Goal: Task Accomplishment & Management: Manage account settings

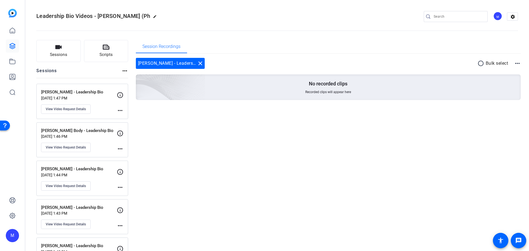
scroll to position [1572, 0]
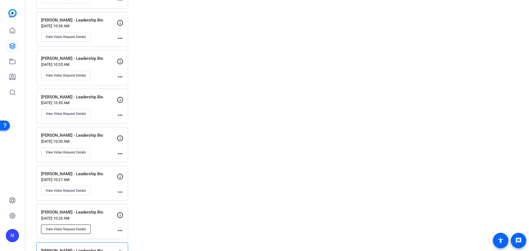
click at [72, 231] on span "View Video Request Details" at bounding box center [66, 229] width 40 height 4
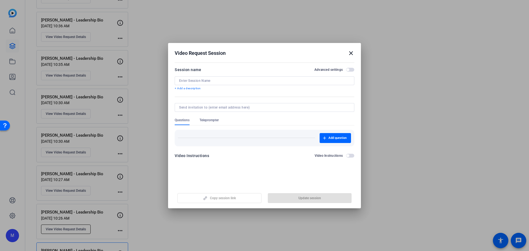
type input "[PERSON_NAME] - Leadership Bio"
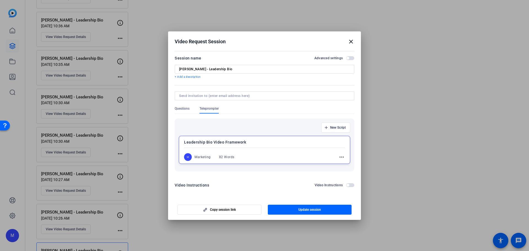
click at [349, 56] on span "button" at bounding box center [350, 58] width 8 height 4
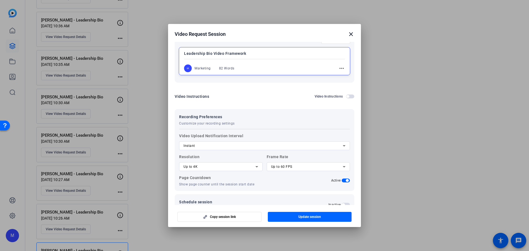
scroll to position [92, 0]
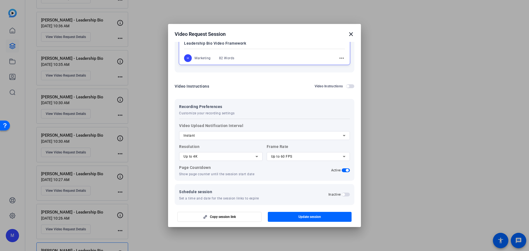
click at [342, 58] on mat-icon "more_horiz" at bounding box center [341, 58] width 7 height 7
click at [344, 69] on span "Edit" at bounding box center [351, 66] width 22 height 7
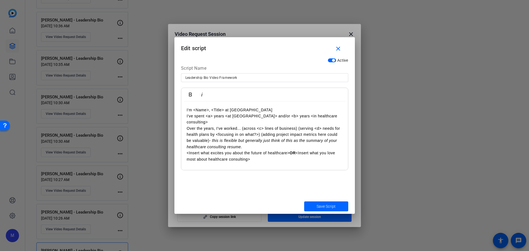
click at [254, 126] on p "Over the years, I've worked... (across <c> lines of business) (serving <d> need…" at bounding box center [265, 137] width 156 height 25
click at [322, 206] on span "Save Script" at bounding box center [326, 207] width 19 height 6
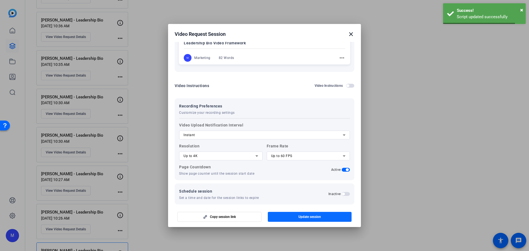
click at [309, 217] on span "Update session" at bounding box center [310, 217] width 23 height 4
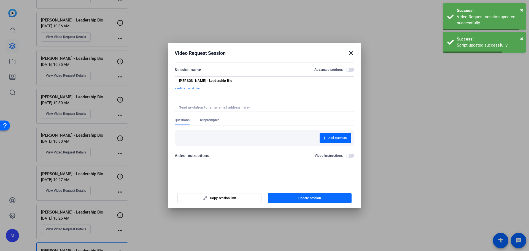
scroll to position [0, 0]
click at [352, 52] on mat-icon "close" at bounding box center [351, 53] width 7 height 7
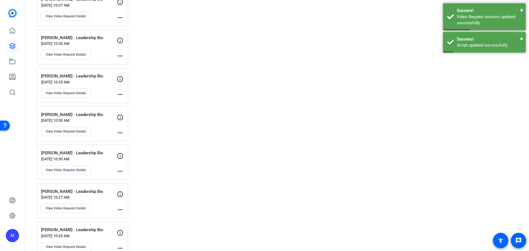
scroll to position [1544, 0]
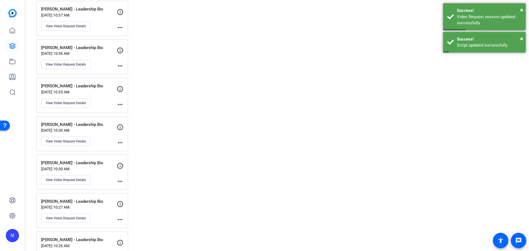
click at [90, 205] on p "[DATE] 10:27 AM" at bounding box center [79, 207] width 76 height 4
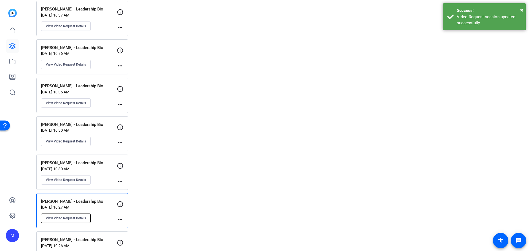
click at [79, 219] on span "View Video Request Details" at bounding box center [66, 218] width 40 height 4
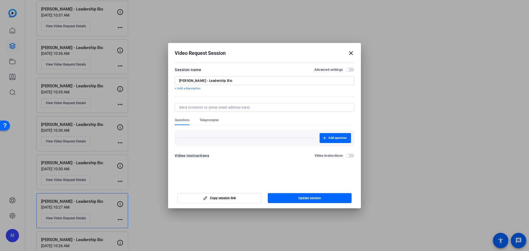
click at [350, 68] on span "button" at bounding box center [350, 70] width 8 height 4
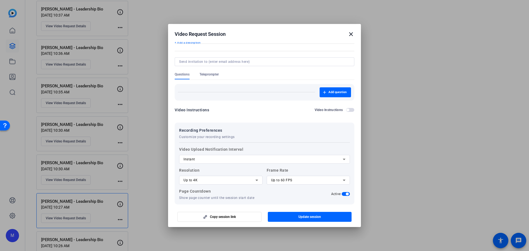
click at [204, 101] on form "Session name Advanced settings [PERSON_NAME] - Leadership Bio + Add a descripti…" at bounding box center [265, 125] width 180 height 208
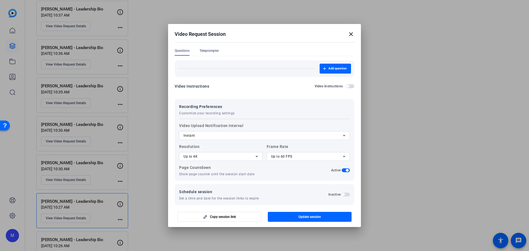
click at [213, 52] on span "Teleprompter" at bounding box center [209, 51] width 19 height 4
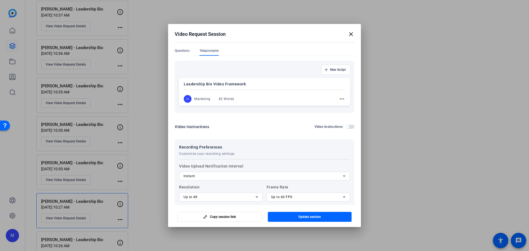
click at [328, 95] on div "M Marketing 82 Words more_horiz" at bounding box center [265, 99] width 162 height 8
click at [340, 99] on mat-icon "more_horiz" at bounding box center [341, 99] width 7 height 7
click at [342, 107] on span "Edit" at bounding box center [351, 107] width 22 height 7
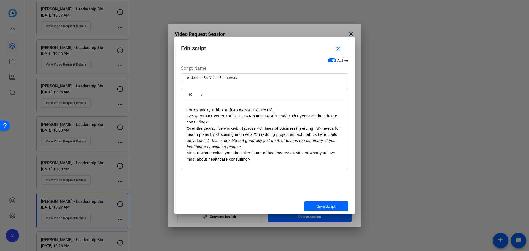
click at [277, 117] on p "I've spent <a> years <at [GEOGRAPHIC_DATA]> and/or <b> years <in healthcare con…" at bounding box center [265, 119] width 156 height 12
click at [325, 208] on span "Save Script" at bounding box center [326, 207] width 19 height 6
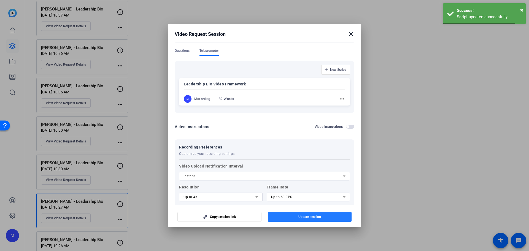
click at [315, 218] on span "Update session" at bounding box center [310, 217] width 23 height 4
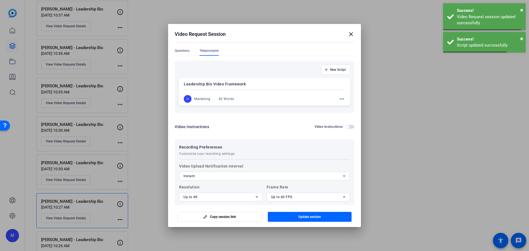
scroll to position [0, 0]
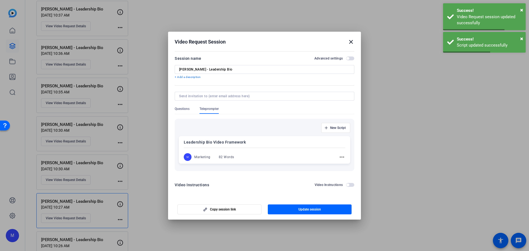
click at [351, 43] on mat-icon "close" at bounding box center [351, 42] width 7 height 7
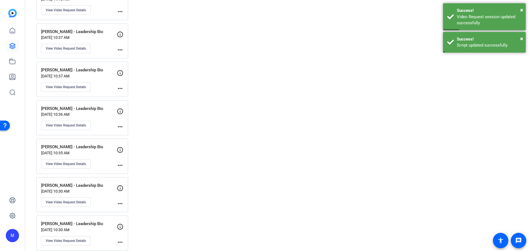
scroll to position [1481, 0]
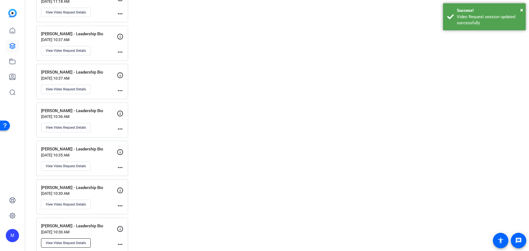
click at [85, 242] on span "View Video Request Details" at bounding box center [66, 243] width 40 height 4
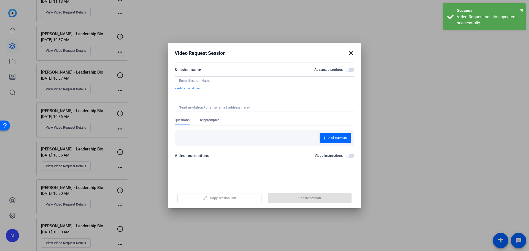
type input "[PERSON_NAME] - Leadership Bio"
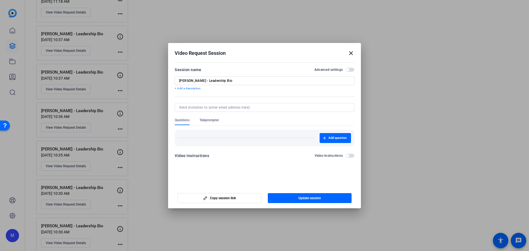
click at [354, 69] on span "button" at bounding box center [350, 70] width 8 height 4
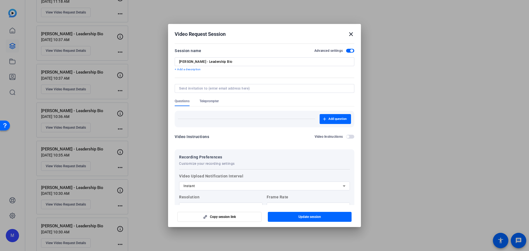
scroll to position [50, 0]
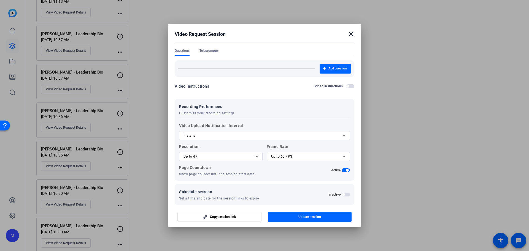
click at [211, 50] on span "Teleprompter" at bounding box center [209, 51] width 19 height 4
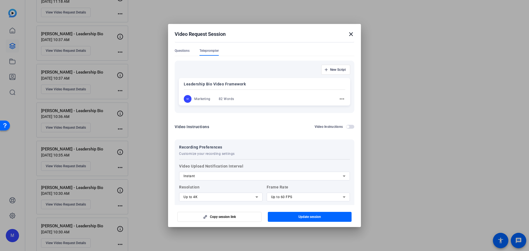
click at [340, 98] on mat-icon "more_horiz" at bounding box center [342, 99] width 7 height 7
click at [350, 108] on span "Edit" at bounding box center [351, 107] width 22 height 7
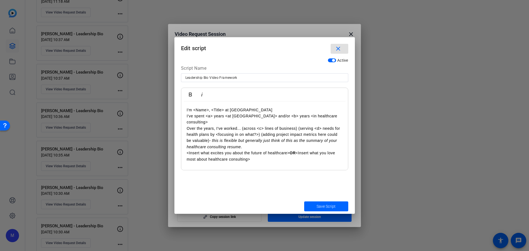
click at [251, 125] on p "Over the years, I've worked... (across <c> lines of business) (serving <d> need…" at bounding box center [265, 137] width 156 height 25
click at [329, 208] on span "Save Script" at bounding box center [326, 207] width 19 height 6
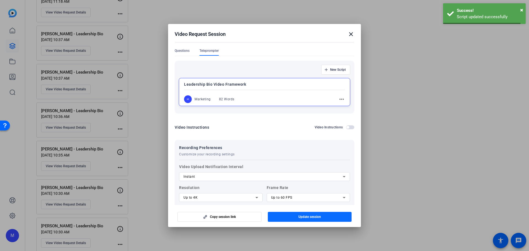
click at [312, 217] on span "Update session" at bounding box center [310, 217] width 23 height 4
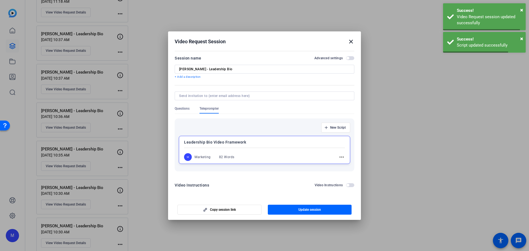
scroll to position [0, 0]
click at [350, 41] on mat-icon "close" at bounding box center [351, 41] width 7 height 7
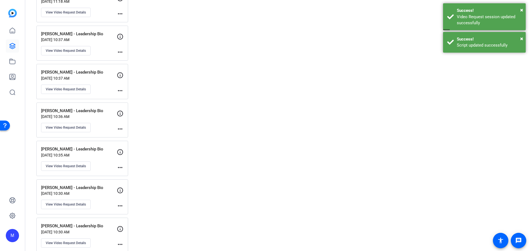
click at [119, 205] on mat-icon "more_horiz" at bounding box center [120, 206] width 7 height 7
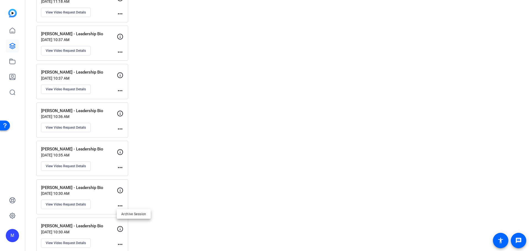
click at [94, 193] on div at bounding box center [264, 125] width 529 height 251
click at [72, 203] on span "View Video Request Details" at bounding box center [66, 204] width 40 height 4
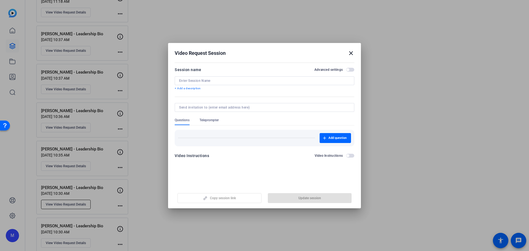
type input "[PERSON_NAME] - Leadership Bio"
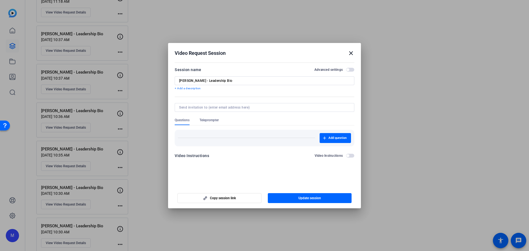
click at [350, 69] on span "button" at bounding box center [350, 70] width 8 height 4
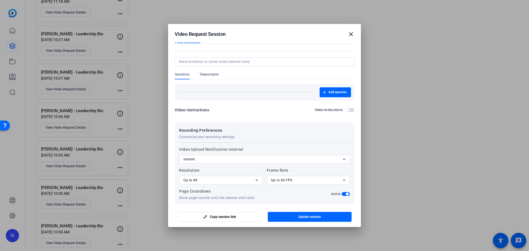
scroll to position [50, 0]
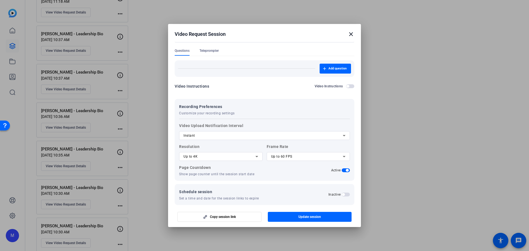
click at [202, 49] on span "Teleprompter" at bounding box center [209, 51] width 19 height 4
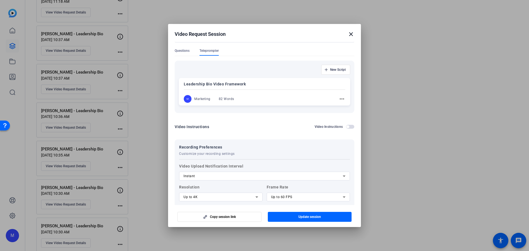
click at [340, 99] on mat-icon "more_horiz" at bounding box center [342, 99] width 7 height 7
click at [340, 105] on button "Edit" at bounding box center [351, 107] width 31 height 7
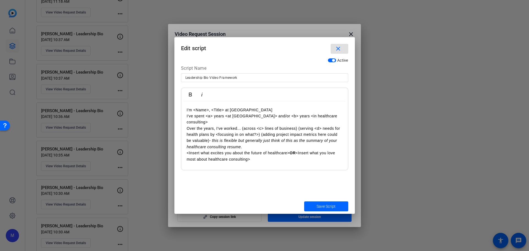
click at [242, 125] on p "Over the years, I've worked... (across <c> lines of business) (serving <d> need…" at bounding box center [265, 137] width 156 height 25
click at [323, 205] on span "Save Script" at bounding box center [326, 207] width 19 height 6
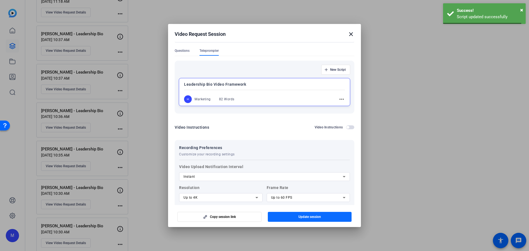
click at [313, 217] on span "Update session" at bounding box center [310, 217] width 23 height 4
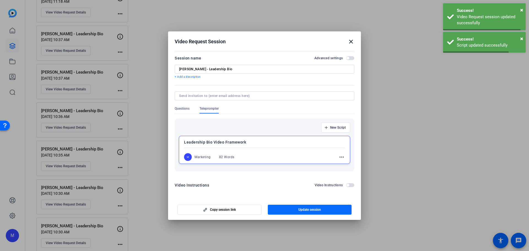
scroll to position [0, 0]
click at [352, 41] on mat-icon "close" at bounding box center [351, 41] width 7 height 7
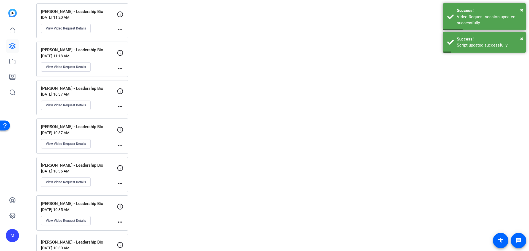
scroll to position [1409, 0]
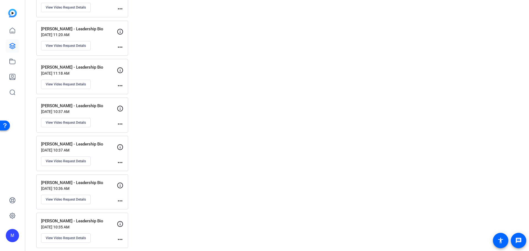
click at [122, 241] on mat-icon "more_horiz" at bounding box center [120, 239] width 7 height 7
click at [41, 234] on div at bounding box center [264, 125] width 529 height 251
click at [58, 236] on span "View Video Request Details" at bounding box center [66, 238] width 40 height 4
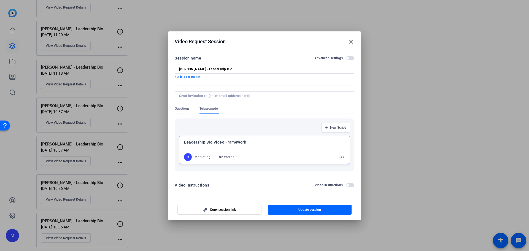
click at [351, 58] on span "button" at bounding box center [350, 58] width 8 height 4
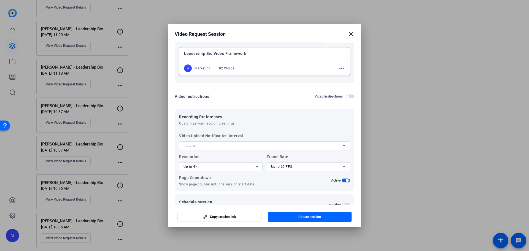
scroll to position [92, 0]
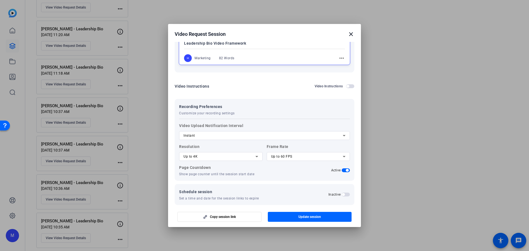
click at [340, 56] on mat-icon "more_horiz" at bounding box center [341, 58] width 7 height 7
click at [340, 66] on button "Edit" at bounding box center [351, 66] width 31 height 7
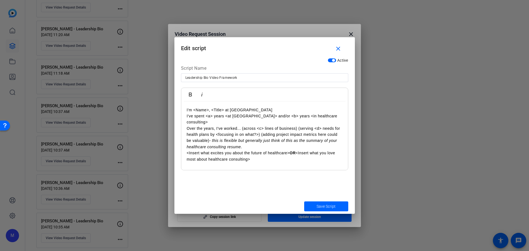
click at [250, 125] on p "Over the years, I've worked... (across <c> lines of business) (serving <d> need…" at bounding box center [265, 137] width 156 height 25
click at [265, 163] on div "I'm <Name>, <Title> at [GEOGRAPHIC_DATA] I've spent <a> years <at [GEOGRAPHIC_D…" at bounding box center [264, 135] width 167 height 69
click at [317, 202] on span "submit" at bounding box center [326, 206] width 44 height 13
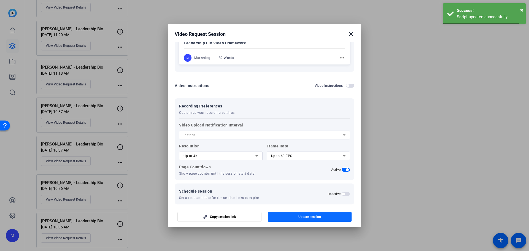
click at [315, 216] on span "Update session" at bounding box center [310, 217] width 23 height 4
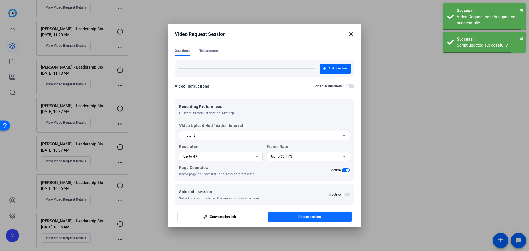
scroll to position [0, 0]
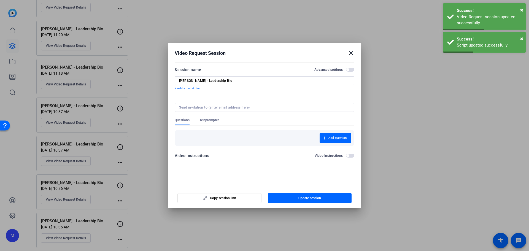
click at [354, 54] on mat-icon "close" at bounding box center [351, 53] width 7 height 7
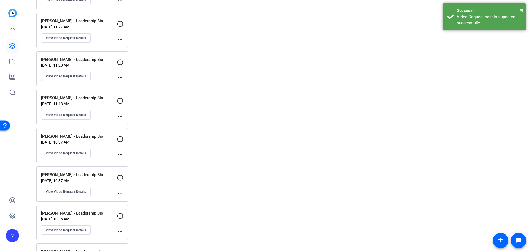
scroll to position [1370, 0]
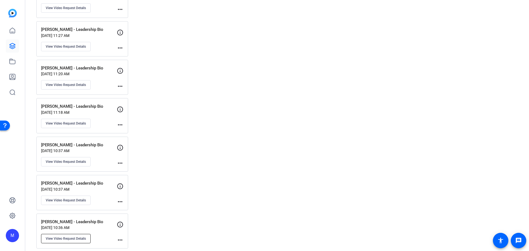
click at [59, 238] on span "View Video Request Details" at bounding box center [66, 238] width 40 height 4
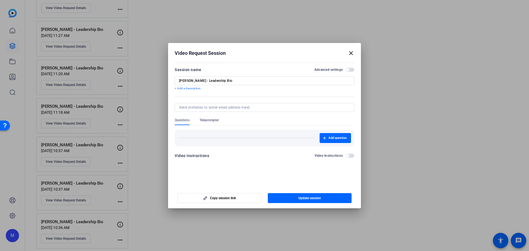
click at [351, 69] on span "button" at bounding box center [350, 70] width 8 height 4
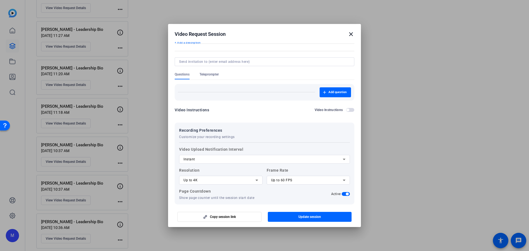
click at [216, 98] on form "Session name Advanced settings [PERSON_NAME] - Leadership Bio + Add a descripti…" at bounding box center [265, 125] width 180 height 208
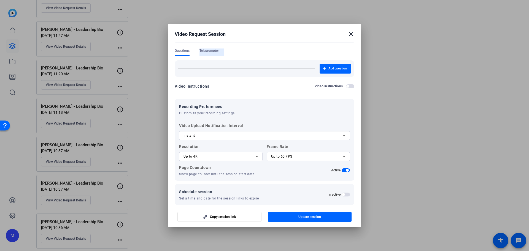
click at [209, 49] on span "Teleprompter" at bounding box center [209, 51] width 19 height 4
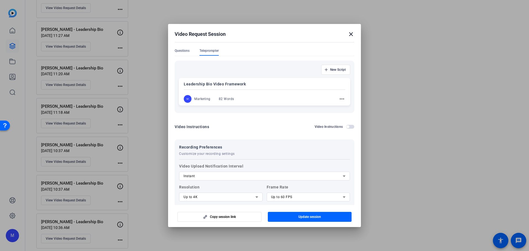
click at [339, 100] on mat-icon "more_horiz" at bounding box center [342, 99] width 7 height 7
click at [341, 109] on span "Edit" at bounding box center [351, 107] width 22 height 7
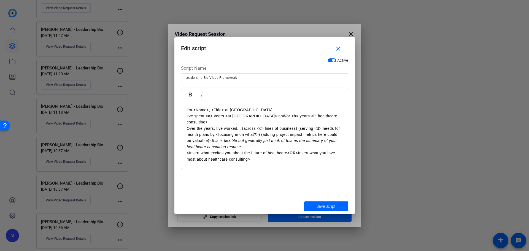
click at [264, 138] on p "Over the years, I've worked... (across <c> lines of business) (serving <d> need…" at bounding box center [265, 137] width 156 height 25
click at [321, 204] on span "Save Script" at bounding box center [326, 207] width 19 height 6
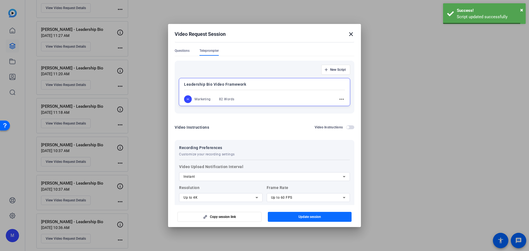
click at [314, 217] on span "Update session" at bounding box center [310, 217] width 23 height 4
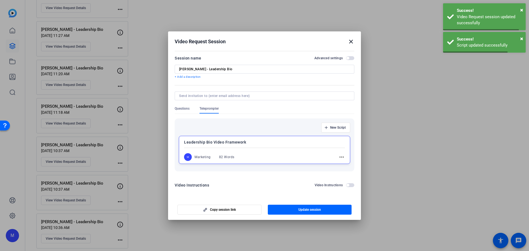
scroll to position [0, 0]
drag, startPoint x: 351, startPoint y: 44, endPoint x: 393, endPoint y: 77, distance: 53.8
click at [351, 44] on mat-icon "close" at bounding box center [351, 41] width 7 height 7
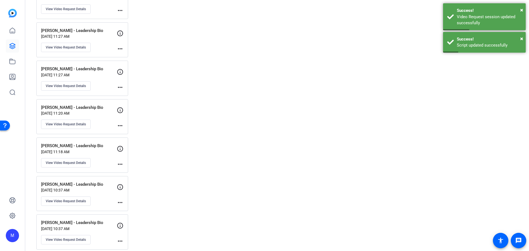
scroll to position [1326, 0]
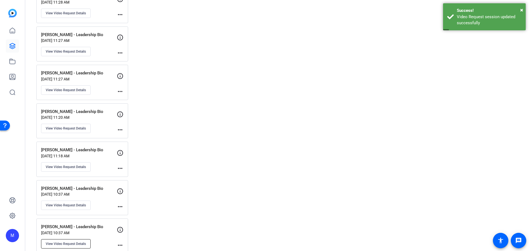
click at [60, 243] on span "View Video Request Details" at bounding box center [66, 244] width 40 height 4
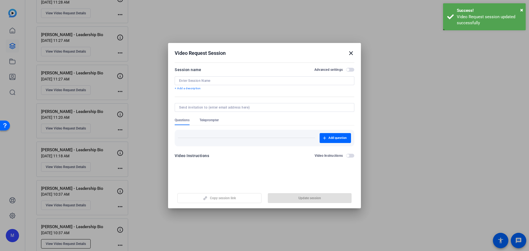
type input "[PERSON_NAME] - Leadership Bio"
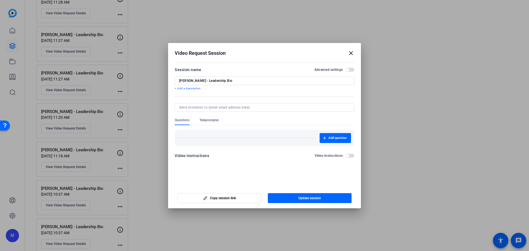
click at [349, 69] on span "button" at bounding box center [347, 69] width 3 height 3
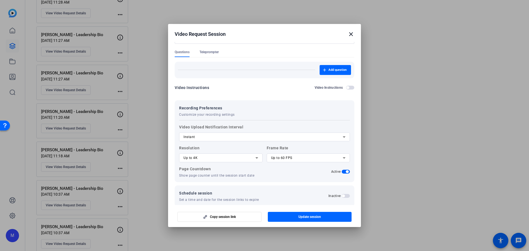
scroll to position [50, 0]
click at [211, 50] on span "Teleprompter" at bounding box center [209, 51] width 19 height 4
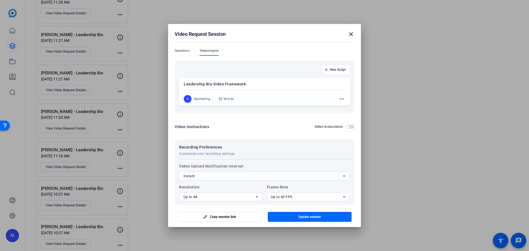
click at [339, 100] on mat-icon "more_horiz" at bounding box center [342, 99] width 7 height 7
click at [338, 107] on button "Edit" at bounding box center [351, 107] width 31 height 7
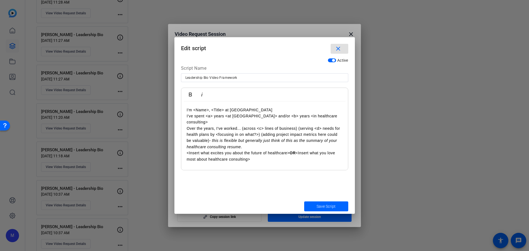
click at [274, 125] on p "Over the years, I've worked... (across <c> lines of business) (serving <d> need…" at bounding box center [265, 137] width 156 height 25
click at [326, 206] on span "Save Script" at bounding box center [326, 207] width 19 height 6
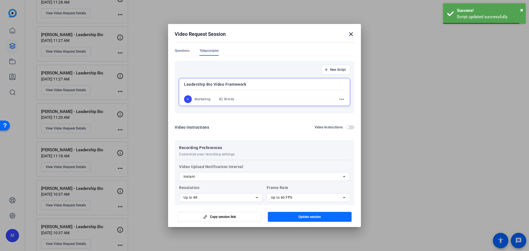
click at [317, 217] on span "Update session" at bounding box center [310, 217] width 23 height 4
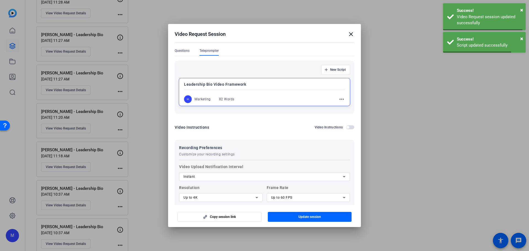
scroll to position [0, 0]
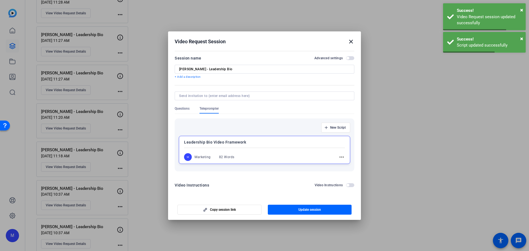
click at [353, 41] on mat-icon "close" at bounding box center [351, 41] width 7 height 7
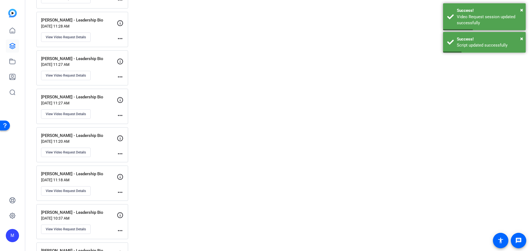
scroll to position [1289, 0]
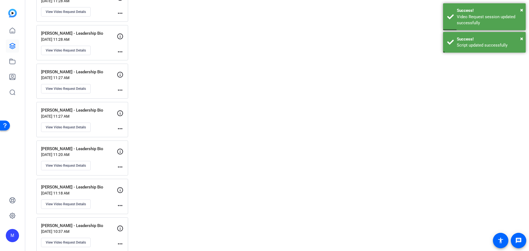
click at [121, 243] on mat-icon "more_horiz" at bounding box center [120, 244] width 7 height 7
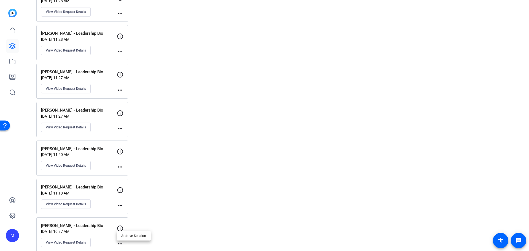
click at [66, 240] on div at bounding box center [264, 125] width 529 height 251
click at [57, 243] on span "View Video Request Details" at bounding box center [66, 242] width 40 height 4
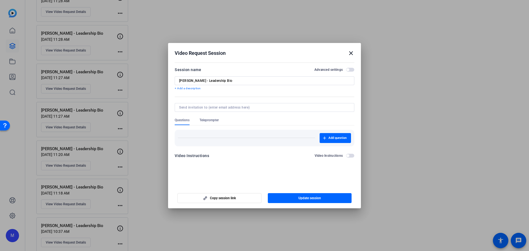
click at [350, 70] on span "button" at bounding box center [350, 70] width 8 height 4
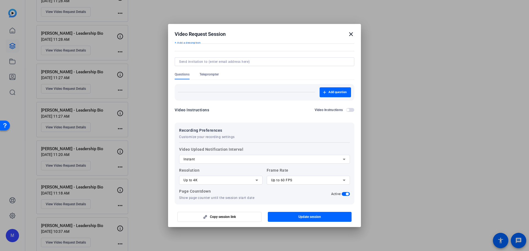
scroll to position [50, 0]
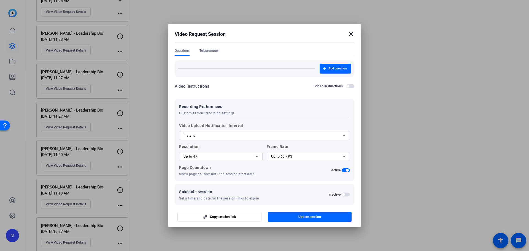
click at [209, 101] on div "Recording Preferences Customize your recording settings Video Upload Notificati…" at bounding box center [265, 140] width 180 height 82
click at [211, 52] on span "Teleprompter" at bounding box center [209, 51] width 19 height 4
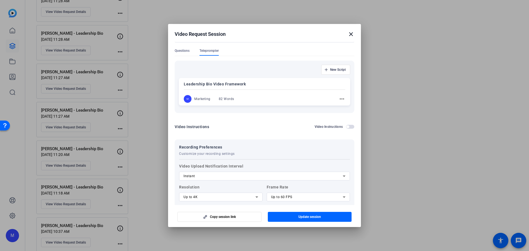
click at [342, 98] on mat-icon "more_horiz" at bounding box center [342, 99] width 7 height 7
click at [344, 108] on span "Edit" at bounding box center [351, 107] width 22 height 7
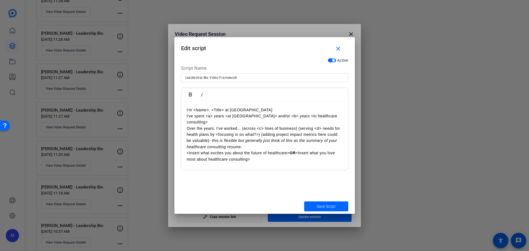
click at [259, 138] on em "- this is flexible but generally just think of this as the summary of your heal…" at bounding box center [262, 143] width 150 height 10
click at [318, 207] on span "Save Script" at bounding box center [326, 207] width 19 height 6
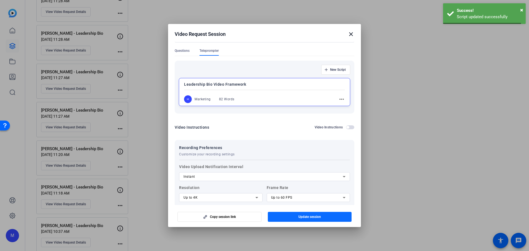
click at [311, 218] on span "Update session" at bounding box center [310, 217] width 23 height 4
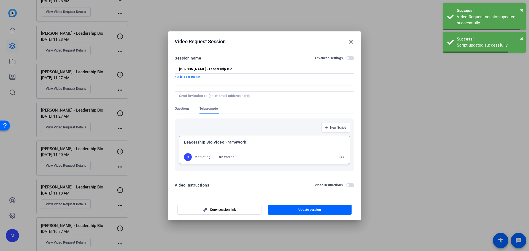
scroll to position [0, 0]
click at [351, 40] on mat-icon "close" at bounding box center [351, 41] width 7 height 7
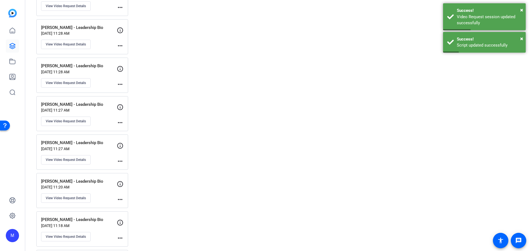
scroll to position [1254, 0]
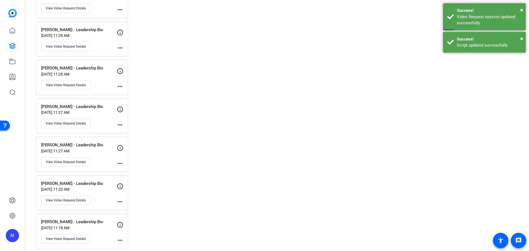
click at [119, 243] on mat-icon "more_horiz" at bounding box center [120, 240] width 7 height 7
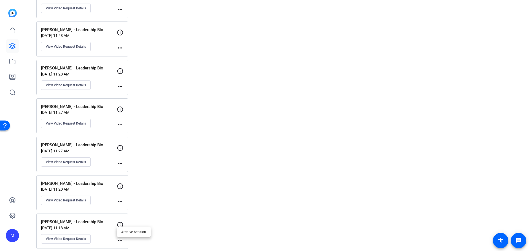
click at [75, 237] on div at bounding box center [264, 125] width 529 height 251
click at [58, 240] on span "View Video Request Details" at bounding box center [66, 239] width 40 height 4
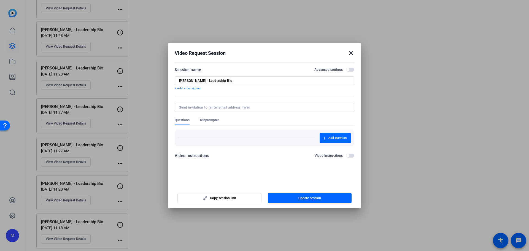
click at [352, 69] on span "button" at bounding box center [350, 70] width 8 height 4
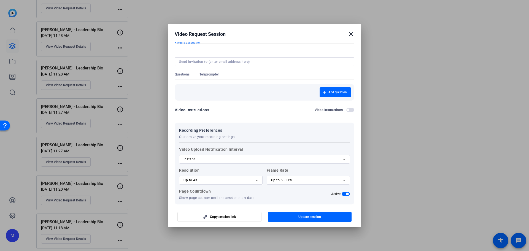
scroll to position [50, 0]
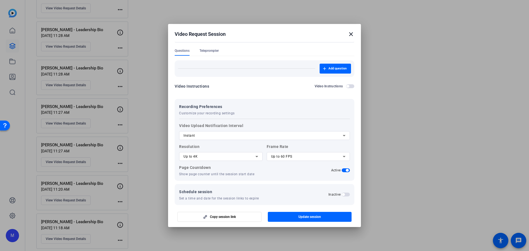
click at [212, 52] on span "Teleprompter" at bounding box center [209, 51] width 19 height 4
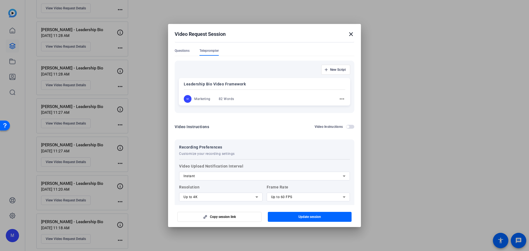
click at [342, 98] on mat-icon "more_horiz" at bounding box center [342, 99] width 7 height 7
click at [347, 108] on span "Edit" at bounding box center [351, 107] width 22 height 7
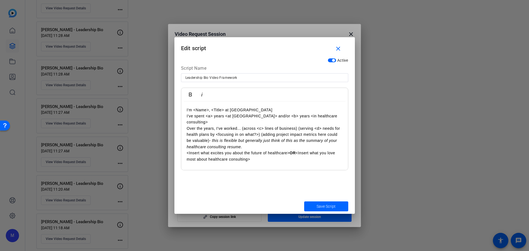
click at [246, 118] on p "I've spent <a> years <at [GEOGRAPHIC_DATA]> and/or <b> years <in healthcare con…" at bounding box center [265, 119] width 156 height 12
click at [316, 208] on span "submit" at bounding box center [326, 206] width 44 height 13
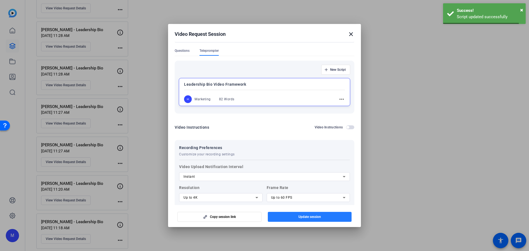
click at [315, 218] on span "Update session" at bounding box center [310, 217] width 23 height 4
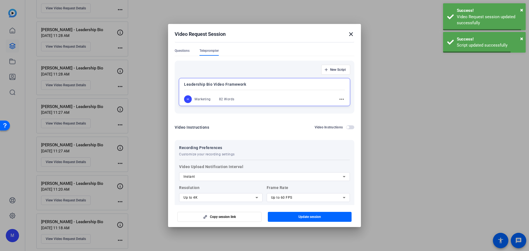
scroll to position [0, 0]
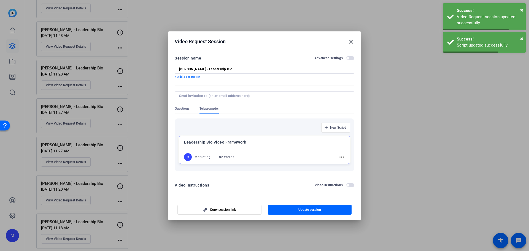
click at [350, 44] on mat-icon "close" at bounding box center [351, 41] width 7 height 7
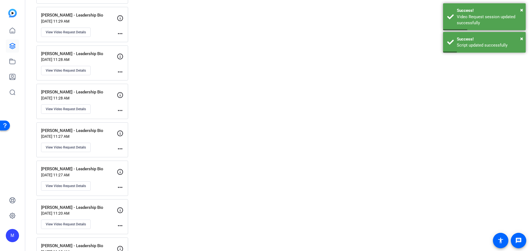
scroll to position [1219, 0]
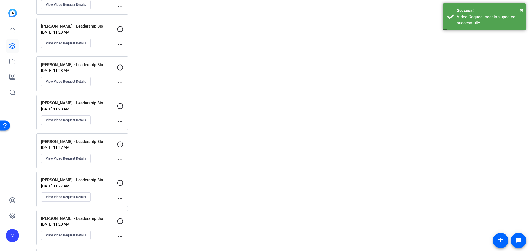
click at [117, 234] on mat-icon "more_horiz" at bounding box center [120, 236] width 7 height 7
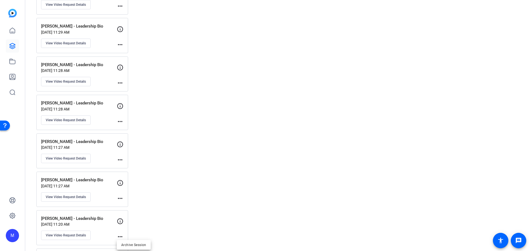
click at [70, 240] on div at bounding box center [264, 125] width 529 height 251
click at [63, 229] on div "[PERSON_NAME] - Leadership Bio [DATE] 11:20 AM View Video Request Details" at bounding box center [79, 228] width 76 height 25
click at [60, 235] on span "View Video Request Details" at bounding box center [66, 235] width 40 height 4
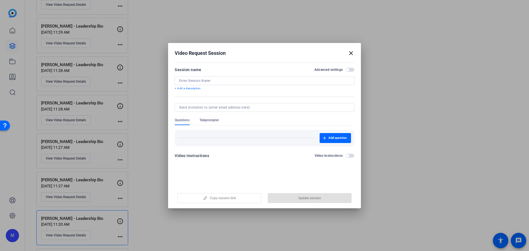
type input "[PERSON_NAME] - Leadership Bio"
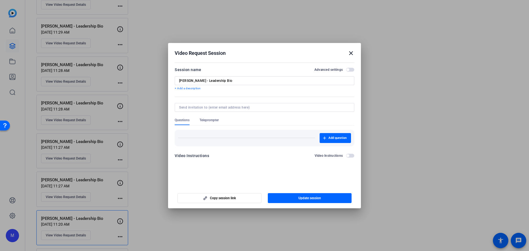
click at [354, 69] on span "button" at bounding box center [350, 70] width 8 height 4
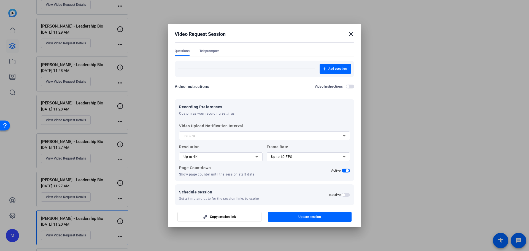
scroll to position [50, 0]
click at [206, 51] on span "Teleprompter" at bounding box center [209, 51] width 19 height 4
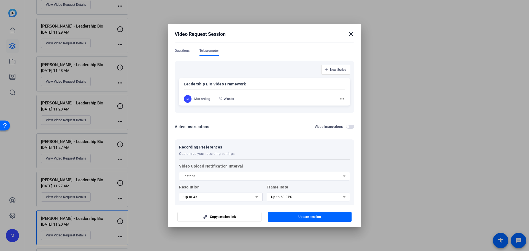
click at [343, 98] on div "Leadership Bio Video Framework M Marketing 82 Words more_horiz" at bounding box center [264, 92] width 171 height 28
click at [338, 100] on mat-icon "more_horiz" at bounding box center [341, 99] width 7 height 7
click at [346, 109] on span "Edit" at bounding box center [351, 107] width 22 height 7
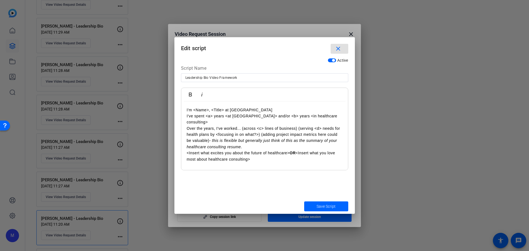
click at [262, 125] on p "Over the years, I've worked... (across <c> lines of business) (serving <d> need…" at bounding box center [265, 137] width 156 height 25
click at [319, 206] on span "Save Script" at bounding box center [326, 207] width 19 height 6
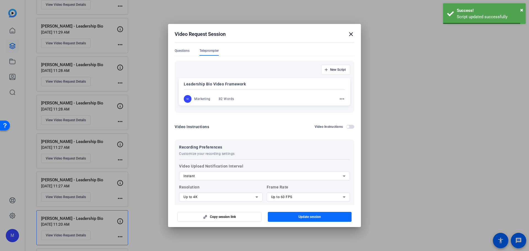
click at [314, 219] on span "Update session" at bounding box center [310, 217] width 23 height 4
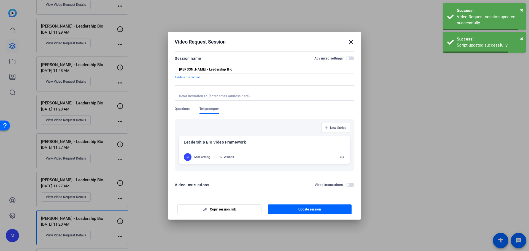
scroll to position [0, 0]
click at [351, 41] on mat-icon "close" at bounding box center [351, 42] width 7 height 7
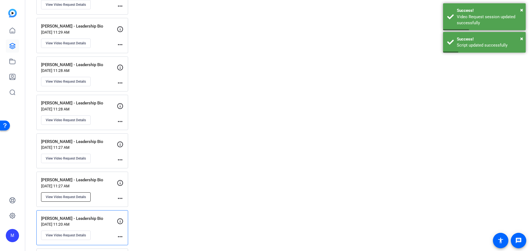
click at [74, 199] on button "View Video Request Details" at bounding box center [66, 196] width 50 height 9
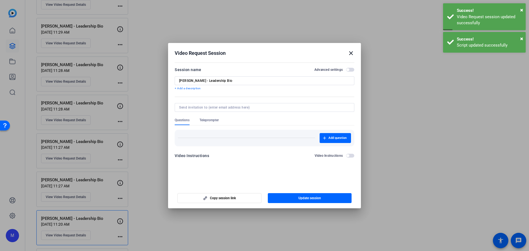
click at [349, 68] on span "button" at bounding box center [350, 70] width 8 height 4
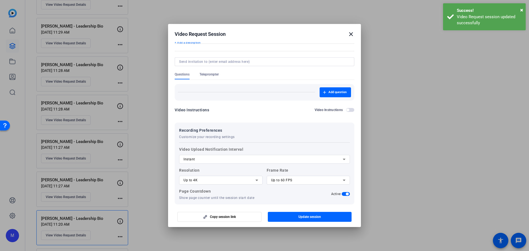
scroll to position [50, 0]
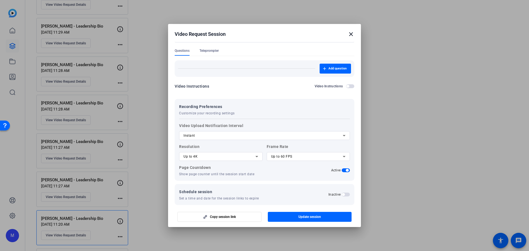
click at [209, 50] on span "Teleprompter" at bounding box center [209, 51] width 19 height 4
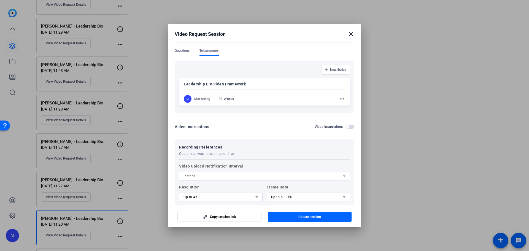
click at [339, 100] on mat-icon "more_horiz" at bounding box center [342, 99] width 7 height 7
click at [350, 109] on span "Edit" at bounding box center [351, 107] width 22 height 7
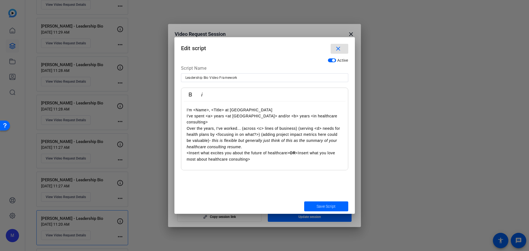
click at [258, 125] on p "Over the years, I've worked... (across <c> lines of business) (serving <d> need…" at bounding box center [265, 137] width 156 height 25
click at [320, 205] on span "Save Script" at bounding box center [326, 207] width 19 height 6
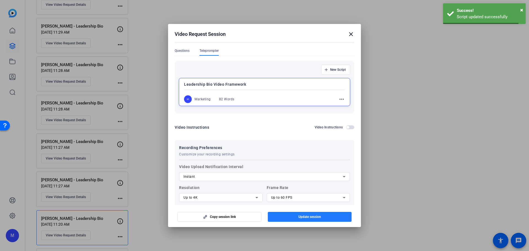
click at [316, 217] on span "Update session" at bounding box center [310, 217] width 23 height 4
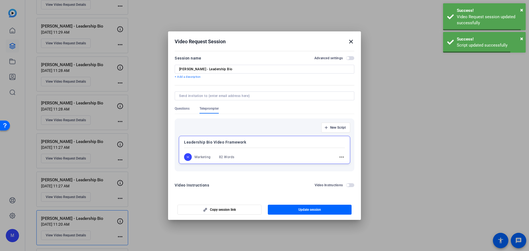
scroll to position [0, 0]
click at [351, 39] on mat-icon "close" at bounding box center [351, 41] width 7 height 7
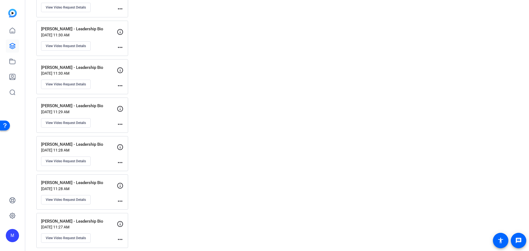
scroll to position [1130, 0]
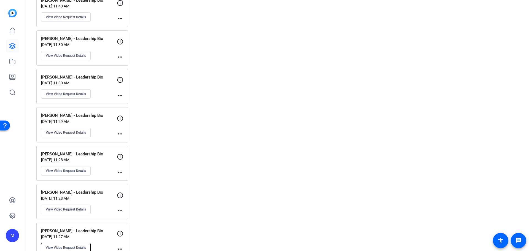
click at [76, 245] on button "View Video Request Details" at bounding box center [66, 247] width 50 height 9
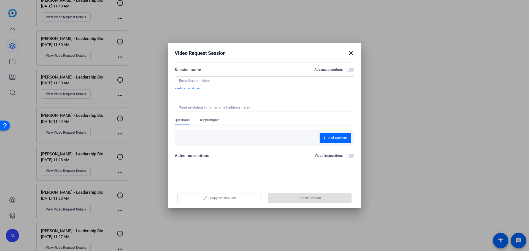
type input "[PERSON_NAME] - Leadership Bio"
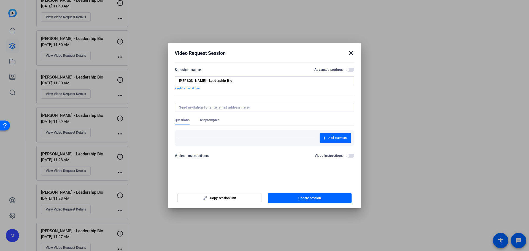
click at [351, 70] on span "button" at bounding box center [350, 70] width 8 height 4
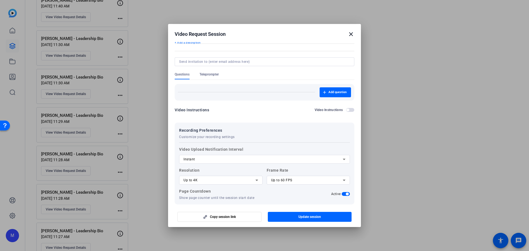
scroll to position [50, 0]
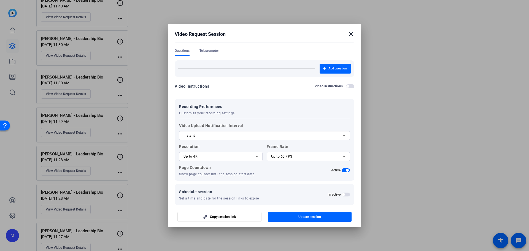
click at [215, 50] on span "Teleprompter" at bounding box center [209, 51] width 19 height 4
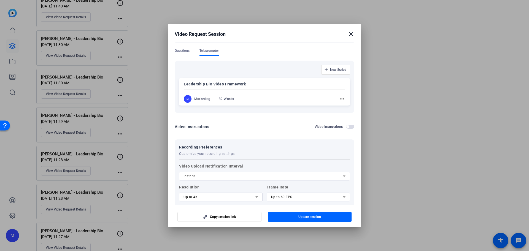
click at [339, 100] on mat-icon "more_horiz" at bounding box center [342, 99] width 7 height 7
click at [343, 107] on span "Edit" at bounding box center [351, 107] width 22 height 7
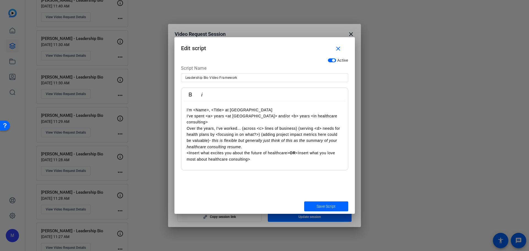
click at [263, 140] on p "Over the years, I've worked... (across <c> lines of business) (serving <d> need…" at bounding box center [265, 137] width 156 height 25
click at [316, 206] on span "submit" at bounding box center [326, 206] width 44 height 13
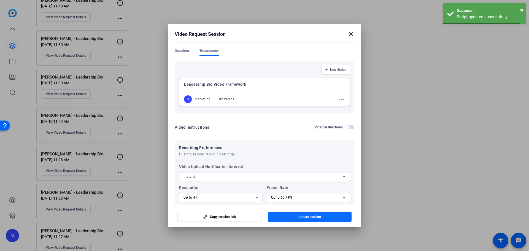
click at [311, 217] on span "Update session" at bounding box center [310, 217] width 23 height 4
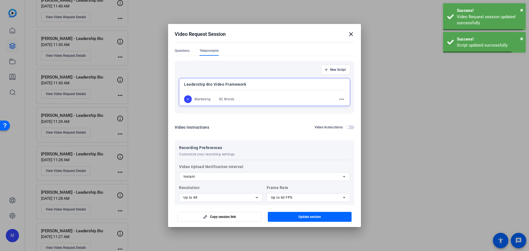
scroll to position [0, 0]
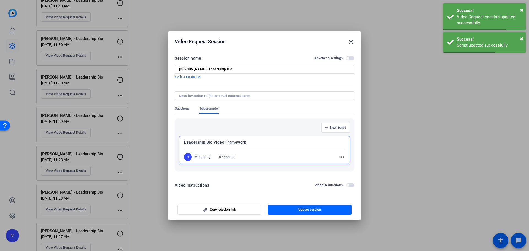
click at [353, 43] on mat-icon "close" at bounding box center [351, 41] width 7 height 7
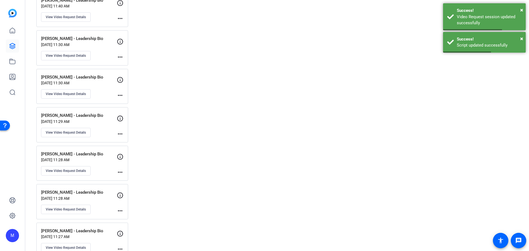
scroll to position [1132, 0]
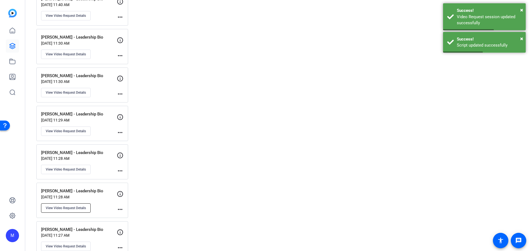
click at [55, 206] on span "View Video Request Details" at bounding box center [66, 208] width 40 height 4
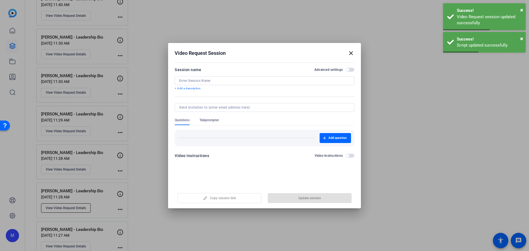
type input "[PERSON_NAME] - Leadership Bio"
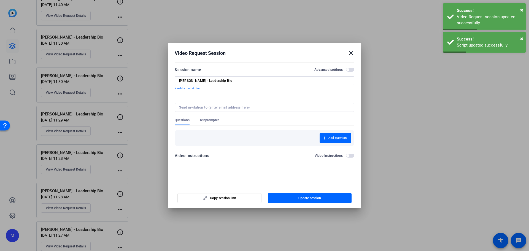
click at [349, 69] on span "button" at bounding box center [347, 69] width 3 height 3
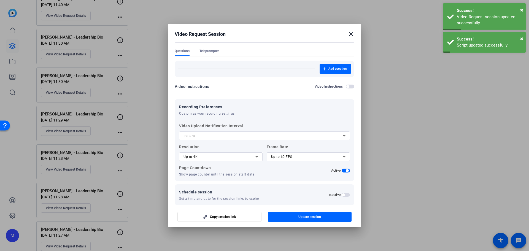
scroll to position [50, 0]
click at [216, 50] on span "Teleprompter" at bounding box center [209, 51] width 19 height 4
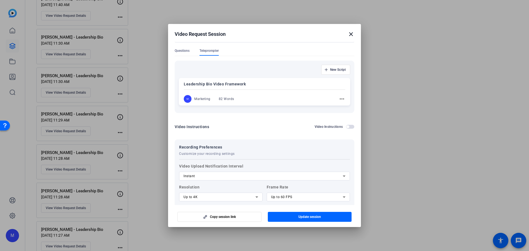
click at [339, 99] on mat-icon "more_horiz" at bounding box center [342, 99] width 7 height 7
click at [349, 108] on span "Edit" at bounding box center [351, 107] width 22 height 7
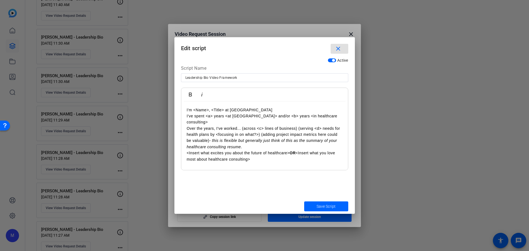
click at [247, 127] on p "Over the years, I've worked... (across <c> lines of business) (serving <d> need…" at bounding box center [265, 137] width 156 height 25
click at [324, 207] on span "Save Script" at bounding box center [326, 207] width 19 height 6
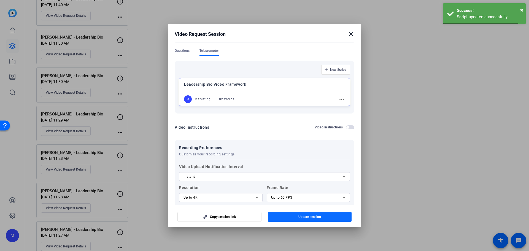
click at [315, 218] on span "Update session" at bounding box center [310, 217] width 23 height 4
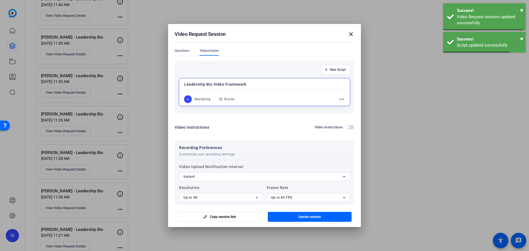
scroll to position [0, 0]
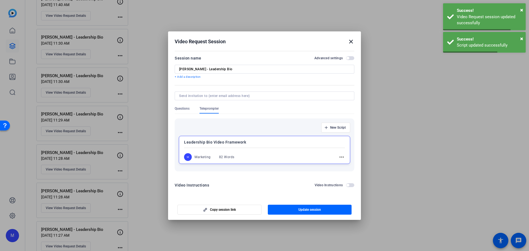
click at [351, 40] on mat-icon "close" at bounding box center [351, 41] width 7 height 7
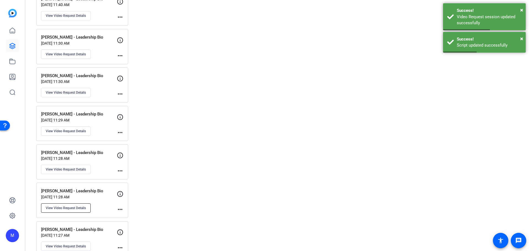
click at [66, 208] on span "View Video Request Details" at bounding box center [66, 208] width 40 height 4
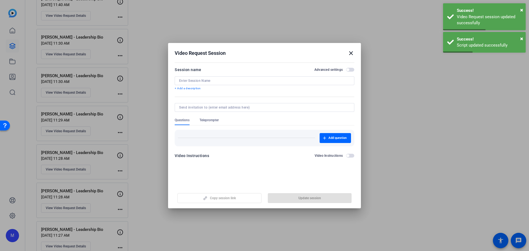
type input "[PERSON_NAME] - Leadership Bio"
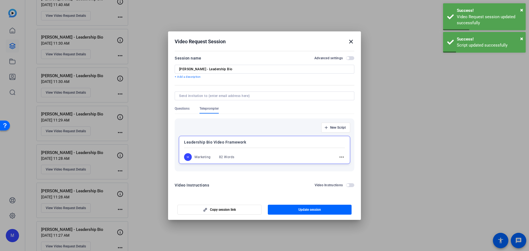
click at [350, 58] on span "button" at bounding box center [350, 58] width 8 height 4
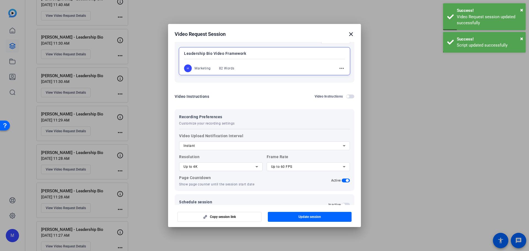
scroll to position [92, 0]
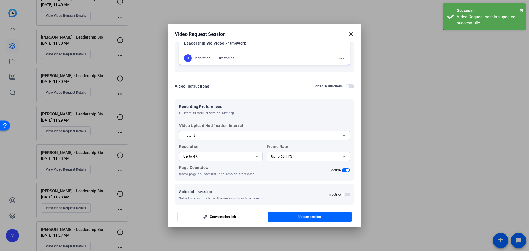
click at [340, 58] on mat-icon "more_horiz" at bounding box center [341, 58] width 7 height 7
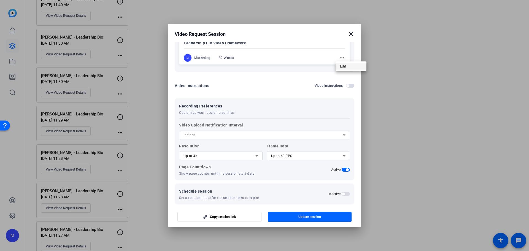
click at [345, 66] on span "Edit" at bounding box center [351, 66] width 22 height 7
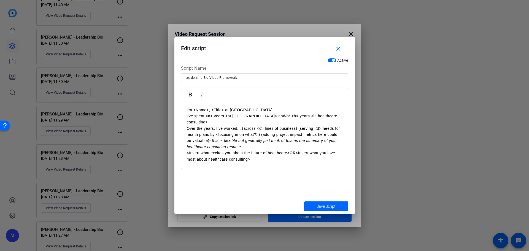
click at [254, 127] on p "Over the years, I've worked... (across <c> lines of business) (serving <d> need…" at bounding box center [265, 137] width 156 height 25
click at [329, 208] on span "Save Script" at bounding box center [326, 207] width 19 height 6
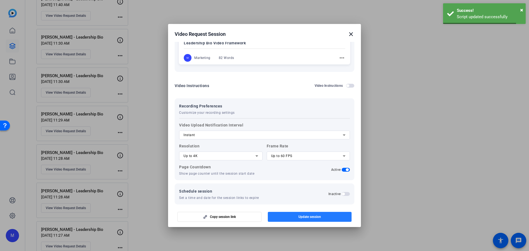
click at [313, 215] on span "Update session" at bounding box center [310, 217] width 23 height 4
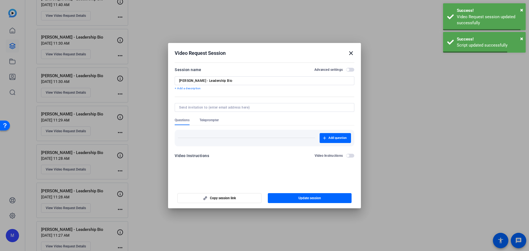
scroll to position [0, 0]
click at [351, 53] on mat-icon "close" at bounding box center [351, 53] width 7 height 7
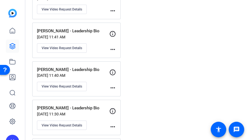
scroll to position [1060, 0]
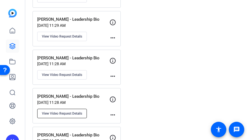
click at [58, 111] on span "View Video Request Details" at bounding box center [62, 113] width 40 height 4
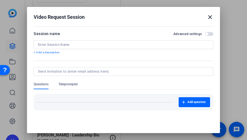
type input "[PERSON_NAME] - Leadership Bio"
click at [205, 35] on span "button" at bounding box center [209, 34] width 8 height 4
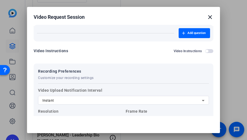
scroll to position [40, 0]
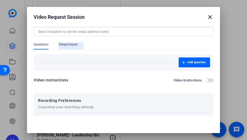
click at [66, 44] on span "Teleprompter" at bounding box center [67, 44] width 19 height 4
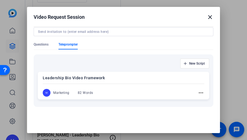
scroll to position [67, 0]
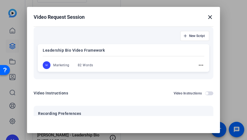
click at [198, 65] on mat-icon "more_horiz" at bounding box center [201, 65] width 7 height 7
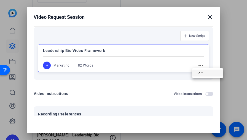
click at [201, 72] on span "Edit" at bounding box center [208, 73] width 22 height 7
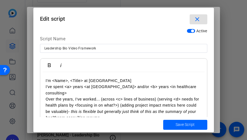
click at [122, 96] on p "Over the years, I've worked... (across <c> lines of business) (serving <d> need…" at bounding box center [124, 108] width 156 height 25
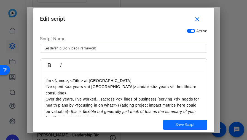
click at [178, 125] on span "Save Script" at bounding box center [185, 125] width 19 height 6
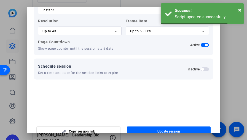
scroll to position [39, 0]
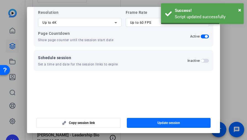
click at [171, 124] on span "Update session" at bounding box center [168, 122] width 23 height 4
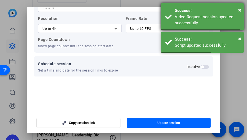
scroll to position [57, 0]
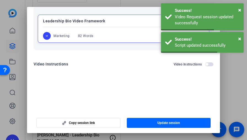
click at [224, 92] on div at bounding box center [123, 70] width 247 height 140
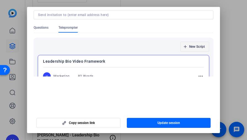
scroll to position [0, 0]
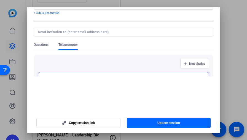
click at [236, 22] on div at bounding box center [123, 70] width 247 height 140
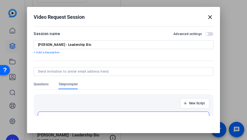
click at [209, 17] on mat-icon "close" at bounding box center [210, 17] width 7 height 7
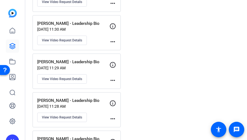
scroll to position [1170, 0]
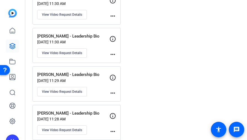
click at [112, 128] on mat-icon "more_horiz" at bounding box center [112, 131] width 7 height 7
click at [63, 118] on div at bounding box center [123, 70] width 247 height 140
click at [46, 128] on span "View Video Request Details" at bounding box center [62, 130] width 40 height 4
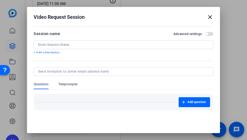
type input "[PERSON_NAME] - Leadership Bio"
click at [205, 33] on span "button" at bounding box center [209, 34] width 8 height 4
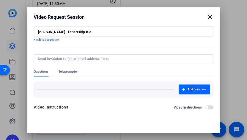
scroll to position [12, 0]
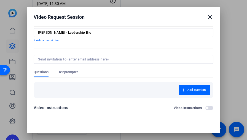
click at [72, 72] on span "Teleprompter" at bounding box center [67, 72] width 19 height 4
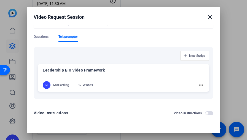
scroll to position [67, 0]
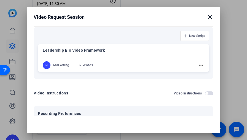
click at [198, 65] on mat-icon "more_horiz" at bounding box center [201, 65] width 7 height 7
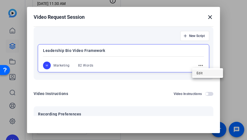
click at [196, 72] on button "Edit" at bounding box center [207, 72] width 31 height 7
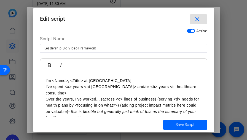
click at [149, 96] on p "Over the years, I've worked... (across <c> lines of business) (serving <d> need…" at bounding box center [124, 108] width 156 height 25
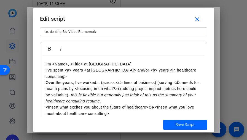
scroll to position [29, 0]
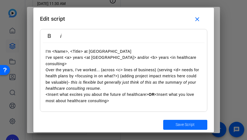
click at [191, 122] on span "Save Script" at bounding box center [185, 125] width 19 height 6
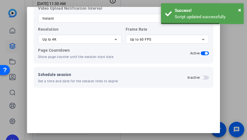
scroll to position [39, 0]
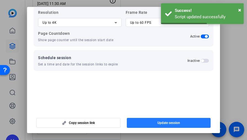
click at [180, 123] on span "button" at bounding box center [169, 122] width 84 height 13
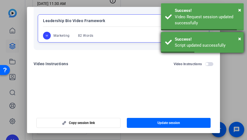
scroll to position [57, 0]
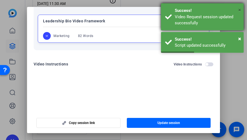
click at [240, 10] on span "×" at bounding box center [239, 10] width 3 height 7
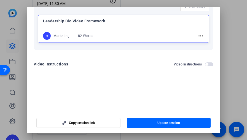
click at [239, 7] on div at bounding box center [123, 70] width 247 height 140
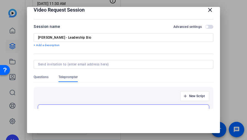
scroll to position [0, 0]
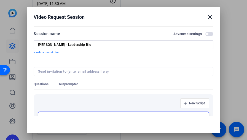
click at [207, 16] on mat-icon "close" at bounding box center [210, 17] width 7 height 7
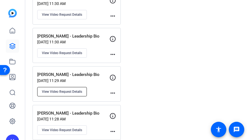
click at [65, 89] on span "View Video Request Details" at bounding box center [62, 91] width 40 height 4
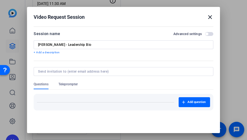
click at [205, 33] on span "button" at bounding box center [209, 34] width 8 height 4
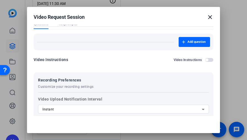
click at [78, 81] on form "Session name Advanced settings [PERSON_NAME] - Leadership Bio + Add a descripti…" at bounding box center [124, 74] width 180 height 208
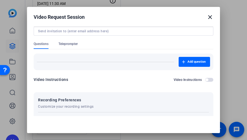
scroll to position [40, 0]
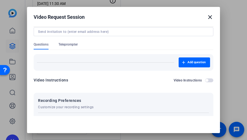
click at [73, 42] on span "Teleprompter" at bounding box center [67, 44] width 19 height 4
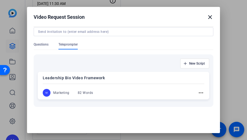
click at [198, 91] on mat-icon "more_horiz" at bounding box center [201, 92] width 7 height 7
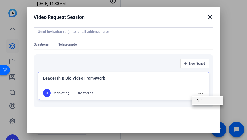
click at [201, 101] on span "Edit" at bounding box center [208, 100] width 22 height 7
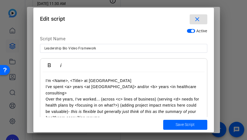
click at [152, 98] on p "Over the years, I've worked... (across <c> lines of business) (serving <d> need…" at bounding box center [124, 108] width 156 height 25
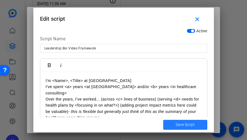
click at [189, 126] on span "Save Script" at bounding box center [185, 125] width 19 height 6
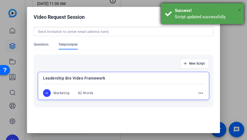
click at [239, 10] on span "×" at bounding box center [239, 10] width 3 height 7
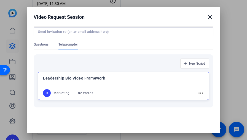
click at [233, 33] on div at bounding box center [123, 70] width 247 height 140
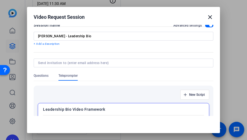
scroll to position [0, 0]
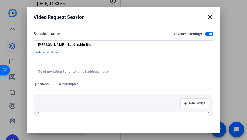
click at [207, 17] on mat-icon "close" at bounding box center [210, 17] width 7 height 7
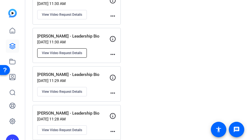
click at [68, 51] on span "View Video Request Details" at bounding box center [62, 53] width 40 height 4
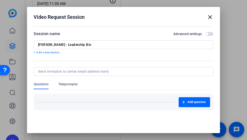
click at [205, 33] on span "button" at bounding box center [206, 34] width 3 height 3
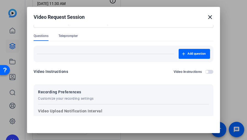
scroll to position [40, 0]
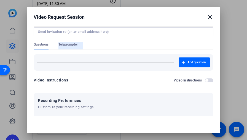
click at [72, 44] on span "Teleprompter" at bounding box center [67, 44] width 19 height 4
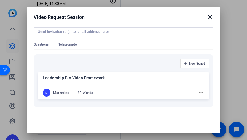
click at [198, 91] on mat-icon "more_horiz" at bounding box center [201, 92] width 7 height 7
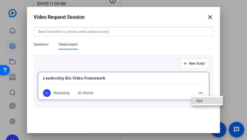
click at [200, 100] on span "Edit" at bounding box center [208, 100] width 22 height 7
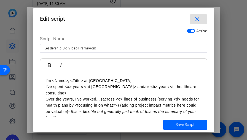
click at [154, 84] on p "I've spent <a> years <at [GEOGRAPHIC_DATA]> and/or <b> years <in healthcare con…" at bounding box center [124, 90] width 156 height 12
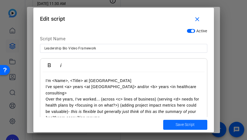
click at [185, 127] on span "Save Script" at bounding box center [185, 125] width 19 height 6
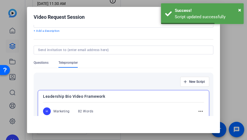
scroll to position [0, 0]
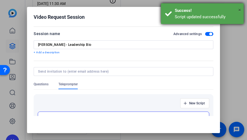
click at [239, 10] on span "×" at bounding box center [239, 10] width 3 height 7
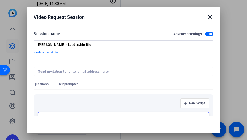
click at [207, 18] on mat-icon "close" at bounding box center [210, 17] width 7 height 7
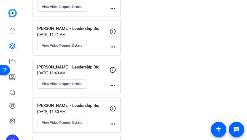
scroll to position [1060, 0]
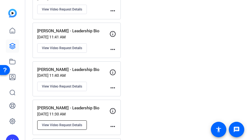
click at [67, 123] on span "View Video Request Details" at bounding box center [62, 125] width 40 height 4
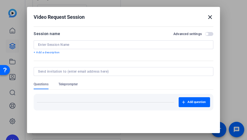
type input "[PERSON_NAME] - Leadership Bio"
click at [205, 34] on span "button" at bounding box center [206, 34] width 3 height 3
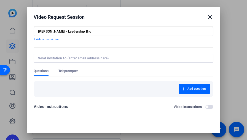
scroll to position [12, 0]
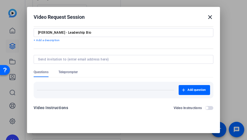
click at [76, 74] on span "Teleprompter" at bounding box center [67, 72] width 19 height 4
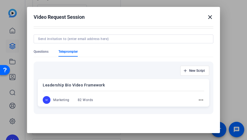
scroll to position [40, 0]
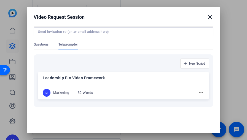
click at [198, 91] on mat-icon "more_horiz" at bounding box center [201, 92] width 7 height 7
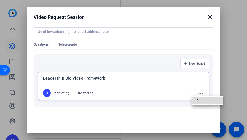
click at [205, 101] on span "Edit" at bounding box center [208, 100] width 22 height 7
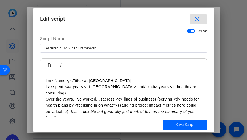
click at [147, 96] on p "Over the years, I've worked... (across <c> lines of business) (serving <d> need…" at bounding box center [124, 108] width 156 height 25
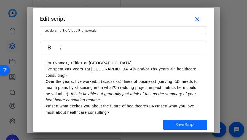
scroll to position [29, 0]
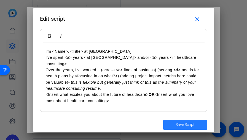
click at [177, 124] on span "Save Script" at bounding box center [185, 125] width 19 height 6
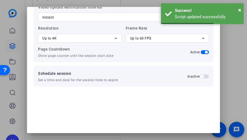
scroll to position [39, 0]
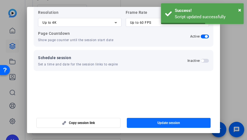
click at [170, 123] on span "Update session" at bounding box center [168, 122] width 23 height 4
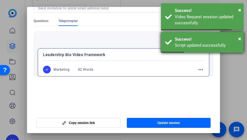
scroll to position [0, 0]
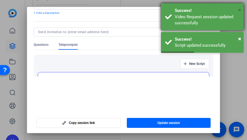
click at [240, 10] on span "×" at bounding box center [239, 10] width 3 height 7
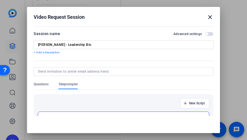
click at [208, 17] on mat-icon "close" at bounding box center [210, 17] width 7 height 7
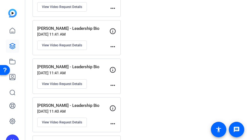
scroll to position [1018, 0]
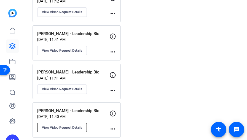
click at [61, 125] on span "View Video Request Details" at bounding box center [62, 127] width 40 height 4
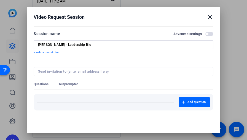
click at [205, 34] on span "button" at bounding box center [209, 34] width 8 height 4
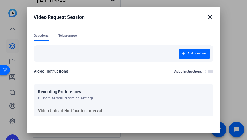
scroll to position [40, 0]
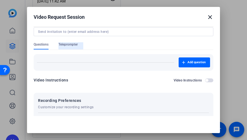
click at [64, 43] on span "Teleprompter" at bounding box center [67, 44] width 19 height 4
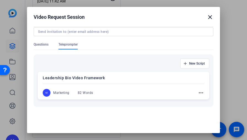
click at [198, 93] on mat-icon "more_horiz" at bounding box center [201, 92] width 7 height 7
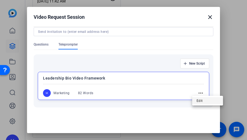
click at [197, 101] on span "Edit" at bounding box center [208, 100] width 22 height 7
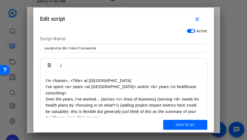
click at [166, 96] on p "Over the years, I've worked... (across <c> lines of business) (serving <d> need…" at bounding box center [124, 108] width 156 height 25
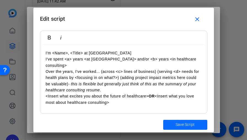
click at [182, 128] on span "submit" at bounding box center [185, 124] width 44 height 13
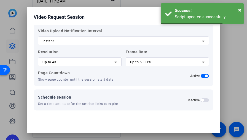
scroll to position [39, 0]
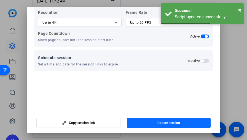
click at [174, 123] on span "Update session" at bounding box center [168, 122] width 23 height 4
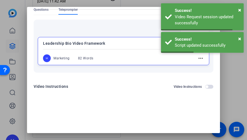
scroll to position [0, 0]
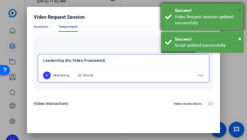
click at [240, 10] on span "×" at bounding box center [239, 10] width 3 height 7
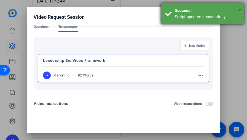
click at [240, 12] on span "×" at bounding box center [239, 10] width 3 height 7
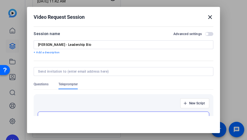
click at [208, 17] on mat-icon "close" at bounding box center [210, 17] width 7 height 7
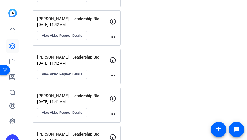
scroll to position [964, 0]
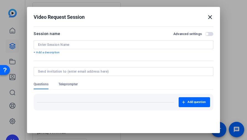
type input "[PERSON_NAME] - Leadership Bio"
click at [205, 33] on span "button" at bounding box center [206, 34] width 3 height 3
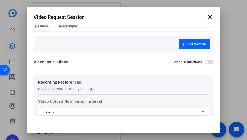
scroll to position [12, 0]
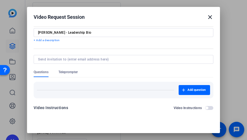
click at [72, 71] on span "Teleprompter" at bounding box center [67, 72] width 19 height 4
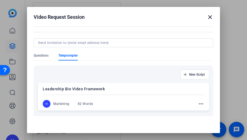
scroll to position [40, 0]
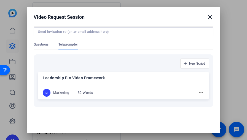
click at [198, 92] on mat-icon "more_horiz" at bounding box center [201, 92] width 7 height 7
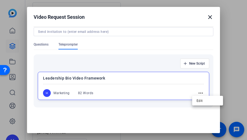
click at [200, 97] on div "Edit" at bounding box center [207, 101] width 31 height 10
click at [200, 101] on div "New Script Leadership Bio Video Framework M Marketing 82 Words more_horiz" at bounding box center [124, 80] width 180 height 53
click at [197, 94] on mat-icon "more_horiz" at bounding box center [200, 93] width 7 height 7
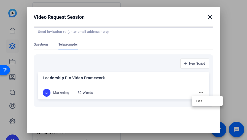
click at [200, 104] on div "Edit" at bounding box center [207, 101] width 31 height 10
click at [200, 101] on div "New Script Leadership Bio Video Framework M Marketing 82 Words more_horiz" at bounding box center [124, 80] width 180 height 52
click at [198, 93] on mat-icon "more_horiz" at bounding box center [201, 92] width 7 height 7
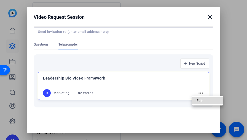
click at [198, 102] on span "Edit" at bounding box center [208, 100] width 22 height 7
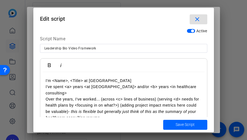
click at [149, 99] on p "Over the years, I've worked... (across <c> lines of business) (serving <d> need…" at bounding box center [124, 108] width 156 height 25
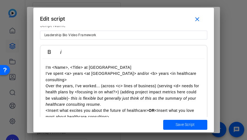
scroll to position [29, 0]
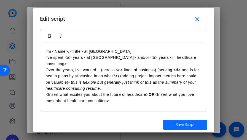
click at [183, 125] on span "Save Script" at bounding box center [185, 125] width 19 height 6
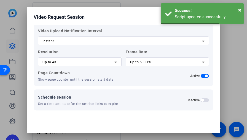
scroll to position [0, 0]
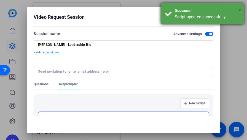
click at [240, 10] on span "×" at bounding box center [239, 10] width 3 height 7
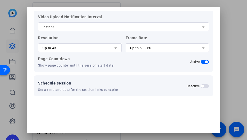
scroll to position [39, 0]
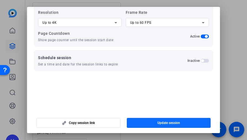
click at [165, 122] on span "Update session" at bounding box center [168, 122] width 23 height 4
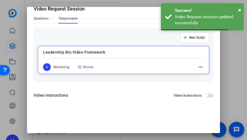
scroll to position [0, 0]
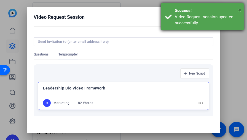
click at [241, 9] on span "×" at bounding box center [239, 10] width 3 height 7
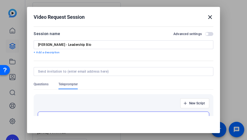
click at [207, 18] on mat-icon "close" at bounding box center [210, 17] width 7 height 7
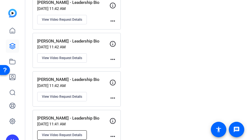
click at [56, 133] on span "View Video Request Details" at bounding box center [62, 135] width 40 height 4
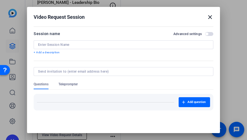
type input "[PERSON_NAME] - Leadership Bio"
click at [205, 34] on span "button" at bounding box center [209, 34] width 8 height 4
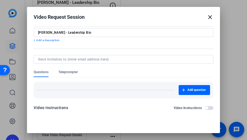
click at [69, 73] on span "Teleprompter" at bounding box center [67, 72] width 19 height 4
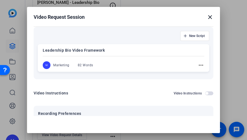
click at [198, 65] on mat-icon "more_horiz" at bounding box center [201, 65] width 7 height 7
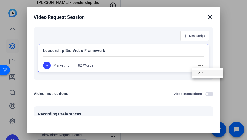
click at [205, 74] on span "Edit" at bounding box center [208, 73] width 22 height 7
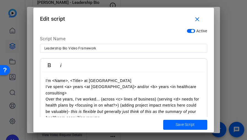
click at [132, 96] on p "Over the years, I've worked... (across <c> lines of business) (serving <d> need…" at bounding box center [124, 108] width 156 height 25
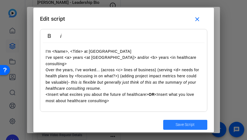
click at [191, 123] on span "Save Script" at bounding box center [185, 125] width 19 height 6
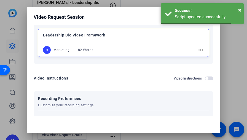
scroll to position [169, 0]
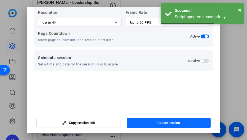
click at [157, 120] on span "button" at bounding box center [169, 122] width 84 height 13
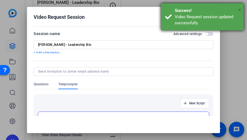
click at [239, 10] on span "×" at bounding box center [239, 10] width 3 height 7
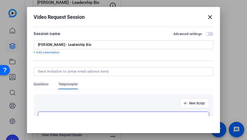
click at [207, 17] on mat-icon "close" at bounding box center [210, 17] width 7 height 7
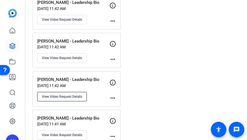
click at [59, 94] on span "View Video Request Details" at bounding box center [62, 96] width 40 height 4
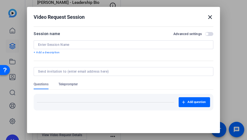
type input "[PERSON_NAME] - Leadership Bio"
click at [205, 32] on span "button" at bounding box center [209, 34] width 8 height 4
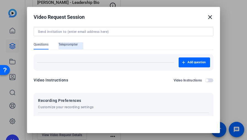
click at [69, 44] on span "Teleprompter" at bounding box center [67, 44] width 19 height 4
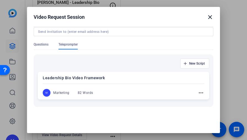
click at [198, 92] on mat-icon "more_horiz" at bounding box center [201, 92] width 7 height 7
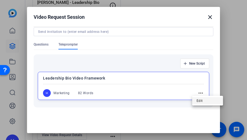
click at [201, 102] on span "Edit" at bounding box center [208, 100] width 22 height 7
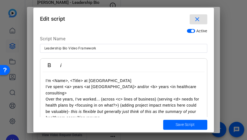
click at [150, 85] on p "I've spent <a> years <at [GEOGRAPHIC_DATA]> and/or <b> years <in healthcare con…" at bounding box center [124, 90] width 156 height 12
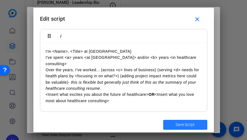
click at [194, 125] on span "Save Script" at bounding box center [185, 125] width 19 height 6
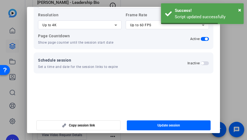
scroll to position [39, 0]
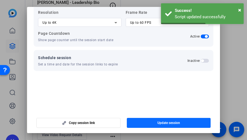
click at [166, 122] on span "Update session" at bounding box center [168, 122] width 23 height 4
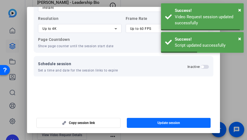
scroll to position [57, 0]
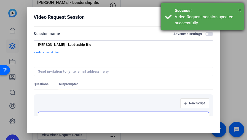
click at [240, 10] on span "×" at bounding box center [239, 10] width 3 height 7
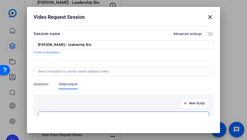
click at [207, 18] on mat-icon "close" at bounding box center [210, 17] width 7 height 7
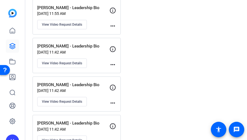
scroll to position [862, 0]
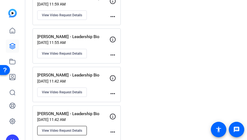
click at [71, 126] on button "View Video Request Details" at bounding box center [62, 130] width 50 height 9
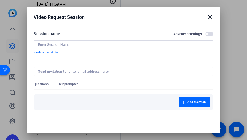
type input "[PERSON_NAME] - Leadership Bio"
click at [205, 34] on span "button" at bounding box center [209, 34] width 8 height 4
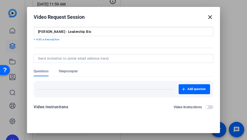
scroll to position [12, 0]
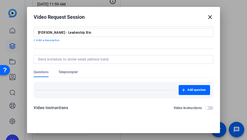
click at [71, 71] on span "Teleprompter" at bounding box center [67, 72] width 19 height 4
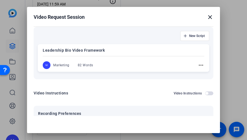
click at [198, 66] on mat-icon "more_horiz" at bounding box center [201, 65] width 7 height 7
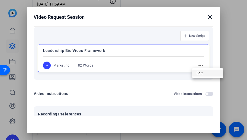
click at [203, 72] on span "Edit" at bounding box center [208, 73] width 22 height 7
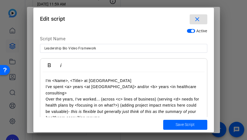
click at [136, 96] on p "Over the years, I've worked... (across <c> lines of business) (serving <d> need…" at bounding box center [124, 108] width 156 height 25
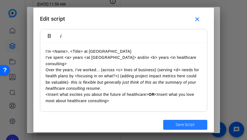
click at [190, 124] on span "Save Script" at bounding box center [185, 125] width 19 height 6
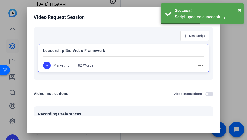
scroll to position [169, 0]
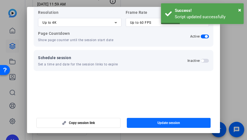
click at [178, 121] on span "Update session" at bounding box center [168, 122] width 23 height 4
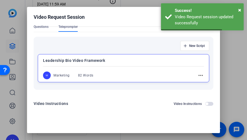
scroll to position [21, 0]
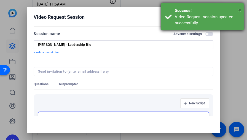
click at [239, 10] on span "×" at bounding box center [239, 10] width 3 height 7
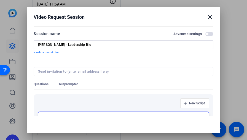
click at [208, 18] on mat-icon "close" at bounding box center [210, 17] width 7 height 7
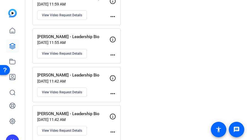
scroll to position [829, 0]
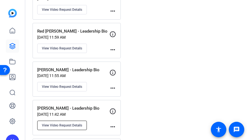
click at [71, 123] on span "View Video Request Details" at bounding box center [62, 125] width 40 height 4
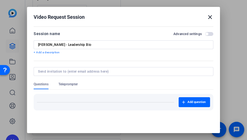
click at [204, 36] on div "Session name Advanced settings" at bounding box center [124, 33] width 180 height 7
click at [205, 34] on span "button" at bounding box center [209, 34] width 8 height 4
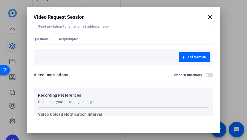
scroll to position [12, 0]
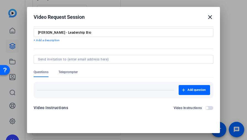
click at [72, 68] on div at bounding box center [124, 67] width 180 height 6
click at [74, 73] on span "Teleprompter" at bounding box center [67, 72] width 19 height 4
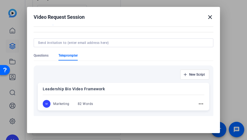
scroll to position [67, 0]
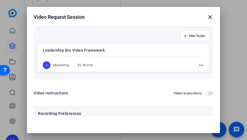
click at [197, 68] on div "M Marketing 82 Words more_horiz" at bounding box center [124, 65] width 162 height 8
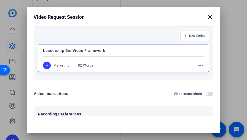
click at [197, 68] on mat-icon "more_horiz" at bounding box center [200, 65] width 7 height 7
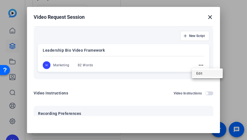
click at [198, 73] on span "Edit" at bounding box center [207, 73] width 22 height 7
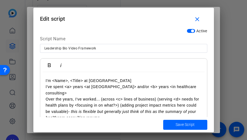
click at [152, 96] on p "Over the years, I've worked... (across <c> lines of business) (serving <d> need…" at bounding box center [124, 108] width 156 height 25
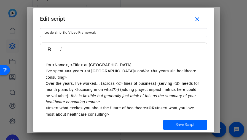
scroll to position [29, 0]
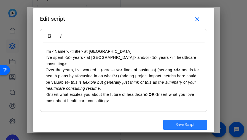
click at [181, 122] on span "Save Script" at bounding box center [185, 125] width 19 height 6
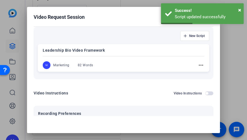
click at [129, 88] on form "Session name Advanced settings [PERSON_NAME] - Leadership Bio + Add a descripti…" at bounding box center [124, 87] width 180 height 249
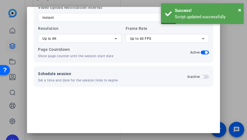
scroll to position [39, 0]
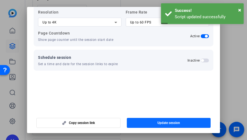
click at [167, 123] on span "Update session" at bounding box center [168, 122] width 23 height 4
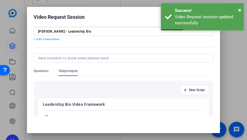
scroll to position [0, 0]
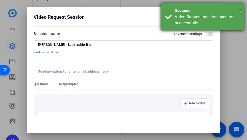
click at [241, 9] on span "×" at bounding box center [239, 10] width 3 height 7
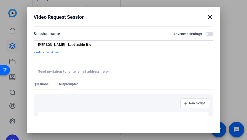
click at [207, 17] on mat-icon "close" at bounding box center [210, 17] width 7 height 7
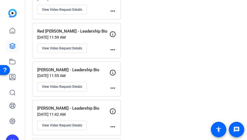
scroll to position [801, 0]
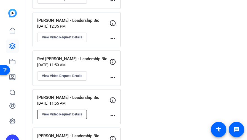
click at [62, 109] on button "View Video Request Details" at bounding box center [62, 113] width 50 height 9
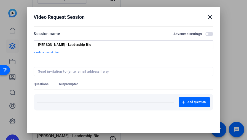
click at [205, 33] on span "button" at bounding box center [209, 34] width 8 height 4
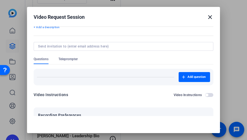
click at [73, 79] on mat-tab-group "Questions Teleprompter Add question" at bounding box center [124, 71] width 180 height 28
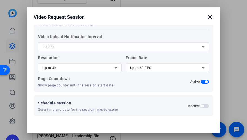
scroll to position [12, 0]
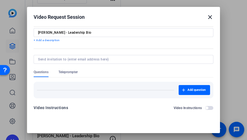
click at [71, 68] on div at bounding box center [124, 67] width 180 height 6
click at [72, 71] on span "Teleprompter" at bounding box center [67, 72] width 19 height 4
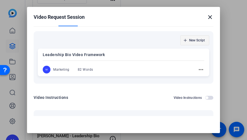
scroll to position [40, 0]
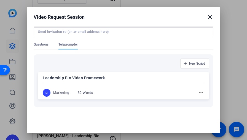
click at [198, 91] on mat-icon "more_horiz" at bounding box center [201, 92] width 7 height 7
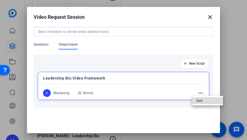
click at [207, 98] on span "Edit" at bounding box center [208, 100] width 22 height 7
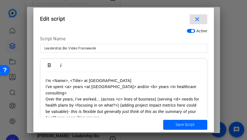
click at [176, 98] on p "Over the years, I've worked... (across <c> lines of business) (serving <d> need…" at bounding box center [124, 108] width 156 height 25
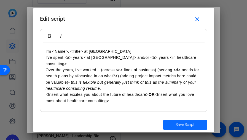
click at [188, 126] on span "Save Script" at bounding box center [185, 125] width 19 height 6
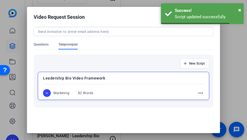
scroll to position [0, 0]
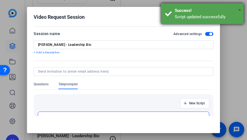
click at [239, 9] on span "×" at bounding box center [239, 10] width 3 height 7
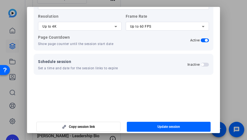
scroll to position [39, 0]
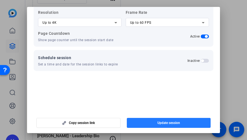
click at [173, 121] on span "Update session" at bounding box center [168, 122] width 23 height 4
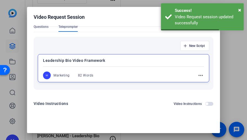
scroll to position [0, 0]
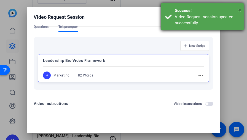
click at [239, 10] on span "×" at bounding box center [239, 10] width 3 height 7
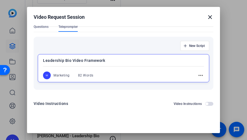
click at [207, 17] on mat-icon "close" at bounding box center [210, 17] width 7 height 7
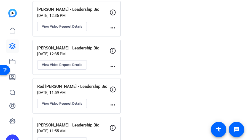
scroll to position [746, 0]
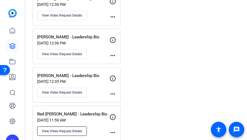
click at [50, 129] on span "View Video Request Details" at bounding box center [62, 131] width 40 height 4
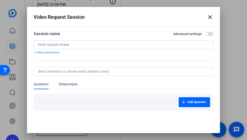
type input "Red [PERSON_NAME] - Leadership Bio"
click at [205, 33] on span "button" at bounding box center [206, 34] width 3 height 3
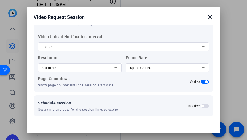
scroll to position [40, 0]
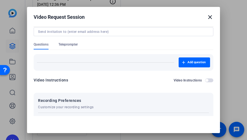
click at [74, 45] on span "Teleprompter" at bounding box center [67, 44] width 19 height 4
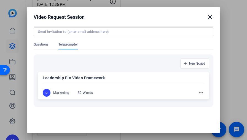
click at [198, 93] on mat-icon "more_horiz" at bounding box center [201, 92] width 7 height 7
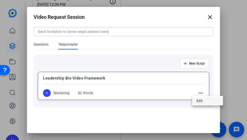
click at [210, 100] on span "Edit" at bounding box center [208, 100] width 22 height 7
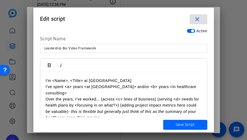
click at [143, 96] on p "Over the years, I've worked... (across <c> lines of business) (serving <d> need…" at bounding box center [124, 108] width 156 height 25
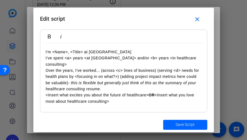
scroll to position [29, 0]
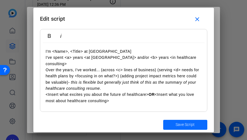
click at [191, 127] on span "Save Script" at bounding box center [185, 125] width 19 height 6
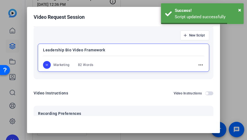
scroll to position [169, 0]
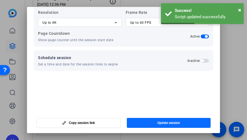
click at [176, 124] on span "Update session" at bounding box center [168, 122] width 23 height 4
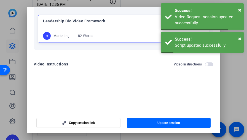
scroll to position [14, 0]
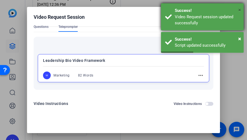
click at [239, 10] on span "×" at bounding box center [239, 10] width 3 height 7
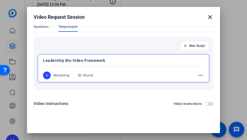
click at [240, 11] on div at bounding box center [123, 70] width 247 height 140
click at [207, 18] on mat-icon "close" at bounding box center [210, 17] width 7 height 7
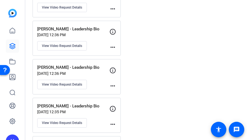
scroll to position [702, 0]
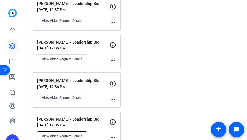
click at [77, 134] on span "View Video Request Details" at bounding box center [62, 136] width 40 height 4
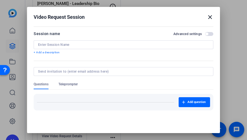
type input "[PERSON_NAME] - Leadership Bio"
click at [206, 33] on span "button" at bounding box center [209, 34] width 8 height 4
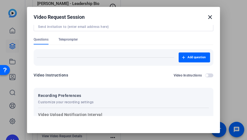
scroll to position [0, 0]
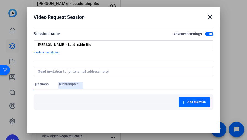
click at [77, 88] on span "Teleprompter" at bounding box center [67, 85] width 19 height 7
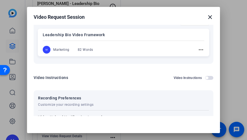
click at [198, 49] on mat-icon "more_horiz" at bounding box center [201, 49] width 7 height 7
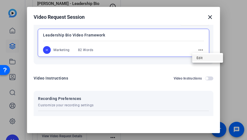
click at [200, 58] on span "Edit" at bounding box center [208, 57] width 22 height 7
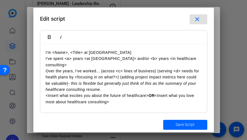
scroll to position [29, 0]
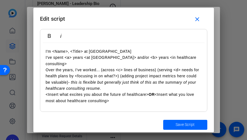
click at [154, 68] on p "Over the years, I've worked... (across <c> lines of business) (serving <d> need…" at bounding box center [124, 79] width 156 height 25
click at [191, 125] on span "Save Script" at bounding box center [185, 125] width 19 height 6
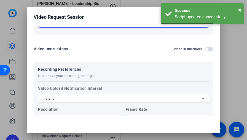
scroll to position [169, 0]
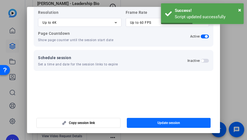
click at [168, 120] on span "button" at bounding box center [169, 122] width 84 height 13
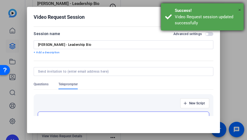
click at [239, 10] on span "×" at bounding box center [239, 10] width 3 height 7
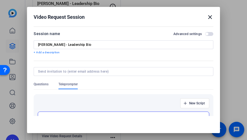
click at [208, 16] on mat-icon "close" at bounding box center [210, 17] width 7 height 7
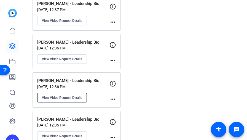
click at [60, 95] on span "View Video Request Details" at bounding box center [62, 97] width 40 height 4
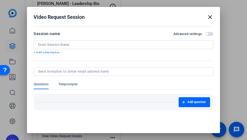
type input "[PERSON_NAME] - Leadership Bio"
click at [205, 32] on span "button" at bounding box center [209, 34] width 8 height 4
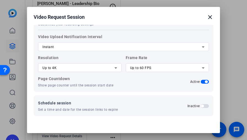
scroll to position [40, 0]
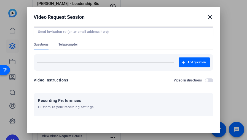
click at [77, 41] on div at bounding box center [124, 39] width 180 height 6
click at [72, 45] on span "Teleprompter" at bounding box center [67, 44] width 19 height 4
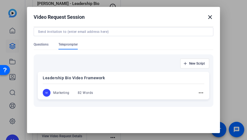
click at [198, 93] on mat-icon "more_horiz" at bounding box center [201, 92] width 7 height 7
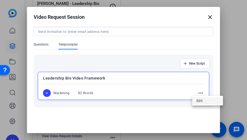
click at [200, 100] on span "Edit" at bounding box center [208, 100] width 22 height 7
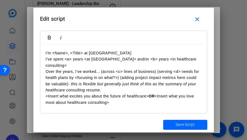
click at [119, 80] on p "Over the years, I've worked... (across <c> lines of business) (serving <d> need…" at bounding box center [124, 80] width 156 height 25
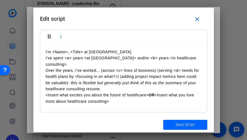
scroll to position [29, 0]
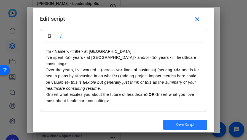
click at [188, 123] on span "Save Script" at bounding box center [185, 125] width 19 height 6
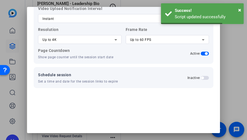
scroll to position [39, 0]
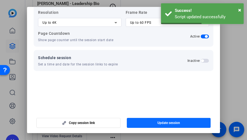
click at [157, 122] on span "Update session" at bounding box center [168, 122] width 23 height 4
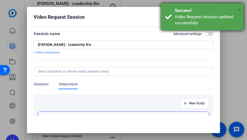
click at [238, 9] on span "×" at bounding box center [239, 10] width 3 height 7
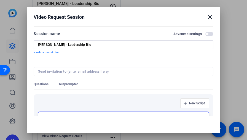
click at [207, 17] on mat-icon "close" at bounding box center [210, 17] width 7 height 7
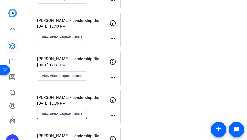
click at [61, 112] on span "View Video Request Details" at bounding box center [62, 114] width 40 height 4
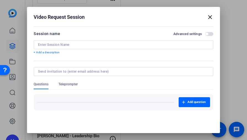
type input "[PERSON_NAME] - Leadership Bio"
click at [207, 32] on span "button" at bounding box center [209, 34] width 8 height 4
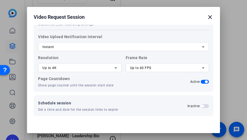
scroll to position [40, 0]
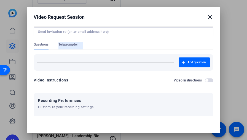
click at [79, 44] on div "Teleprompter" at bounding box center [70, 45] width 25 height 7
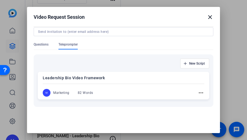
click at [198, 90] on mat-icon "more_horiz" at bounding box center [201, 92] width 7 height 7
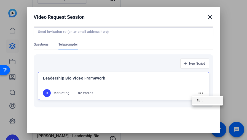
click at [200, 101] on span "Edit" at bounding box center [208, 100] width 22 height 7
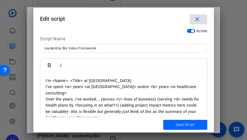
click at [131, 99] on p "Over the years, I've worked... (across <c> lines of business) (serving <d> need…" at bounding box center [124, 108] width 156 height 25
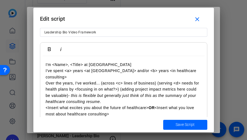
scroll to position [29, 0]
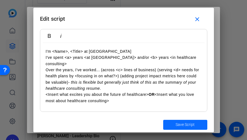
click at [182, 122] on span "Save Script" at bounding box center [185, 125] width 19 height 6
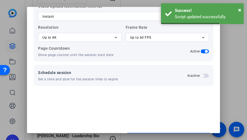
scroll to position [39, 0]
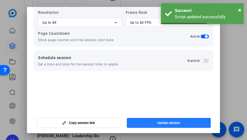
click at [165, 125] on span "Update session" at bounding box center [168, 122] width 23 height 4
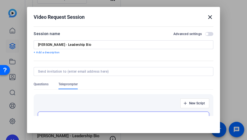
click at [207, 17] on mat-icon "close" at bounding box center [210, 17] width 7 height 7
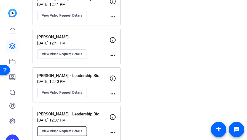
click at [59, 129] on span "View Video Request Details" at bounding box center [62, 131] width 40 height 4
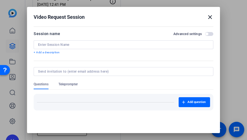
type input "[PERSON_NAME] - Leadership Bio"
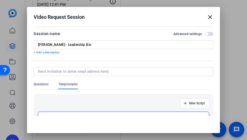
click at [205, 34] on span "button" at bounding box center [209, 34] width 8 height 4
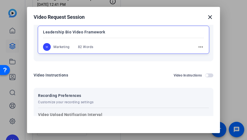
scroll to position [53, 0]
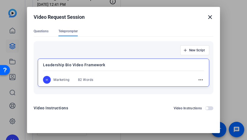
click at [197, 80] on mat-icon "more_horiz" at bounding box center [200, 79] width 7 height 7
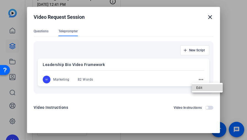
click at [207, 87] on span "Edit" at bounding box center [207, 87] width 22 height 7
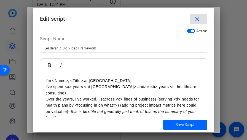
click at [112, 86] on p "I've spent <a> years <at [GEOGRAPHIC_DATA]> and/or <b> years <in healthcare con…" at bounding box center [124, 90] width 156 height 12
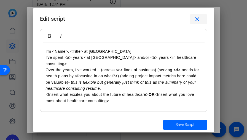
click at [197, 20] on mat-icon "close" at bounding box center [197, 19] width 7 height 7
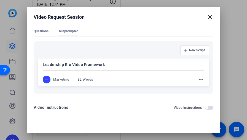
click at [208, 18] on mat-icon "close" at bounding box center [210, 17] width 7 height 7
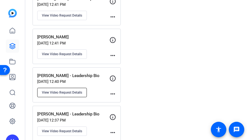
click at [73, 90] on span "View Video Request Details" at bounding box center [62, 92] width 40 height 4
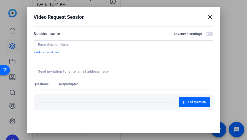
type input "[PERSON_NAME] - Leadership Bio"
click at [205, 34] on span "button" at bounding box center [209, 34] width 8 height 4
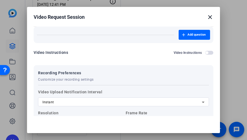
scroll to position [12, 0]
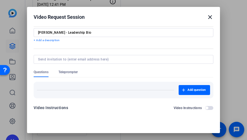
click at [70, 71] on span "Teleprompter" at bounding box center [67, 72] width 19 height 4
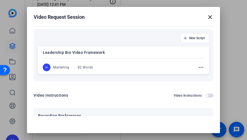
scroll to position [67, 0]
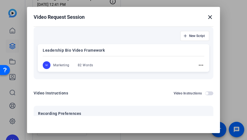
click at [198, 64] on mat-icon "more_horiz" at bounding box center [201, 65] width 7 height 7
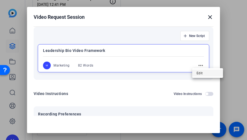
click at [198, 74] on span "Edit" at bounding box center [208, 73] width 22 height 7
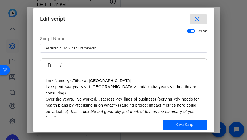
click at [157, 96] on p "Over the years, I've worked... (across <c> lines of business) (serving <d> need…" at bounding box center [124, 108] width 156 height 25
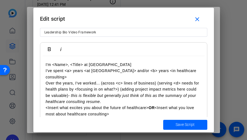
scroll to position [29, 0]
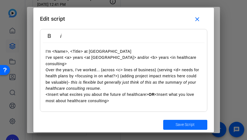
click at [172, 124] on span "submit" at bounding box center [185, 124] width 44 height 13
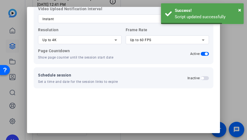
scroll to position [39, 0]
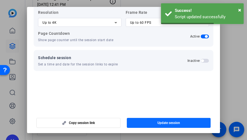
click at [157, 126] on span "button" at bounding box center [169, 122] width 84 height 13
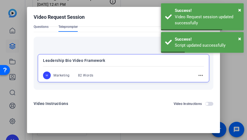
scroll to position [0, 0]
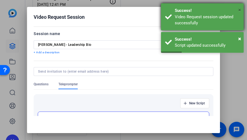
click at [241, 10] on span "×" at bounding box center [239, 10] width 3 height 7
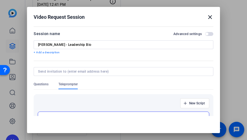
click at [207, 19] on mat-icon "close" at bounding box center [210, 17] width 7 height 7
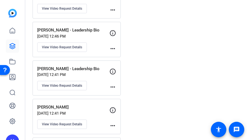
scroll to position [519, 0]
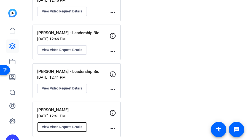
click at [67, 125] on span "View Video Request Details" at bounding box center [62, 127] width 40 height 4
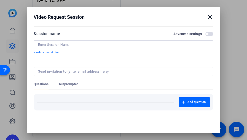
type input "[PERSON_NAME]"
click at [205, 33] on span "button" at bounding box center [209, 34] width 8 height 4
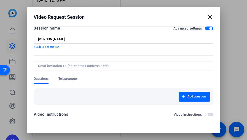
scroll to position [0, 0]
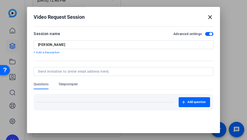
click at [70, 86] on span "Teleprompter" at bounding box center [67, 84] width 19 height 4
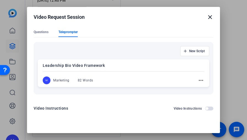
scroll to position [55, 0]
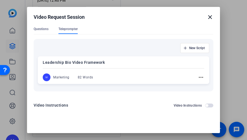
click at [198, 77] on mat-icon "more_horiz" at bounding box center [201, 77] width 7 height 7
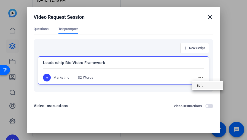
click at [195, 85] on button "Edit" at bounding box center [207, 85] width 31 height 7
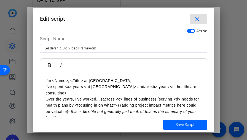
click at [115, 96] on p "Over the years, I've worked... (across <c> lines of business) (serving <d> need…" at bounding box center [124, 108] width 156 height 25
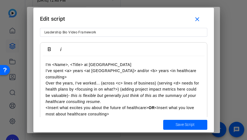
scroll to position [29, 0]
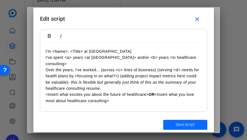
click at [180, 124] on span "Save Script" at bounding box center [185, 125] width 19 height 6
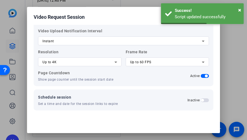
scroll to position [39, 0]
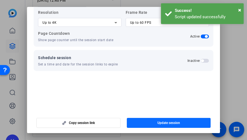
click at [171, 122] on span "Update session" at bounding box center [168, 122] width 23 height 4
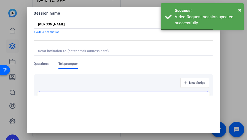
scroll to position [0, 0]
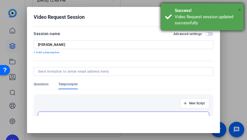
click at [239, 10] on span "×" at bounding box center [239, 10] width 3 height 7
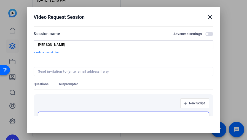
click at [207, 18] on mat-icon "close" at bounding box center [210, 17] width 7 height 7
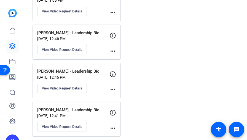
scroll to position [479, 0]
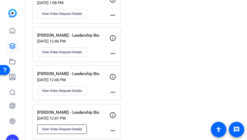
click at [51, 127] on span "View Video Request Details" at bounding box center [62, 129] width 40 height 4
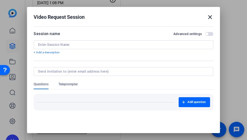
type input "[PERSON_NAME] - Leadership Bio"
click at [205, 33] on span "button" at bounding box center [209, 34] width 8 height 4
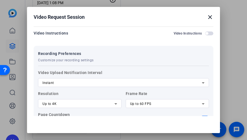
scroll to position [40, 0]
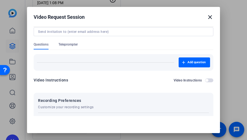
click at [73, 46] on span "Teleprompter" at bounding box center [67, 44] width 19 height 4
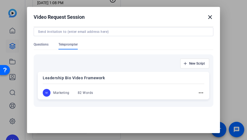
click at [198, 92] on mat-icon "more_horiz" at bounding box center [201, 92] width 7 height 7
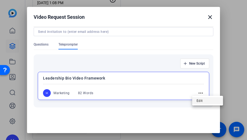
click at [203, 100] on span "Edit" at bounding box center [208, 100] width 22 height 7
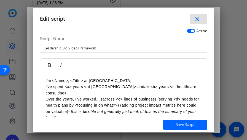
click at [145, 97] on p "Over the years, I've worked... (across <c> lines of business) (serving <d> need…" at bounding box center [124, 108] width 156 height 25
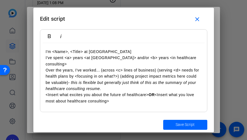
scroll to position [29, 0]
click at [182, 124] on span "Save Script" at bounding box center [185, 125] width 19 height 6
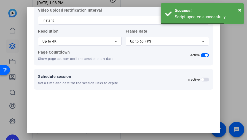
scroll to position [39, 0]
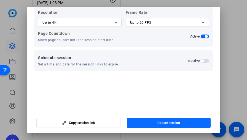
click at [169, 122] on span "Update session" at bounding box center [168, 122] width 23 height 4
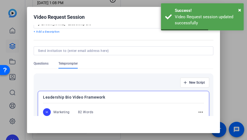
scroll to position [0, 0]
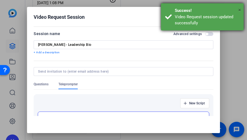
click at [240, 9] on span "×" at bounding box center [239, 10] width 3 height 7
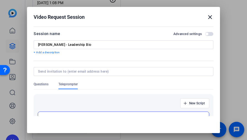
click at [207, 16] on mat-icon "close" at bounding box center [210, 17] width 7 height 7
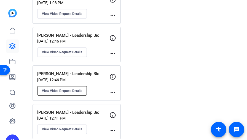
click at [73, 88] on span "View Video Request Details" at bounding box center [62, 90] width 40 height 4
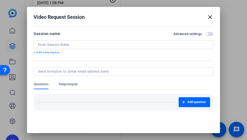
type input "[PERSON_NAME] - Leadership Bio"
click at [205, 36] on span "button" at bounding box center [209, 34] width 8 height 4
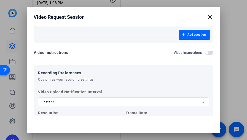
scroll to position [40, 0]
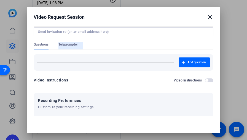
click at [73, 43] on span "Teleprompter" at bounding box center [67, 44] width 19 height 4
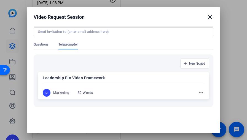
click at [198, 95] on mat-icon "more_horiz" at bounding box center [201, 92] width 7 height 7
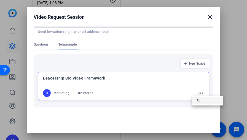
click at [201, 100] on span "Edit" at bounding box center [208, 100] width 22 height 7
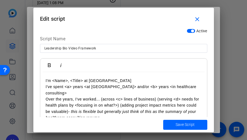
drag, startPoint x: 107, startPoint y: 86, endPoint x: 138, endPoint y: 86, distance: 30.3
click at [138, 86] on p "I've spent <a> years <at [GEOGRAPHIC_DATA]> and/or <b> years <in healthcare con…" at bounding box center [124, 90] width 156 height 12
click at [64, 85] on p "I've spent <a> years <at [GEOGRAPHIC_DATA]> and/or <b> years <in healthcare con…" at bounding box center [124, 90] width 156 height 12
click at [61, 85] on p "I've spent <a> years <at [GEOGRAPHIC_DATA]> and/or <b> years <in healthcare con…" at bounding box center [124, 90] width 156 height 12
click at [114, 88] on p "I've spent <a> years <at [GEOGRAPHIC_DATA]> and/or <b> years <in healthcare con…" at bounding box center [124, 90] width 156 height 12
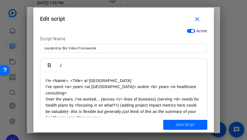
click at [54, 86] on p "I've spent <a> years <at [GEOGRAPHIC_DATA]> and/or <b> years <in healthcare con…" at bounding box center [124, 90] width 156 height 12
click at [81, 87] on p "I've spent <a> years <at [GEOGRAPHIC_DATA]> and/or <b> years <in healthcare con…" at bounding box center [124, 90] width 156 height 12
click at [93, 92] on p "I've been at [GEOGRAPHIC_DATA] since <year) and/or spent over <b> years <in hea…" at bounding box center [124, 90] width 156 height 12
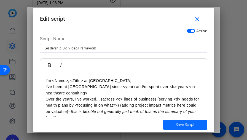
click at [191, 124] on span "Save Script" at bounding box center [185, 125] width 19 height 6
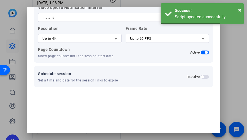
scroll to position [39, 0]
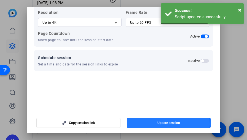
click at [164, 124] on span "Update session" at bounding box center [168, 122] width 23 height 4
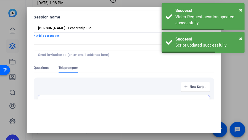
scroll to position [0, 0]
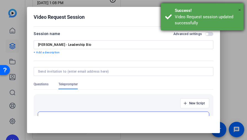
click at [239, 10] on span "×" at bounding box center [239, 10] width 3 height 7
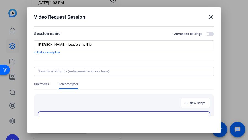
click at [207, 16] on mat-icon "close" at bounding box center [210, 17] width 7 height 7
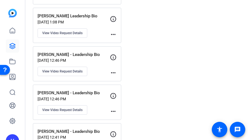
scroll to position [451, 0]
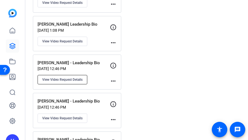
click at [66, 77] on span "View Video Request Details" at bounding box center [62, 79] width 40 height 4
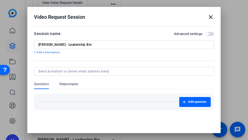
click at [205, 35] on span "button" at bounding box center [209, 34] width 8 height 4
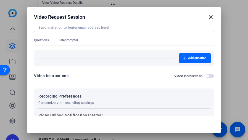
scroll to position [12, 0]
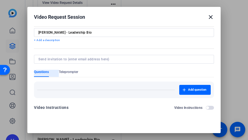
click at [56, 71] on div "Questions" at bounding box center [46, 73] width 25 height 7
click at [70, 72] on span "Teleprompter" at bounding box center [68, 72] width 19 height 4
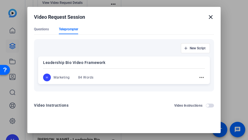
scroll to position [55, 0]
click at [198, 77] on mat-icon "more_horiz" at bounding box center [201, 77] width 7 height 7
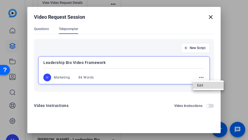
click at [200, 86] on span "Edit" at bounding box center [208, 85] width 22 height 7
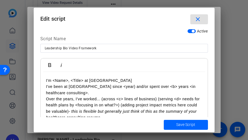
click at [104, 86] on p "I've been at [GEOGRAPHIC_DATA] since <year) and/or spent over <b> years <in hea…" at bounding box center [124, 90] width 156 height 12
click at [130, 91] on p "I've been at [GEOGRAPHIC_DATA] since <year> and/or spent over <b> years <in hea…" at bounding box center [124, 90] width 156 height 12
drag, startPoint x: 71, startPoint y: 92, endPoint x: 42, endPoint y: 87, distance: 29.6
click at [42, 87] on div "I'm <Name>, <Title> at [GEOGRAPHIC_DATA] I've been at [GEOGRAPHIC_DATA] since <…" at bounding box center [124, 106] width 167 height 69
copy p "I've been at [GEOGRAPHIC_DATA] since <year> and/or spent over <b> years <in hea…"
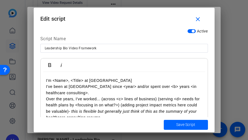
click at [148, 94] on p "I've been at [GEOGRAPHIC_DATA] since <year> and/or spent over <b> years <in hea…" at bounding box center [124, 90] width 156 height 12
click at [184, 125] on span "Save Script" at bounding box center [185, 125] width 19 height 6
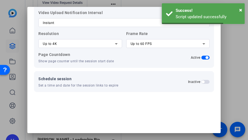
scroll to position [39, 0]
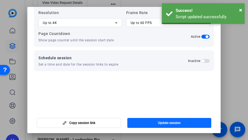
click at [164, 123] on span "Update session" at bounding box center [169, 123] width 23 height 4
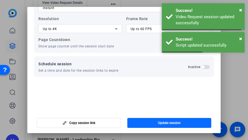
scroll to position [57, 0]
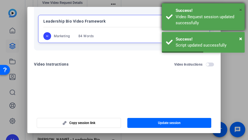
click at [240, 11] on span "×" at bounding box center [240, 10] width 3 height 7
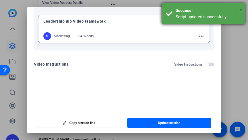
click at [239, 10] on span "×" at bounding box center [240, 10] width 3 height 7
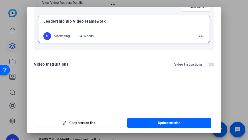
scroll to position [0, 0]
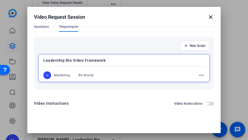
click at [198, 75] on mat-icon "more_horiz" at bounding box center [201, 75] width 7 height 7
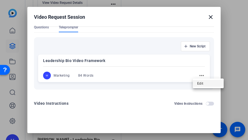
click at [200, 85] on span "Edit" at bounding box center [208, 83] width 22 height 7
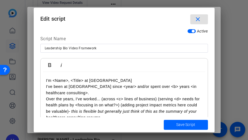
click at [138, 94] on p "I've been at [GEOGRAPHIC_DATA] since <year> and/or spent over <b> years <in hea…" at bounding box center [124, 90] width 156 height 12
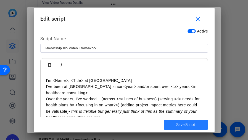
click at [185, 124] on span "Save Script" at bounding box center [185, 125] width 19 height 6
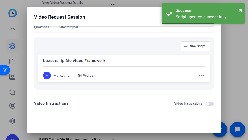
scroll to position [0, 0]
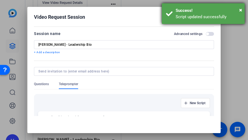
click at [238, 11] on div "Success!" at bounding box center [207, 10] width 65 height 6
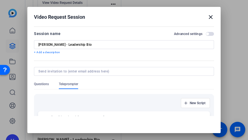
click at [207, 17] on mat-icon "close" at bounding box center [210, 17] width 7 height 7
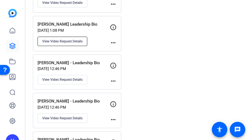
click at [70, 39] on span "View Video Request Details" at bounding box center [62, 41] width 40 height 4
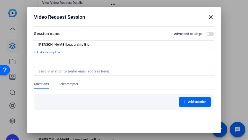
click at [207, 33] on span "button" at bounding box center [209, 34] width 8 height 4
click at [71, 86] on span "Teleprompter" at bounding box center [68, 84] width 19 height 4
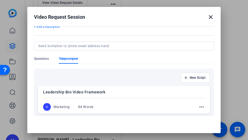
scroll to position [55, 0]
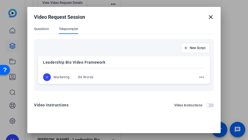
click at [198, 78] on mat-icon "more_horiz" at bounding box center [201, 77] width 7 height 7
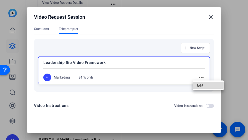
click at [200, 84] on span "Edit" at bounding box center [208, 85] width 22 height 7
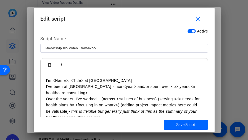
drag, startPoint x: 76, startPoint y: 90, endPoint x: 40, endPoint y: 87, distance: 36.3
click at [41, 87] on div "I'm <Name>, <Title> at [GEOGRAPHIC_DATA] I've been at [GEOGRAPHIC_DATA] since <…" at bounding box center [124, 106] width 167 height 69
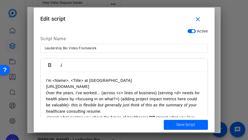
scroll to position [359, 2]
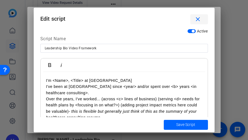
click at [196, 20] on mat-icon "close" at bounding box center [197, 19] width 7 height 7
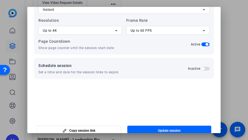
scroll to position [39, 0]
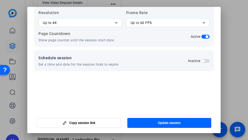
click at [229, 62] on div at bounding box center [124, 70] width 248 height 140
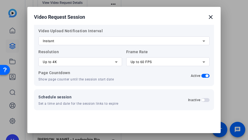
scroll to position [4, 0]
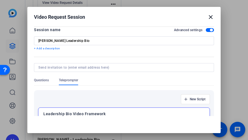
click at [207, 17] on mat-icon "close" at bounding box center [210, 17] width 7 height 7
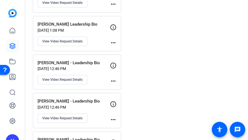
click at [66, 115] on button "View Video Request Details" at bounding box center [62, 118] width 50 height 9
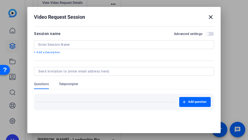
type input "[PERSON_NAME] - Leadership Bio"
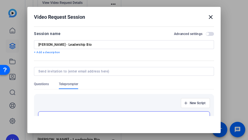
click at [205, 33] on span "button" at bounding box center [209, 34] width 8 height 4
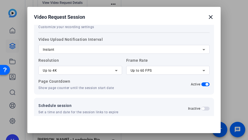
scroll to position [80, 0]
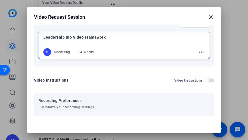
click at [198, 52] on mat-icon "more_horiz" at bounding box center [201, 52] width 7 height 7
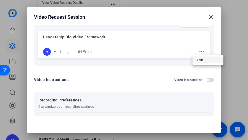
click at [200, 61] on span "Edit" at bounding box center [208, 60] width 22 height 7
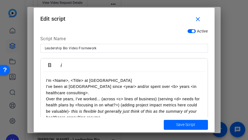
drag, startPoint x: 77, startPoint y: 94, endPoint x: 45, endPoint y: 87, distance: 32.7
click at [45, 87] on div "I'm <Name>, <Title> at [GEOGRAPHIC_DATA] I've been at [GEOGRAPHIC_DATA] since <…" at bounding box center [124, 106] width 167 height 69
copy p "I've been at [GEOGRAPHIC_DATA] since <year> and/or spent over <b> years <in hea…"
click at [196, 20] on mat-icon "close" at bounding box center [197, 19] width 7 height 7
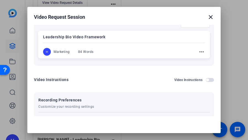
click at [207, 18] on mat-icon "close" at bounding box center [210, 17] width 7 height 7
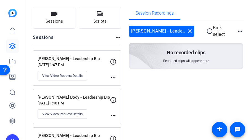
scroll to position [0, 0]
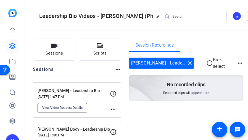
click at [79, 107] on span "View Video Request Details" at bounding box center [62, 108] width 40 height 4
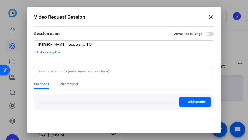
click at [206, 34] on span "button" at bounding box center [207, 34] width 3 height 3
click at [69, 85] on span "Teleprompter" at bounding box center [68, 84] width 19 height 4
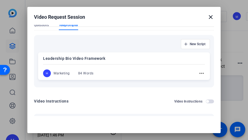
scroll to position [83, 0]
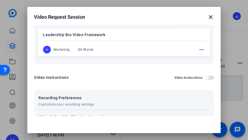
click at [198, 49] on mat-icon "more_horiz" at bounding box center [201, 49] width 7 height 7
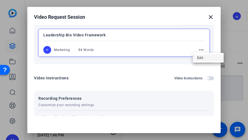
click at [203, 57] on span "Edit" at bounding box center [208, 57] width 22 height 7
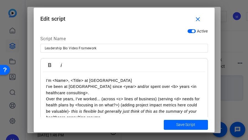
drag, startPoint x: 81, startPoint y: 92, endPoint x: 38, endPoint y: 87, distance: 43.6
click at [38, 87] on div "Active Script Name Leadership Bio Video Framework Bold Italic I'm <Name>, <Titl…" at bounding box center [124, 71] width 181 height 91
click at [189, 125] on span "Save Script" at bounding box center [185, 125] width 19 height 6
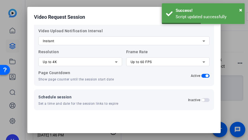
scroll to position [39, 0]
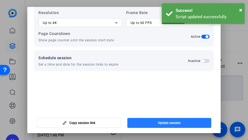
click at [172, 122] on span "Update session" at bounding box center [169, 123] width 23 height 4
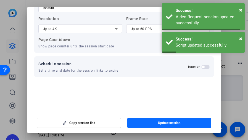
scroll to position [57, 0]
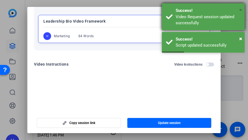
click at [241, 9] on span "×" at bounding box center [240, 10] width 3 height 7
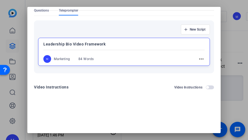
scroll to position [0, 0]
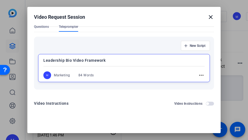
click at [208, 20] on mat-icon "close" at bounding box center [210, 17] width 7 height 7
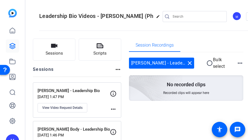
scroll to position [28, 0]
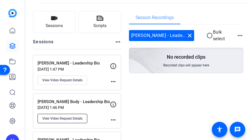
click at [57, 118] on span "View Video Request Details" at bounding box center [62, 118] width 40 height 4
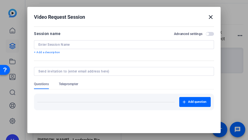
type input "[PERSON_NAME] Body - Leadership Bio"
click at [206, 34] on span "button" at bounding box center [207, 34] width 3 height 3
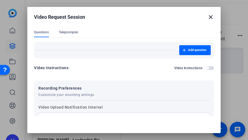
scroll to position [12, 0]
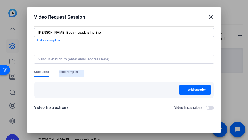
click at [73, 74] on span "Teleprompter" at bounding box center [68, 72] width 19 height 4
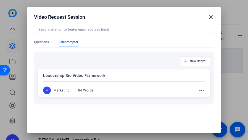
scroll to position [95, 0]
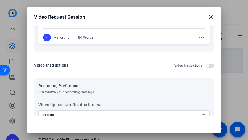
click at [198, 37] on mat-icon "more_horiz" at bounding box center [201, 37] width 7 height 7
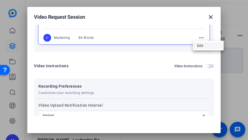
click at [201, 46] on span "Edit" at bounding box center [208, 45] width 22 height 7
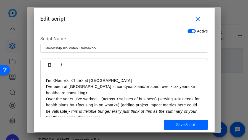
click at [107, 92] on p "I've been at [GEOGRAPHIC_DATA] since <year> and/or spent over <b> years <in hea…" at bounding box center [124, 90] width 156 height 12
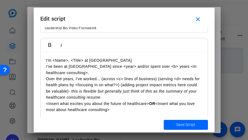
scroll to position [28, 0]
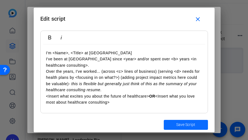
click at [190, 124] on span "Save Script" at bounding box center [185, 125] width 19 height 6
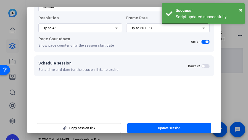
scroll to position [39, 0]
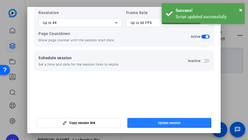
click at [163, 119] on span "button" at bounding box center [169, 122] width 84 height 13
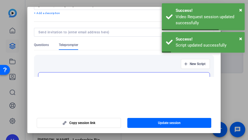
scroll to position [0, 0]
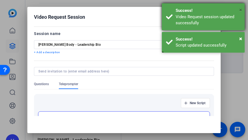
click at [240, 9] on span "×" at bounding box center [240, 10] width 3 height 7
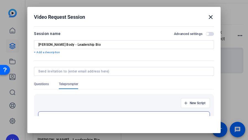
click at [202, 18] on div "Video Request Session close" at bounding box center [124, 17] width 180 height 7
click at [208, 18] on mat-icon "close" at bounding box center [210, 17] width 7 height 7
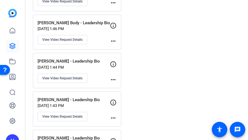
scroll to position [110, 0]
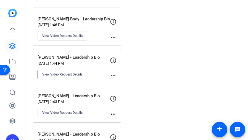
click at [62, 74] on span "View Video Request Details" at bounding box center [62, 74] width 40 height 4
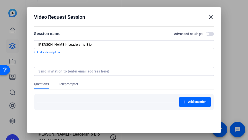
click at [205, 33] on span "button" at bounding box center [209, 34] width 8 height 4
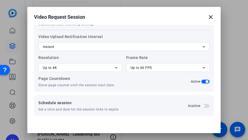
scroll to position [40, 0]
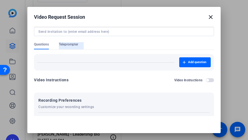
click at [71, 44] on span "Teleprompter" at bounding box center [68, 44] width 19 height 4
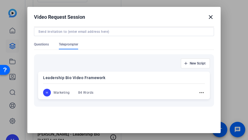
click at [198, 94] on mat-icon "more_horiz" at bounding box center [201, 92] width 7 height 7
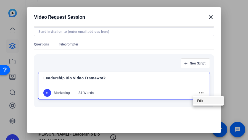
click at [204, 101] on span "Edit" at bounding box center [208, 100] width 22 height 7
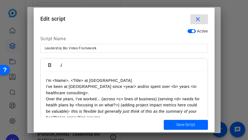
click at [117, 94] on p "I've been at [GEOGRAPHIC_DATA] since <year> and/or spent over <b> years <in hea…" at bounding box center [124, 90] width 156 height 12
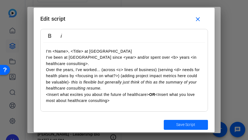
click at [196, 124] on span "submit" at bounding box center [185, 124] width 44 height 13
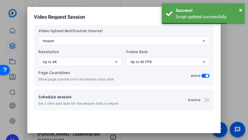
scroll to position [39, 0]
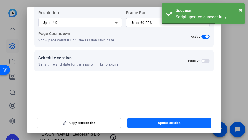
click at [166, 124] on span "Update session" at bounding box center [169, 123] width 23 height 4
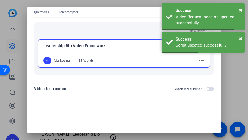
scroll to position [0, 0]
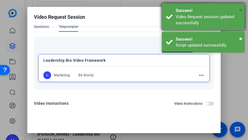
click at [241, 9] on span "×" at bounding box center [240, 10] width 3 height 7
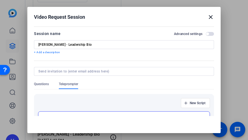
click at [207, 17] on mat-icon "close" at bounding box center [210, 17] width 7 height 7
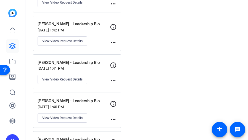
scroll to position [193, 0]
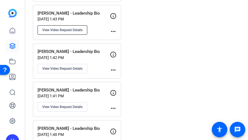
click at [68, 29] on span "View Video Request Details" at bounding box center [62, 30] width 40 height 4
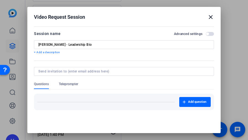
click at [206, 33] on span "button" at bounding box center [209, 34] width 8 height 4
click at [73, 88] on span "Teleprompter" at bounding box center [68, 85] width 19 height 7
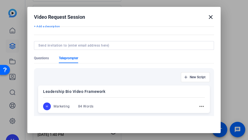
scroll to position [55, 0]
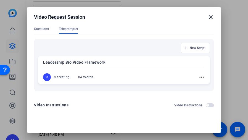
click at [198, 78] on mat-icon "more_horiz" at bounding box center [201, 77] width 7 height 7
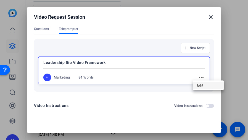
click at [206, 86] on span "Edit" at bounding box center [208, 85] width 22 height 7
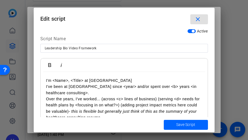
click at [104, 87] on p "I've been at [GEOGRAPHIC_DATA] since <year> and/or spent over <b> years <in hea…" at bounding box center [124, 90] width 156 height 12
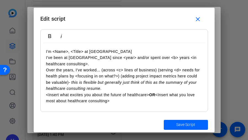
scroll to position [29, 0]
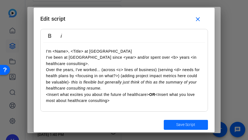
click at [187, 123] on span "Save Script" at bounding box center [185, 125] width 19 height 6
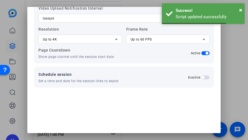
scroll to position [39, 0]
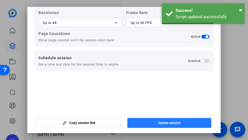
click at [178, 124] on span "Update session" at bounding box center [169, 123] width 23 height 4
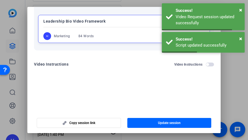
scroll to position [0, 0]
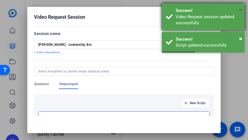
click at [241, 11] on span "×" at bounding box center [240, 10] width 3 height 7
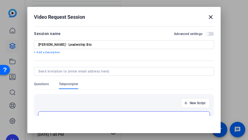
click at [207, 16] on mat-icon "close" at bounding box center [210, 17] width 7 height 7
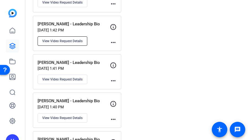
click at [51, 39] on span "View Video Request Details" at bounding box center [62, 41] width 40 height 4
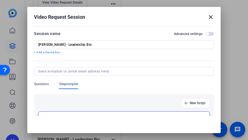
click at [207, 34] on span "button" at bounding box center [209, 34] width 8 height 4
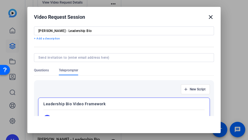
scroll to position [0, 0]
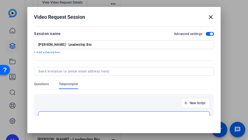
click at [207, 16] on mat-icon "close" at bounding box center [210, 17] width 7 height 7
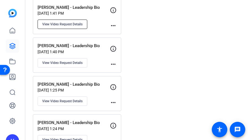
click at [68, 24] on span "View Video Request Details" at bounding box center [62, 24] width 40 height 4
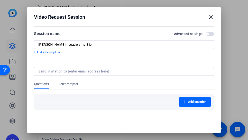
click at [205, 33] on span "button" at bounding box center [209, 34] width 8 height 4
click at [74, 89] on div "Questions Teleprompter" at bounding box center [124, 86] width 180 height 8
click at [61, 81] on div at bounding box center [124, 79] width 180 height 6
click at [66, 84] on span "Teleprompter" at bounding box center [68, 84] width 19 height 4
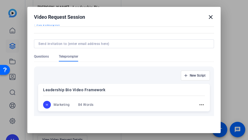
click at [198, 106] on mat-icon "more_horiz" at bounding box center [201, 104] width 7 height 7
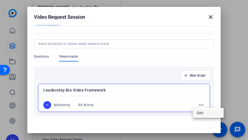
click at [201, 112] on span "Edit" at bounding box center [208, 112] width 22 height 7
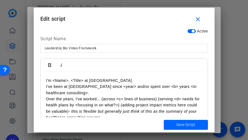
click at [120, 95] on p "I've been at [GEOGRAPHIC_DATA] since <year> and/or spent over <b> years <in hea…" at bounding box center [124, 90] width 156 height 12
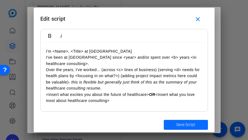
click at [174, 122] on span "submit" at bounding box center [185, 124] width 44 height 13
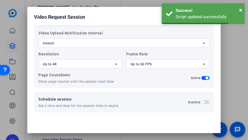
scroll to position [169, 0]
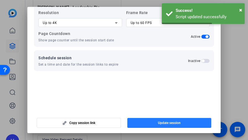
click at [181, 123] on span "button" at bounding box center [169, 122] width 84 height 13
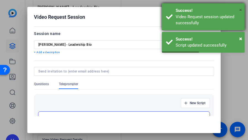
click at [241, 10] on span "×" at bounding box center [240, 10] width 3 height 7
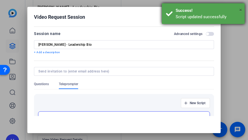
click at [240, 9] on span "×" at bounding box center [240, 10] width 3 height 7
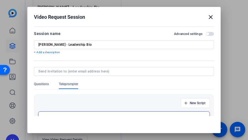
click at [207, 17] on mat-icon "close" at bounding box center [210, 17] width 7 height 7
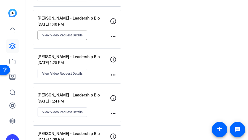
click at [76, 33] on span "View Video Request Details" at bounding box center [62, 35] width 40 height 4
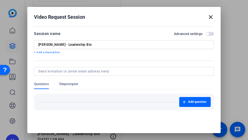
click at [206, 33] on span "button" at bounding box center [209, 34] width 8 height 4
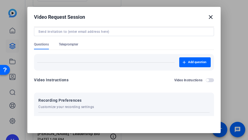
click at [68, 43] on span "Teleprompter" at bounding box center [68, 44] width 19 height 4
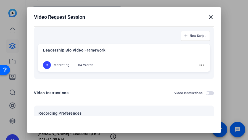
click at [198, 67] on mat-icon "more_horiz" at bounding box center [201, 65] width 7 height 7
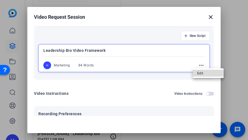
click at [211, 74] on span "Edit" at bounding box center [208, 73] width 22 height 7
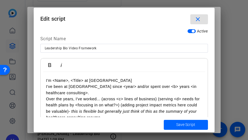
click at [130, 87] on p "I've been at [GEOGRAPHIC_DATA] since <year> and/or spent over <b> years <in hea…" at bounding box center [124, 90] width 156 height 12
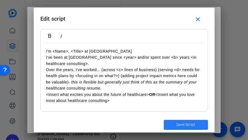
click at [187, 124] on span "Save Script" at bounding box center [185, 125] width 19 height 6
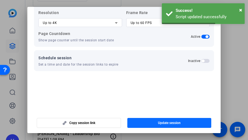
click at [161, 123] on span "Update session" at bounding box center [169, 123] width 23 height 4
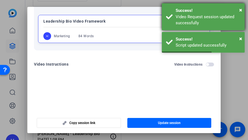
click at [243, 10] on div "× Success! Video Request session updated successfully" at bounding box center [203, 16] width 83 height 27
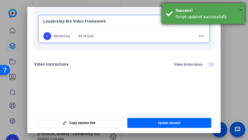
click at [240, 10] on span "×" at bounding box center [240, 10] width 3 height 7
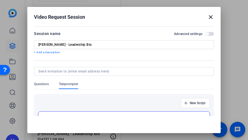
click at [207, 17] on mat-icon "close" at bounding box center [210, 17] width 7 height 7
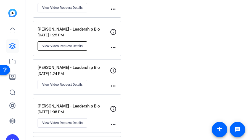
click at [58, 44] on span "View Video Request Details" at bounding box center [62, 46] width 40 height 4
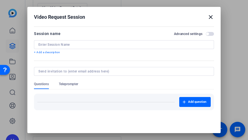
type input "[PERSON_NAME] - Leadership Bio"
click at [205, 33] on span "button" at bounding box center [209, 34] width 8 height 4
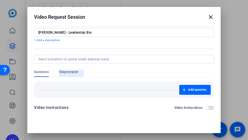
click at [74, 73] on span "Teleprompter" at bounding box center [68, 72] width 19 height 4
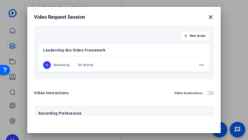
click at [198, 65] on mat-icon "more_horiz" at bounding box center [201, 65] width 7 height 7
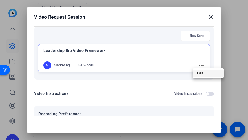
click at [201, 72] on span "Edit" at bounding box center [208, 73] width 22 height 7
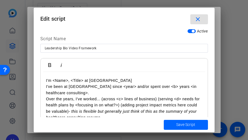
click at [113, 92] on p "I've been at [GEOGRAPHIC_DATA] since <year> and/or spent over <b> years <in hea…" at bounding box center [124, 90] width 156 height 12
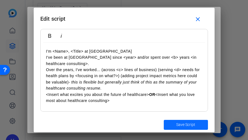
click at [191, 124] on span "Save Script" at bounding box center [185, 125] width 19 height 6
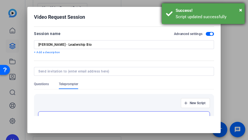
click at [238, 10] on div "Success!" at bounding box center [207, 10] width 65 height 6
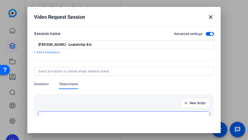
click at [207, 16] on mat-icon "close" at bounding box center [210, 17] width 7 height 7
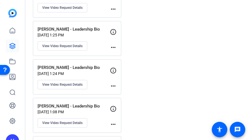
click at [58, 49] on div "[PERSON_NAME] - Leadership Bio [DATE] 1:25 PM View Video Request Details more_h…" at bounding box center [77, 38] width 88 height 35
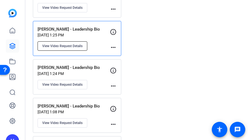
click at [62, 44] on span "View Video Request Details" at bounding box center [62, 46] width 40 height 4
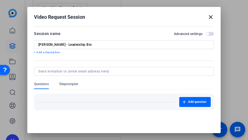
click at [205, 31] on div "Session name Advanced settings" at bounding box center [124, 33] width 180 height 7
click at [205, 33] on span "button" at bounding box center [209, 34] width 8 height 4
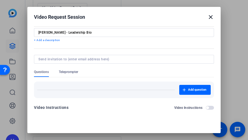
click at [76, 74] on span "Teleprompter" at bounding box center [68, 72] width 19 height 4
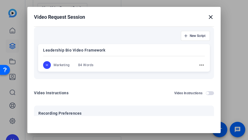
click at [198, 66] on mat-icon "more_horiz" at bounding box center [201, 65] width 7 height 7
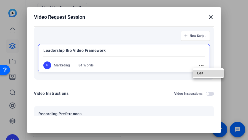
click at [199, 71] on span "Edit" at bounding box center [208, 73] width 22 height 7
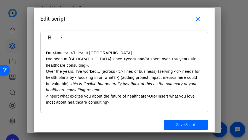
click at [138, 87] on p "Over the years, I've worked... (across <c> lines of business) (serving <d> need…" at bounding box center [124, 80] width 156 height 25
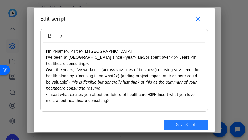
click at [185, 122] on span "Save Script" at bounding box center [185, 125] width 19 height 6
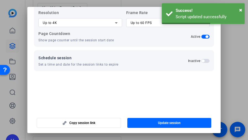
click at [173, 123] on span "Update session" at bounding box center [169, 123] width 23 height 4
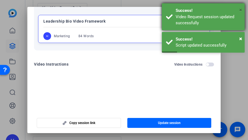
click at [241, 9] on span "×" at bounding box center [240, 10] width 3 height 7
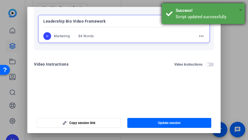
click at [239, 9] on span "×" at bounding box center [240, 10] width 3 height 7
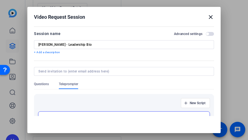
click at [208, 18] on mat-icon "close" at bounding box center [210, 17] width 7 height 7
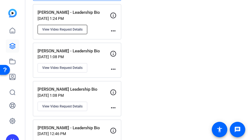
click at [63, 27] on span "View Video Request Details" at bounding box center [62, 29] width 40 height 4
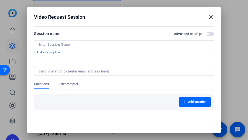
type input "[PERSON_NAME] - Leadership Bio"
click at [206, 32] on div "Advanced settings" at bounding box center [194, 34] width 40 height 4
click at [205, 35] on span "button" at bounding box center [209, 34] width 8 height 4
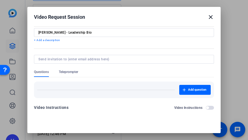
click at [66, 72] on span "Teleprompter" at bounding box center [68, 72] width 19 height 4
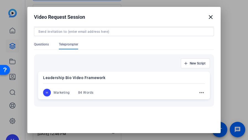
click at [198, 93] on mat-icon "more_horiz" at bounding box center [201, 92] width 7 height 7
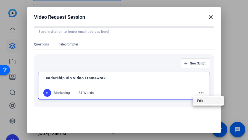
click at [198, 100] on span "Edit" at bounding box center [208, 100] width 22 height 7
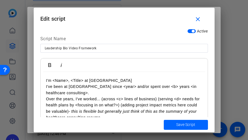
click at [164, 97] on p "Over the years, I've worked... (across <c> lines of business) (serving <d> need…" at bounding box center [124, 108] width 156 height 25
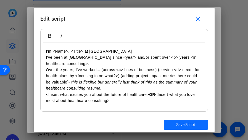
click at [178, 124] on span "Save Script" at bounding box center [185, 125] width 19 height 6
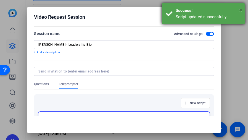
click at [239, 12] on span "×" at bounding box center [240, 10] width 3 height 7
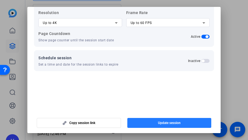
click at [174, 118] on span "button" at bounding box center [169, 122] width 84 height 13
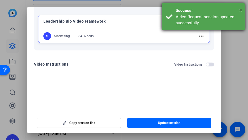
click at [240, 10] on span "×" at bounding box center [240, 10] width 3 height 7
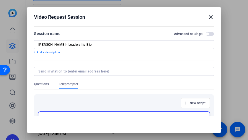
click at [207, 17] on mat-icon "close" at bounding box center [210, 17] width 7 height 7
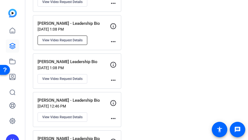
click at [68, 39] on button "View Video Request Details" at bounding box center [62, 40] width 50 height 9
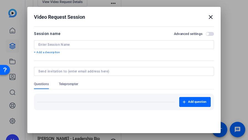
type input "[PERSON_NAME] - Leadership Bio"
click at [205, 34] on span "button" at bounding box center [209, 34] width 8 height 4
click at [69, 83] on span "Teleprompter" at bounding box center [68, 84] width 19 height 4
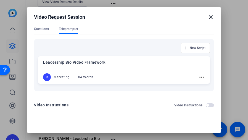
click at [198, 77] on mat-icon "more_horiz" at bounding box center [201, 77] width 7 height 7
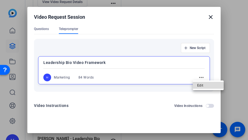
click at [202, 83] on span "Edit" at bounding box center [208, 85] width 22 height 7
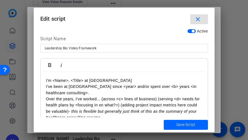
click at [137, 82] on p "I'm <Name>, <Title> at [GEOGRAPHIC_DATA]" at bounding box center [124, 80] width 156 height 6
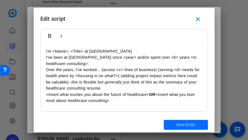
click at [187, 123] on span "Save Script" at bounding box center [185, 125] width 19 height 6
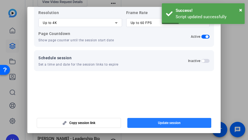
click at [171, 123] on span "Update session" at bounding box center [169, 123] width 23 height 4
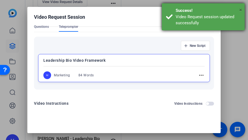
click at [239, 10] on span "×" at bounding box center [240, 10] width 3 height 7
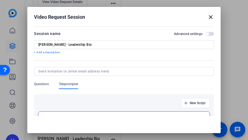
click at [207, 17] on mat-icon "close" at bounding box center [210, 17] width 7 height 7
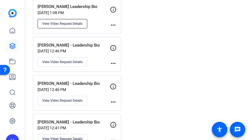
click at [58, 21] on span "View Video Request Details" at bounding box center [62, 23] width 40 height 4
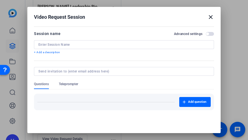
type input "[PERSON_NAME] Leadership Bio"
click at [206, 34] on span "button" at bounding box center [207, 34] width 3 height 3
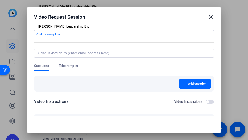
click at [68, 67] on span "Teleprompter" at bounding box center [68, 66] width 19 height 4
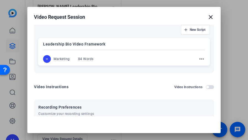
click at [198, 59] on mat-icon "more_horiz" at bounding box center [201, 59] width 7 height 7
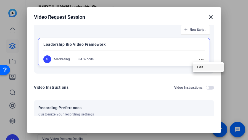
click at [201, 69] on span "Edit" at bounding box center [208, 67] width 22 height 7
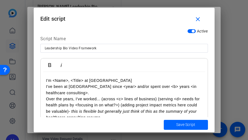
click at [117, 86] on p "I've been at [GEOGRAPHIC_DATA] since <year> and/or spent over <b> years <in hea…" at bounding box center [124, 90] width 156 height 12
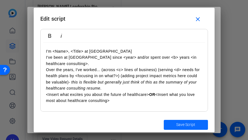
click at [185, 124] on span "Save Script" at bounding box center [185, 125] width 19 height 6
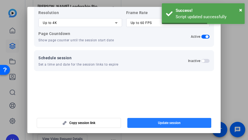
click at [173, 122] on span "Update session" at bounding box center [169, 123] width 23 height 4
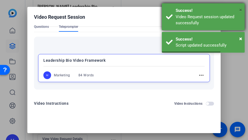
click at [240, 9] on span "×" at bounding box center [240, 10] width 3 height 7
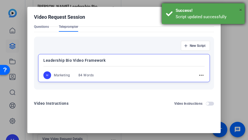
click at [240, 10] on span "×" at bounding box center [240, 10] width 3 height 7
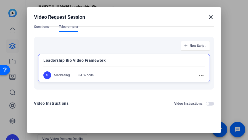
click at [207, 17] on mat-icon "close" at bounding box center [210, 17] width 7 height 7
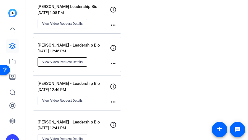
click at [68, 60] on span "View Video Request Details" at bounding box center [62, 62] width 40 height 4
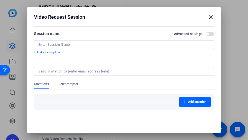
type input "[PERSON_NAME] - Leadership Bio"
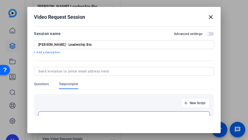
click at [205, 33] on span "button" at bounding box center [209, 34] width 8 height 4
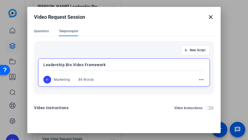
click at [198, 83] on mat-icon "more_horiz" at bounding box center [201, 79] width 7 height 7
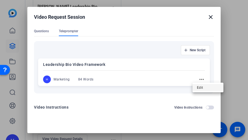
click at [198, 88] on span "Edit" at bounding box center [208, 87] width 22 height 7
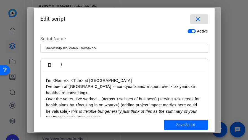
click at [121, 89] on p "I've been at [GEOGRAPHIC_DATA] since <year> and/or spent over <b> years <in hea…" at bounding box center [124, 90] width 156 height 12
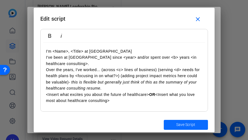
click at [187, 125] on span "Save Script" at bounding box center [185, 125] width 19 height 6
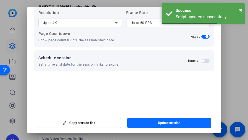
click at [177, 123] on span "Update session" at bounding box center [169, 123] width 23 height 4
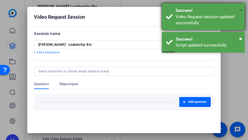
click at [239, 10] on span "×" at bounding box center [240, 10] width 3 height 7
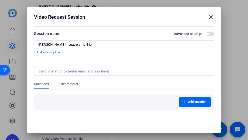
click at [208, 17] on mat-icon "close" at bounding box center [210, 17] width 7 height 7
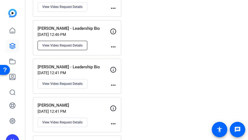
click at [50, 43] on span "View Video Request Details" at bounding box center [62, 45] width 40 height 4
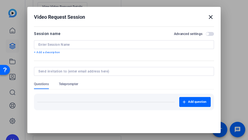
type input "[PERSON_NAME] - Leadership Bio"
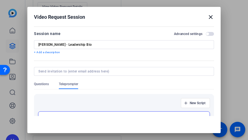
click at [205, 33] on span "button" at bounding box center [209, 34] width 8 height 4
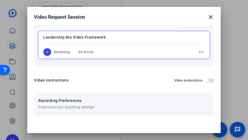
click at [198, 51] on mat-icon "more_horiz" at bounding box center [201, 52] width 7 height 7
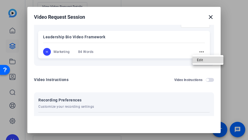
click at [206, 60] on span "Edit" at bounding box center [208, 60] width 22 height 7
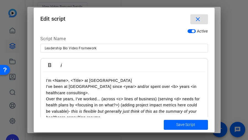
click at [144, 84] on p "I've been at [GEOGRAPHIC_DATA] since <year> and/or spent over <b> years <in hea…" at bounding box center [124, 90] width 156 height 12
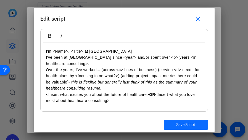
click at [184, 124] on span "Save Script" at bounding box center [185, 125] width 19 height 6
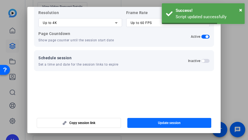
click at [166, 123] on span "Update session" at bounding box center [169, 123] width 23 height 4
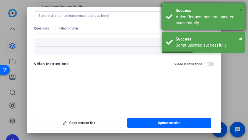
click at [240, 11] on span "×" at bounding box center [240, 10] width 3 height 7
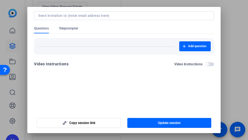
click at [240, 11] on div at bounding box center [124, 70] width 248 height 140
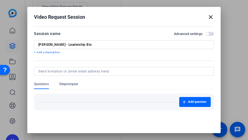
click at [208, 16] on mat-icon "close" at bounding box center [210, 17] width 7 height 7
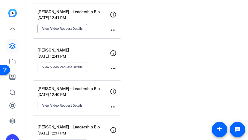
click at [62, 26] on span "View Video Request Details" at bounding box center [62, 28] width 40 height 4
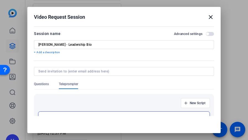
click at [205, 33] on span "button" at bounding box center [209, 34] width 8 height 4
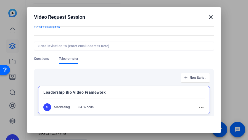
click at [198, 107] on mat-icon "more_horiz" at bounding box center [201, 107] width 7 height 7
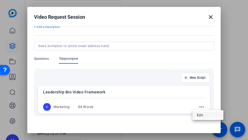
click at [196, 114] on button "Edit" at bounding box center [207, 115] width 31 height 7
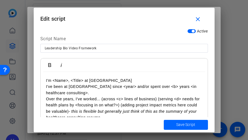
click at [117, 99] on p "Over the years, I've worked... (across <c> lines of business) (serving <d> need…" at bounding box center [124, 108] width 156 height 25
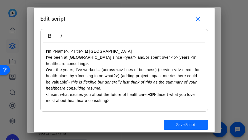
click at [181, 126] on span "Save Script" at bounding box center [185, 125] width 19 height 6
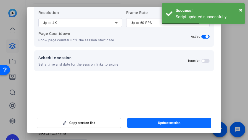
click at [159, 123] on span "Update session" at bounding box center [169, 123] width 23 height 4
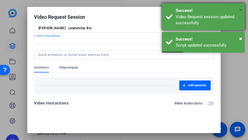
click at [241, 9] on span "×" at bounding box center [240, 10] width 3 height 7
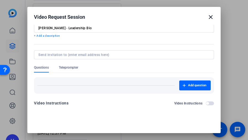
click at [208, 16] on mat-icon "close" at bounding box center [210, 17] width 7 height 7
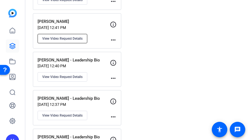
click at [69, 36] on span "View Video Request Details" at bounding box center [62, 38] width 40 height 4
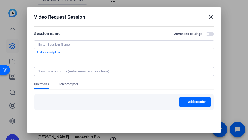
type input "[PERSON_NAME]"
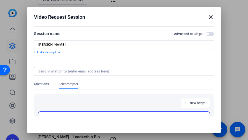
click at [205, 33] on span "button" at bounding box center [209, 34] width 8 height 4
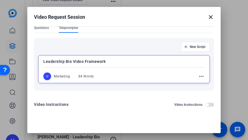
scroll to position [53, 0]
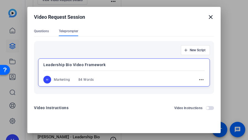
click at [198, 78] on mat-icon "more_horiz" at bounding box center [201, 79] width 7 height 7
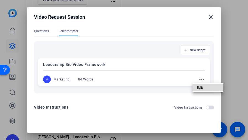
click at [208, 88] on span "Edit" at bounding box center [208, 87] width 22 height 7
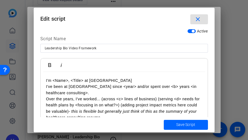
click at [120, 91] on p "I've been at [GEOGRAPHIC_DATA] since <year> and/or spent over <b> years <in hea…" at bounding box center [124, 90] width 156 height 12
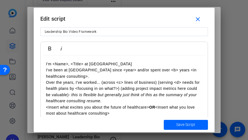
scroll to position [29, 0]
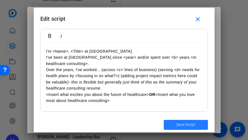
click at [183, 125] on span "Save Script" at bounding box center [185, 125] width 19 height 6
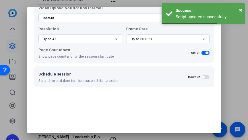
scroll to position [39, 0]
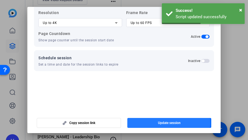
click at [155, 123] on span "button" at bounding box center [169, 122] width 84 height 13
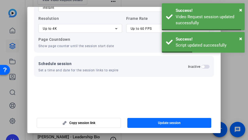
scroll to position [17, 0]
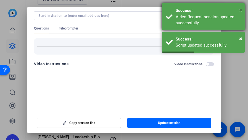
click at [240, 11] on span "×" at bounding box center [240, 10] width 3 height 7
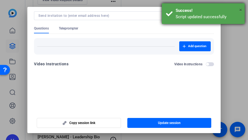
click at [240, 10] on span "×" at bounding box center [240, 10] width 3 height 7
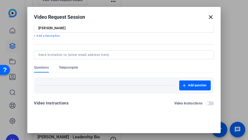
scroll to position [0, 0]
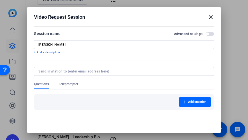
click at [207, 18] on mat-icon "close" at bounding box center [210, 17] width 7 height 7
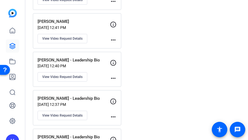
scroll to position [635, 0]
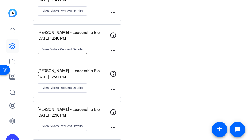
click at [57, 47] on span "View Video Request Details" at bounding box center [62, 49] width 40 height 4
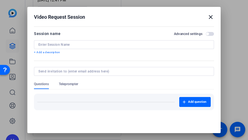
type input "[PERSON_NAME] - Leadership Bio"
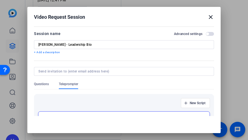
click at [205, 35] on span "button" at bounding box center [209, 34] width 8 height 4
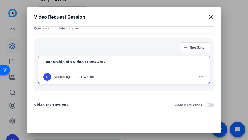
scroll to position [25, 0]
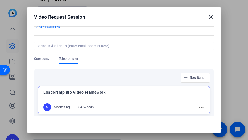
click at [192, 105] on div "more_horiz" at bounding box center [198, 107] width 12 height 7
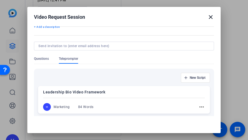
click at [198, 106] on mat-icon "more_horiz" at bounding box center [201, 107] width 7 height 7
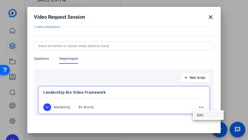
click at [202, 116] on span "Edit" at bounding box center [208, 115] width 22 height 7
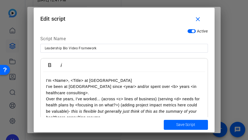
click at [136, 94] on p "I've been at [GEOGRAPHIC_DATA] since <year> and/or spent over <b> years <in hea…" at bounding box center [124, 90] width 156 height 12
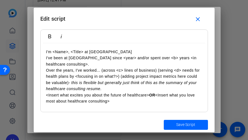
scroll to position [29, 0]
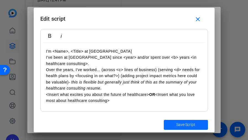
click at [182, 123] on span "Save Script" at bounding box center [185, 125] width 19 height 6
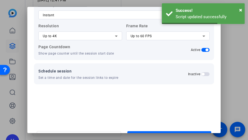
scroll to position [39, 0]
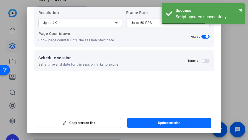
click at [164, 122] on span "Update session" at bounding box center [169, 123] width 23 height 4
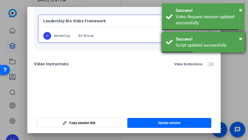
scroll to position [57, 0]
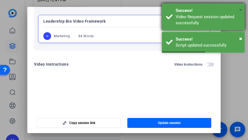
click at [240, 12] on span "×" at bounding box center [240, 10] width 3 height 7
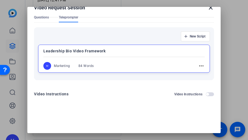
scroll to position [0, 0]
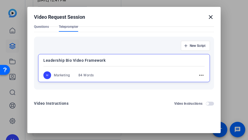
click at [208, 18] on mat-icon "close" at bounding box center [210, 17] width 7 height 7
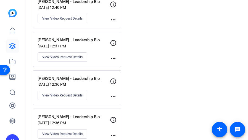
scroll to position [690, 0]
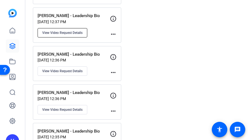
click at [68, 31] on span "View Video Request Details" at bounding box center [62, 33] width 40 height 4
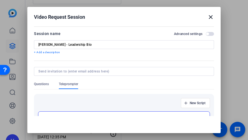
click at [206, 33] on span "button" at bounding box center [209, 34] width 8 height 4
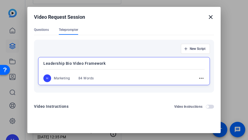
scroll to position [53, 0]
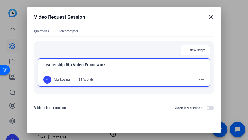
click at [198, 81] on mat-icon "more_horiz" at bounding box center [201, 79] width 7 height 7
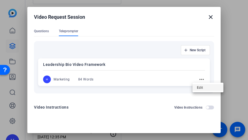
click at [197, 87] on span "Edit" at bounding box center [208, 87] width 22 height 7
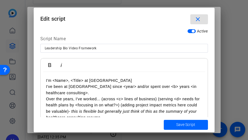
click at [134, 89] on p "I've been at [GEOGRAPHIC_DATA] since <year> and/or spent over <b> years <in hea…" at bounding box center [124, 90] width 156 height 12
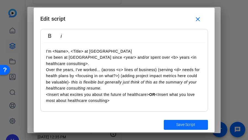
click at [186, 123] on span "Save Script" at bounding box center [185, 125] width 19 height 6
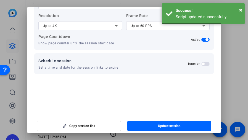
scroll to position [39, 0]
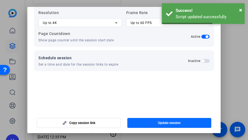
click at [166, 121] on span "Update session" at bounding box center [169, 123] width 23 height 4
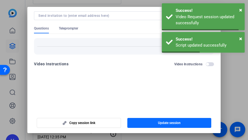
scroll to position [17, 0]
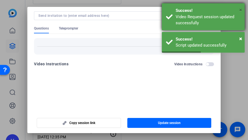
click at [240, 9] on span "×" at bounding box center [240, 10] width 3 height 7
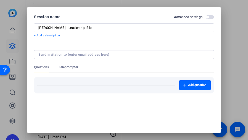
scroll to position [0, 0]
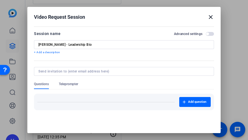
click at [207, 17] on mat-icon "close" at bounding box center [210, 17] width 7 height 7
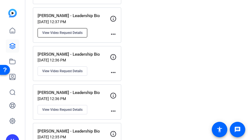
click at [72, 31] on span "View Video Request Details" at bounding box center [62, 33] width 40 height 4
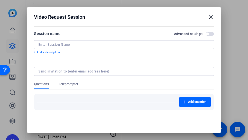
type input "[PERSON_NAME] - Leadership Bio"
click at [209, 31] on mat-dialog-content "Session name Advanced settings [PERSON_NAME] - Leadership Bio + Add a descripti…" at bounding box center [123, 70] width 193 height 91
click at [205, 34] on span "button" at bounding box center [209, 34] width 8 height 4
click at [75, 85] on span "Teleprompter" at bounding box center [68, 84] width 19 height 4
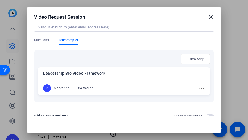
scroll to position [55, 0]
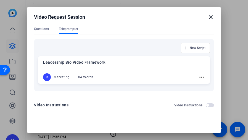
click at [198, 77] on mat-icon "more_horiz" at bounding box center [201, 77] width 7 height 7
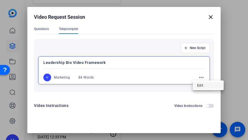
click at [205, 87] on span "Edit" at bounding box center [208, 85] width 22 height 7
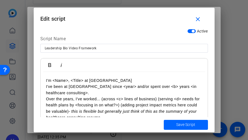
click at [148, 102] on p "Over the years, I've worked... (across <c> lines of business) (serving <d> need…" at bounding box center [124, 108] width 156 height 25
click at [179, 126] on span "Save Script" at bounding box center [185, 125] width 19 height 6
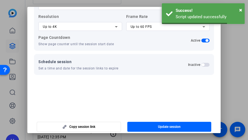
scroll to position [39, 0]
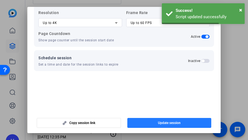
click at [177, 122] on span "Update session" at bounding box center [169, 123] width 23 height 4
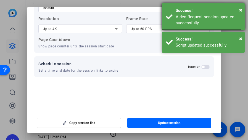
scroll to position [57, 0]
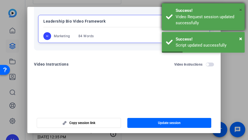
click at [240, 9] on span "×" at bounding box center [240, 10] width 3 height 7
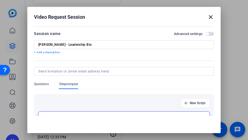
click at [208, 17] on mat-icon "close" at bounding box center [210, 17] width 7 height 7
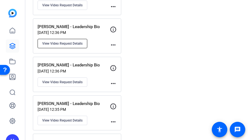
click at [65, 39] on button "View Video Request Details" at bounding box center [62, 43] width 50 height 9
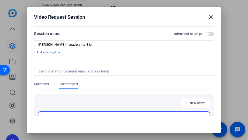
click at [206, 33] on span "button" at bounding box center [209, 34] width 8 height 4
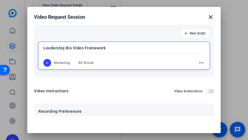
scroll to position [37, 0]
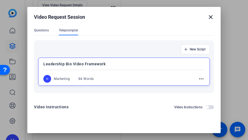
scroll to position [55, 0]
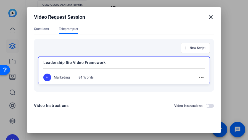
click at [198, 76] on mat-icon "more_horiz" at bounding box center [201, 77] width 7 height 7
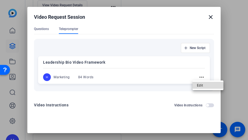
click at [201, 86] on span "Edit" at bounding box center [208, 85] width 22 height 7
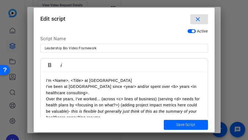
click at [118, 87] on p "I've been at [GEOGRAPHIC_DATA] since <year> and/or spent over <b> years <in hea…" at bounding box center [124, 90] width 156 height 12
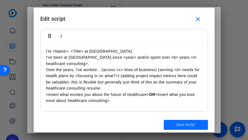
click at [194, 125] on span "Save Script" at bounding box center [185, 125] width 19 height 6
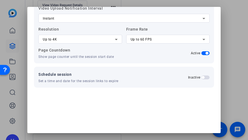
scroll to position [39, 0]
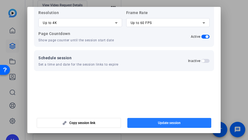
click at [172, 123] on span "Update session" at bounding box center [169, 123] width 23 height 4
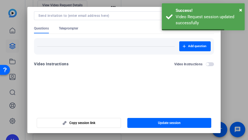
scroll to position [0, 0]
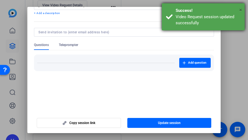
click at [240, 9] on span "×" at bounding box center [240, 10] width 3 height 7
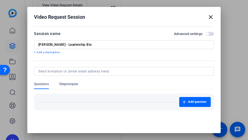
click at [207, 17] on mat-icon "close" at bounding box center [210, 17] width 7 height 7
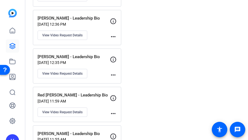
scroll to position [773, 0]
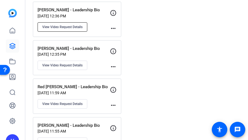
click at [65, 25] on span "View Video Request Details" at bounding box center [62, 27] width 40 height 4
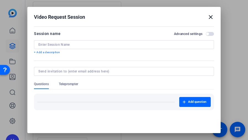
type input "[PERSON_NAME] - Leadership Bio"
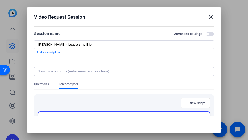
click at [205, 33] on span "button" at bounding box center [209, 34] width 8 height 4
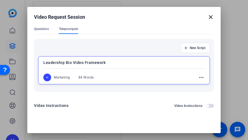
click at [198, 77] on mat-icon "more_horiz" at bounding box center [201, 77] width 7 height 7
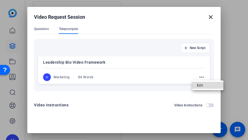
click at [195, 84] on button "Edit" at bounding box center [207, 85] width 31 height 7
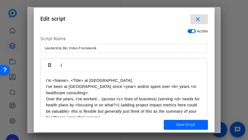
click at [149, 92] on p "I've been at [GEOGRAPHIC_DATA] since <year> and/or spent over <b> years <in hea…" at bounding box center [124, 90] width 156 height 12
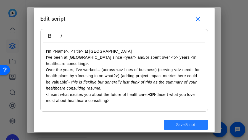
click at [193, 125] on span "Save Script" at bounding box center [185, 125] width 19 height 6
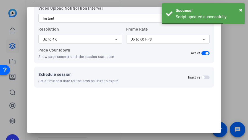
scroll to position [39, 0]
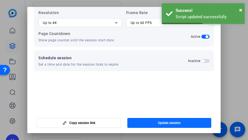
click at [170, 124] on span "Update session" at bounding box center [169, 123] width 23 height 4
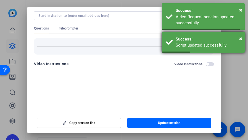
scroll to position [17, 0]
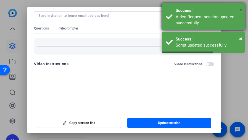
click at [239, 11] on span "×" at bounding box center [240, 10] width 3 height 7
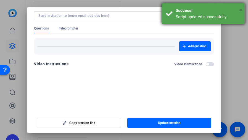
drag, startPoint x: 240, startPoint y: 10, endPoint x: 173, endPoint y: 71, distance: 91.1
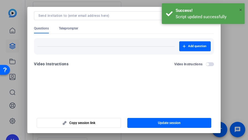
click at [240, 10] on span "×" at bounding box center [240, 10] width 3 height 7
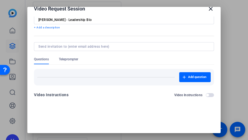
scroll to position [0, 0]
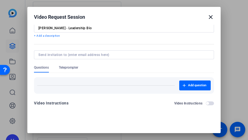
click at [208, 18] on mat-icon "close" at bounding box center [210, 17] width 7 height 7
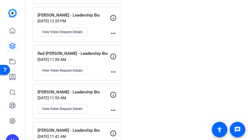
scroll to position [773, 0]
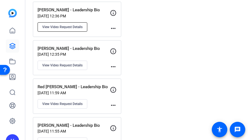
click at [59, 25] on span "View Video Request Details" at bounding box center [62, 27] width 40 height 4
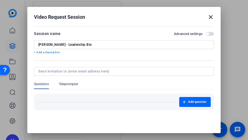
click at [205, 34] on span "button" at bounding box center [209, 34] width 8 height 4
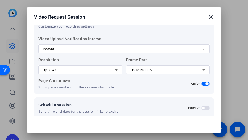
scroll to position [0, 0]
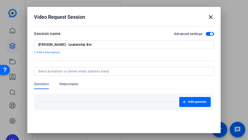
click at [69, 85] on span "Teleprompter" at bounding box center [68, 84] width 19 height 4
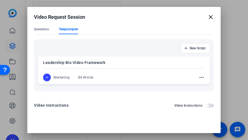
scroll to position [55, 0]
click at [198, 77] on mat-icon "more_horiz" at bounding box center [201, 77] width 7 height 7
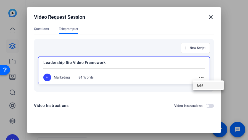
click at [196, 84] on button "Edit" at bounding box center [207, 85] width 31 height 7
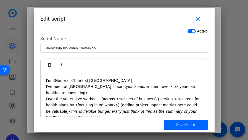
click at [134, 92] on p "I've been at [GEOGRAPHIC_DATA] since <year> and/or spent over <b> years <in hea…" at bounding box center [124, 90] width 156 height 12
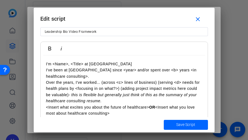
scroll to position [29, 0]
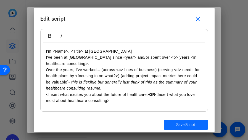
click at [187, 123] on span "Save Script" at bounding box center [185, 125] width 19 height 6
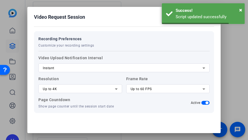
scroll to position [0, 0]
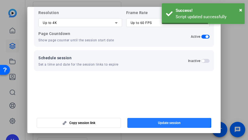
click at [165, 121] on span "Update session" at bounding box center [169, 123] width 23 height 4
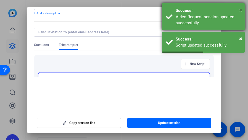
click at [240, 10] on span "×" at bounding box center [240, 10] width 3 height 7
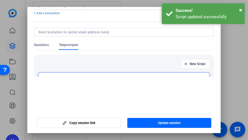
click at [240, 10] on div at bounding box center [124, 70] width 248 height 140
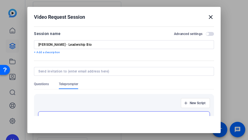
click at [208, 16] on mat-icon "close" at bounding box center [210, 17] width 7 height 7
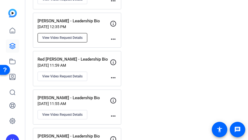
click at [59, 36] on span "View Video Request Details" at bounding box center [62, 38] width 40 height 4
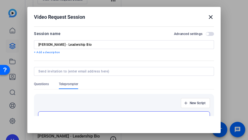
click at [205, 34] on span "button" at bounding box center [209, 34] width 8 height 4
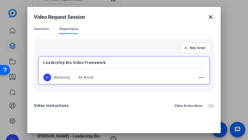
click at [198, 76] on mat-icon "more_horiz" at bounding box center [201, 77] width 7 height 7
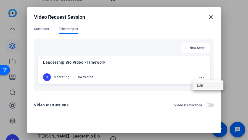
click at [199, 84] on span "Edit" at bounding box center [208, 85] width 22 height 7
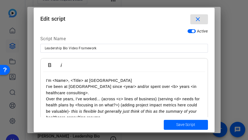
click at [104, 101] on p "Over the years, I've worked... (across <c> lines of business) (serving <d> need…" at bounding box center [124, 108] width 156 height 25
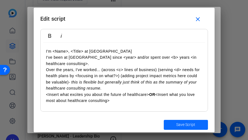
click at [189, 122] on span "Save Script" at bounding box center [185, 125] width 19 height 6
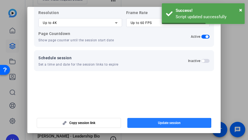
click at [167, 125] on span "button" at bounding box center [169, 122] width 84 height 13
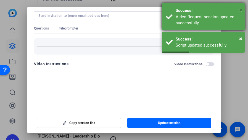
click at [241, 10] on span "×" at bounding box center [240, 10] width 3 height 7
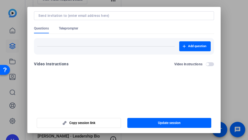
click at [241, 10] on div at bounding box center [124, 70] width 248 height 140
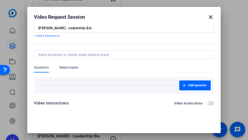
click at [208, 18] on mat-icon "close" at bounding box center [210, 17] width 7 height 7
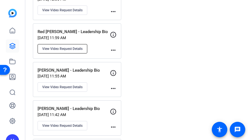
click at [45, 47] on span "View Video Request Details" at bounding box center [62, 49] width 40 height 4
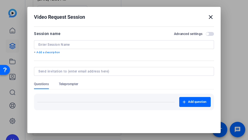
type input "Red [PERSON_NAME] - Leadership Bio"
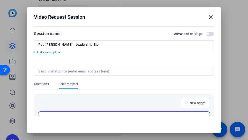
click at [205, 34] on span "button" at bounding box center [209, 34] width 8 height 4
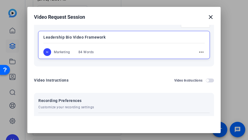
click at [198, 50] on mat-icon "more_horiz" at bounding box center [201, 52] width 7 height 7
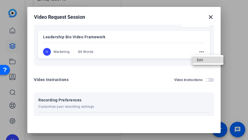
click at [202, 61] on span "Edit" at bounding box center [208, 60] width 22 height 7
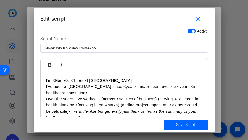
click at [146, 91] on p "I've been at [GEOGRAPHIC_DATA] since <year> and/or spent over <b> years <in hea…" at bounding box center [124, 90] width 156 height 12
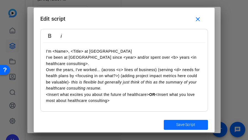
click at [179, 123] on span "Save Script" at bounding box center [185, 125] width 19 height 6
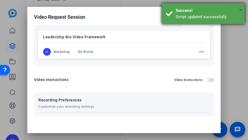
click at [241, 10] on span "×" at bounding box center [240, 10] width 3 height 7
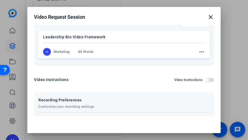
click at [207, 18] on mat-icon "close" at bounding box center [210, 17] width 7 height 7
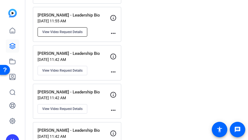
click at [66, 30] on span "View Video Request Details" at bounding box center [62, 32] width 40 height 4
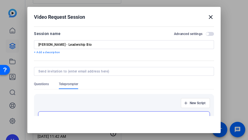
click at [205, 33] on span "button" at bounding box center [209, 34] width 8 height 4
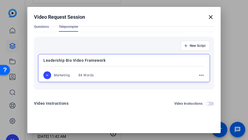
click at [198, 72] on mat-icon "more_horiz" at bounding box center [201, 75] width 7 height 7
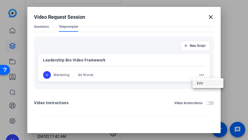
click at [195, 82] on button "Edit" at bounding box center [207, 83] width 31 height 7
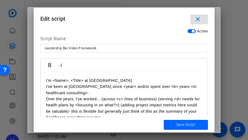
click at [133, 87] on p "I've been at [GEOGRAPHIC_DATA] since <year> and/or spent over <b> years <in hea…" at bounding box center [124, 90] width 156 height 12
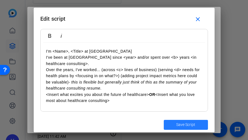
click at [195, 128] on span "submit" at bounding box center [185, 124] width 44 height 13
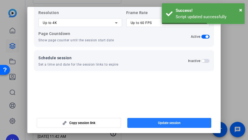
click at [170, 122] on span "Update session" at bounding box center [169, 123] width 23 height 4
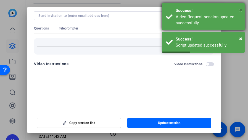
click at [241, 10] on span "×" at bounding box center [240, 10] width 3 height 7
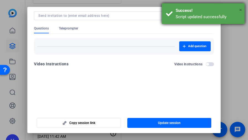
click at [241, 10] on span "×" at bounding box center [240, 10] width 3 height 7
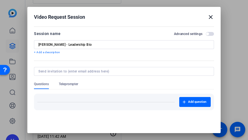
click at [207, 17] on mat-icon "close" at bounding box center [210, 17] width 7 height 7
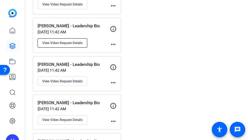
click at [73, 41] on span "View Video Request Details" at bounding box center [62, 43] width 40 height 4
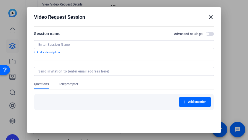
type input "[PERSON_NAME] - Leadership Bio"
click at [205, 33] on span "button" at bounding box center [209, 34] width 8 height 4
click at [72, 85] on span "Teleprompter" at bounding box center [68, 84] width 19 height 4
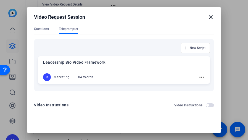
click at [198, 76] on mat-icon "more_horiz" at bounding box center [201, 77] width 7 height 7
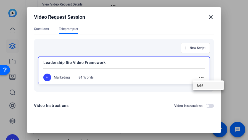
click at [203, 87] on span "Edit" at bounding box center [208, 85] width 22 height 7
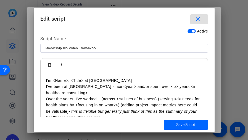
click at [138, 92] on p "I've been at [GEOGRAPHIC_DATA] since <year> and/or spent over <b> years <in hea…" at bounding box center [124, 90] width 156 height 12
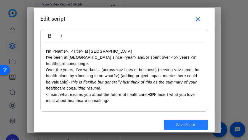
click at [189, 122] on span "Save Script" at bounding box center [185, 125] width 19 height 6
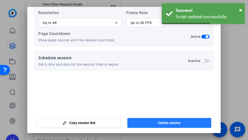
click at [179, 122] on span "button" at bounding box center [169, 122] width 84 height 13
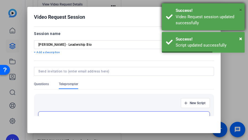
click at [240, 10] on span "×" at bounding box center [240, 10] width 3 height 7
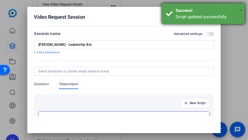
click at [240, 9] on span "×" at bounding box center [240, 10] width 3 height 7
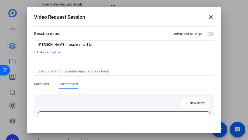
click at [208, 17] on mat-icon "close" at bounding box center [210, 17] width 7 height 7
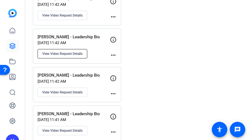
click at [65, 52] on span "View Video Request Details" at bounding box center [62, 54] width 40 height 4
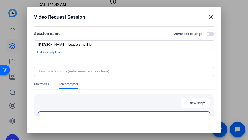
click at [205, 33] on span "button" at bounding box center [209, 34] width 8 height 4
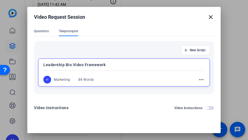
click at [198, 80] on mat-icon "more_horiz" at bounding box center [201, 79] width 7 height 7
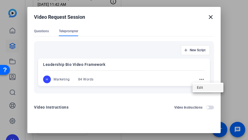
click at [197, 88] on span "Edit" at bounding box center [208, 87] width 22 height 7
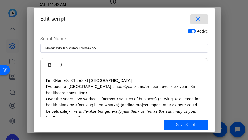
click at [125, 95] on p "I've been at [GEOGRAPHIC_DATA] since <year> and/or spent over <b> years <in hea…" at bounding box center [124, 90] width 156 height 12
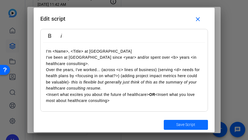
click at [187, 122] on span "Save Script" at bounding box center [185, 125] width 19 height 6
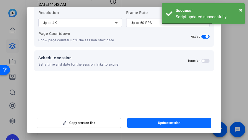
click at [168, 122] on span "Update session" at bounding box center [169, 123] width 23 height 4
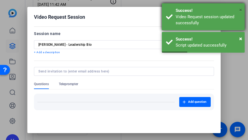
click at [240, 9] on span "×" at bounding box center [240, 10] width 3 height 7
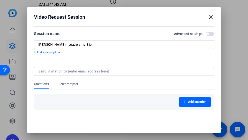
click at [208, 15] on mat-icon "close" at bounding box center [210, 17] width 7 height 7
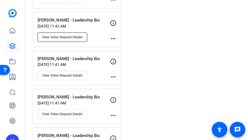
click at [77, 35] on span "View Video Request Details" at bounding box center [62, 37] width 40 height 4
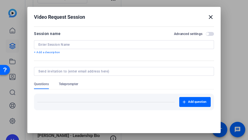
type input "[PERSON_NAME] - Leadership Bio"
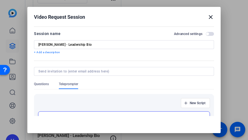
click at [199, 34] on label "Advanced settings" at bounding box center [190, 34] width 32 height 4
click at [205, 34] on button "Advanced settings" at bounding box center [209, 34] width 8 height 4
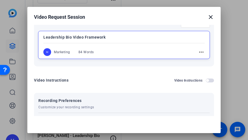
click at [198, 52] on mat-icon "more_horiz" at bounding box center [201, 52] width 7 height 7
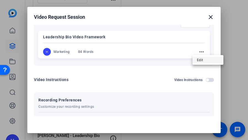
click at [197, 62] on span "Edit" at bounding box center [208, 60] width 22 height 7
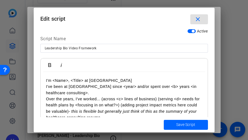
click at [175, 101] on p "Over the years, I've worked... (across <c> lines of business) (serving <d> need…" at bounding box center [124, 108] width 156 height 25
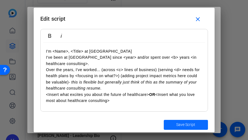
click at [185, 122] on span "Save Script" at bounding box center [185, 125] width 19 height 6
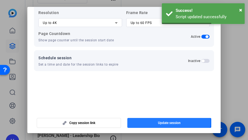
click at [163, 122] on span "Update session" at bounding box center [169, 123] width 23 height 4
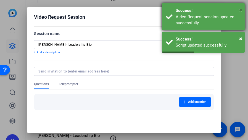
click at [241, 9] on span "×" at bounding box center [240, 10] width 3 height 7
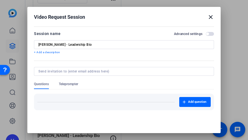
click at [239, 10] on div at bounding box center [124, 70] width 248 height 140
click at [207, 16] on mat-icon "close" at bounding box center [210, 17] width 7 height 7
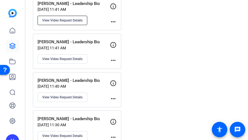
click at [71, 18] on span "View Video Request Details" at bounding box center [62, 20] width 40 height 4
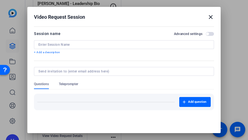
type input "[PERSON_NAME] - Leadership Bio"
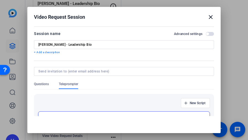
click at [205, 33] on span "button" at bounding box center [209, 34] width 8 height 4
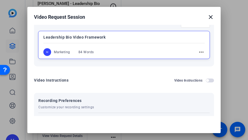
click at [198, 52] on mat-icon "more_horiz" at bounding box center [201, 52] width 7 height 7
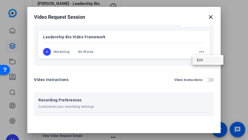
click at [213, 61] on span "Edit" at bounding box center [208, 60] width 22 height 7
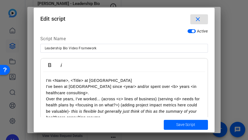
click at [118, 90] on p "I've been at [GEOGRAPHIC_DATA] since <year> and/or spent over <b> years <in hea…" at bounding box center [124, 90] width 156 height 12
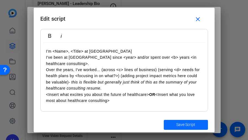
click at [188, 124] on span "Save Script" at bounding box center [185, 125] width 19 height 6
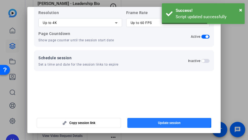
click at [165, 120] on span "button" at bounding box center [169, 122] width 84 height 13
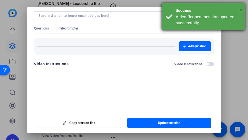
click at [241, 10] on span "×" at bounding box center [240, 10] width 3 height 7
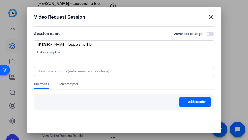
click at [207, 17] on mat-icon "close" at bounding box center [210, 17] width 7 height 7
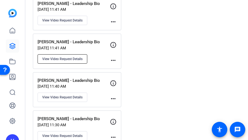
click at [69, 57] on span "View Video Request Details" at bounding box center [62, 59] width 40 height 4
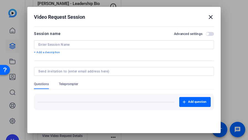
type input "[PERSON_NAME] - Leadership Bio"
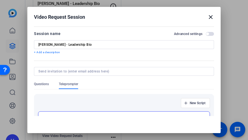
click at [206, 34] on span "button" at bounding box center [207, 34] width 3 height 3
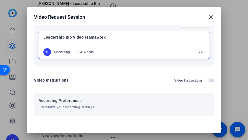
click at [198, 51] on mat-icon "more_horiz" at bounding box center [201, 52] width 7 height 7
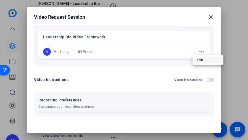
click at [203, 57] on span "Edit" at bounding box center [208, 60] width 22 height 7
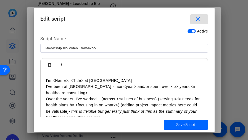
click at [125, 92] on p "I've been at [GEOGRAPHIC_DATA] since <year> and/or spent over <b> years <in hea…" at bounding box center [124, 90] width 156 height 12
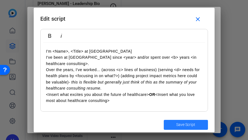
click at [190, 126] on span "Save Script" at bounding box center [185, 125] width 19 height 6
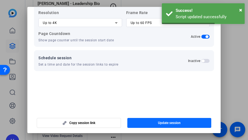
click at [179, 121] on span "button" at bounding box center [169, 122] width 84 height 13
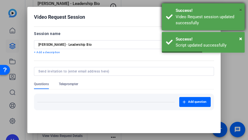
click at [241, 11] on span "×" at bounding box center [240, 10] width 3 height 7
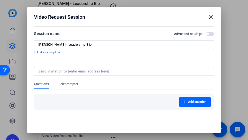
click at [241, 9] on div at bounding box center [124, 70] width 248 height 140
click at [207, 17] on mat-icon "close" at bounding box center [210, 17] width 7 height 7
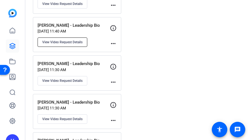
click at [62, 40] on span "View Video Request Details" at bounding box center [62, 42] width 40 height 4
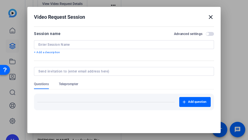
type input "[PERSON_NAME] - Leadership Bio"
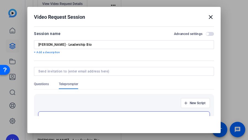
click at [205, 34] on span "button" at bounding box center [209, 34] width 8 height 4
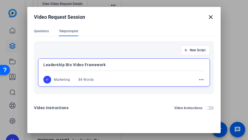
click at [198, 79] on mat-icon "more_horiz" at bounding box center [201, 79] width 7 height 7
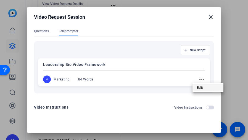
click at [201, 88] on span "Edit" at bounding box center [208, 87] width 22 height 7
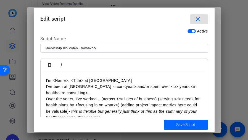
click at [108, 95] on p "I've been at [GEOGRAPHIC_DATA] since <year> and/or spent over <b> years <in hea…" at bounding box center [124, 90] width 156 height 12
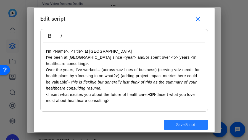
click at [192, 123] on span "Save Script" at bounding box center [185, 125] width 19 height 6
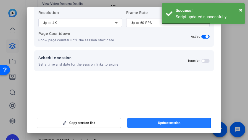
click at [166, 124] on span "Update session" at bounding box center [169, 123] width 23 height 4
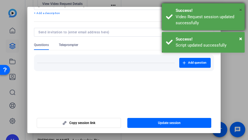
click at [240, 10] on span "×" at bounding box center [240, 10] width 3 height 7
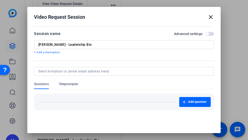
click at [207, 17] on mat-icon "close" at bounding box center [210, 17] width 7 height 7
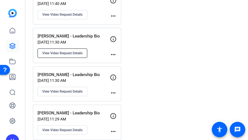
click at [77, 51] on span "View Video Request Details" at bounding box center [62, 53] width 40 height 4
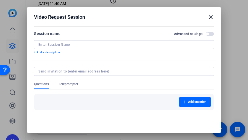
type input "[PERSON_NAME] - Leadership Bio"
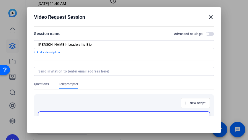
click at [206, 33] on span "button" at bounding box center [207, 34] width 3 height 3
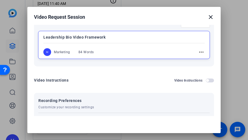
click at [198, 49] on mat-icon "more_horiz" at bounding box center [201, 52] width 7 height 7
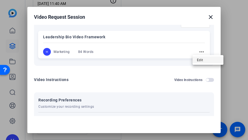
click at [200, 61] on span "Edit" at bounding box center [208, 60] width 22 height 7
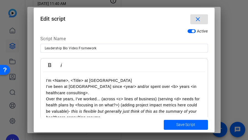
click at [126, 94] on p "I've been at [GEOGRAPHIC_DATA] since <year> and/or spent over <b> years <in hea…" at bounding box center [124, 90] width 156 height 12
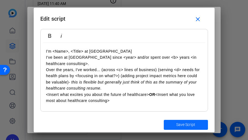
click at [178, 122] on span "submit" at bounding box center [185, 124] width 44 height 13
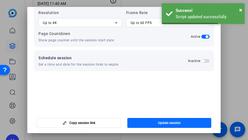
click at [182, 123] on span "button" at bounding box center [169, 122] width 84 height 13
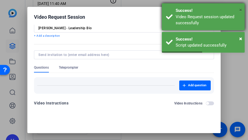
click at [241, 9] on span "×" at bounding box center [240, 10] width 3 height 7
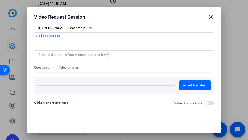
click at [209, 17] on mat-icon "close" at bounding box center [210, 17] width 7 height 7
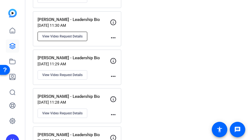
click at [54, 34] on span "View Video Request Details" at bounding box center [62, 36] width 40 height 4
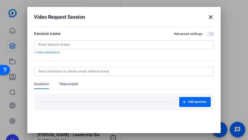
type input "[PERSON_NAME] - Leadership Bio"
click at [206, 33] on span "button" at bounding box center [209, 34] width 8 height 4
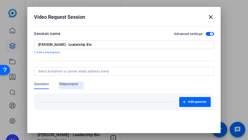
click at [72, 86] on span "Teleprompter" at bounding box center [68, 84] width 19 height 4
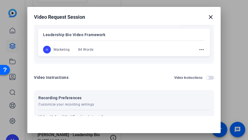
click at [198, 49] on mat-icon "more_horiz" at bounding box center [201, 49] width 7 height 7
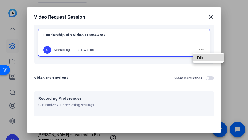
click at [213, 59] on span "Edit" at bounding box center [208, 57] width 22 height 7
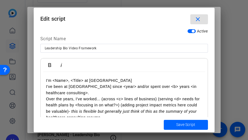
click at [104, 83] on p "I'm <Name>, <Title> at [GEOGRAPHIC_DATA]" at bounding box center [124, 80] width 156 height 6
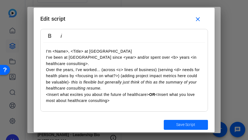
click at [179, 123] on span "Save Script" at bounding box center [185, 125] width 19 height 6
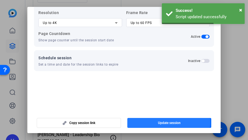
click at [158, 122] on span "Update session" at bounding box center [169, 123] width 23 height 4
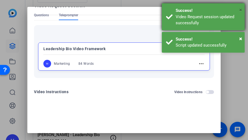
click at [241, 9] on span "×" at bounding box center [240, 10] width 3 height 7
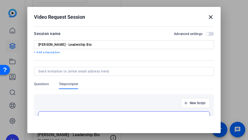
click at [207, 16] on mat-icon "close" at bounding box center [210, 17] width 7 height 7
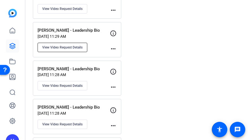
click at [56, 45] on span "View Video Request Details" at bounding box center [62, 47] width 40 height 4
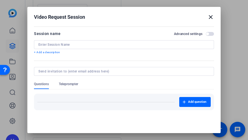
type input "[PERSON_NAME] - Leadership Bio"
click at [205, 34] on span "button" at bounding box center [209, 34] width 8 height 4
click at [71, 84] on span "Teleprompter" at bounding box center [68, 84] width 19 height 4
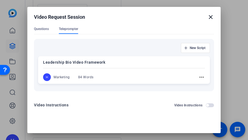
click at [198, 76] on mat-icon "more_horiz" at bounding box center [201, 77] width 7 height 7
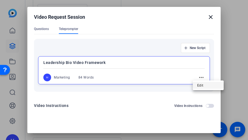
click at [202, 86] on span "Edit" at bounding box center [208, 85] width 22 height 7
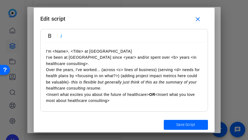
click at [118, 84] on em "- this is flexible but generally just think of this as the summary of your heal…" at bounding box center [121, 85] width 150 height 10
click at [175, 122] on span "submit" at bounding box center [185, 124] width 44 height 13
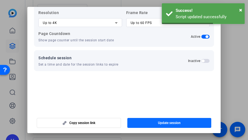
click at [163, 121] on span "Update session" at bounding box center [169, 123] width 23 height 4
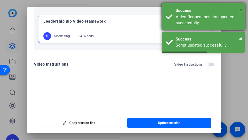
click at [241, 10] on span "×" at bounding box center [240, 10] width 3 height 7
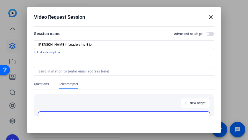
click at [207, 20] on mat-icon "close" at bounding box center [210, 17] width 7 height 7
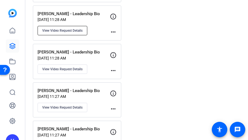
click at [58, 28] on span "View Video Request Details" at bounding box center [62, 30] width 40 height 4
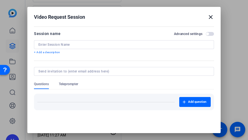
type input "[PERSON_NAME] - Leadership Bio"
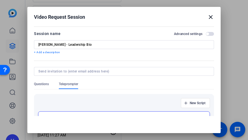
click at [205, 34] on span "button" at bounding box center [209, 34] width 8 height 4
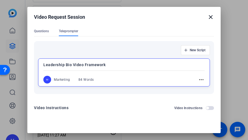
click at [198, 80] on mat-icon "more_horiz" at bounding box center [201, 79] width 7 height 7
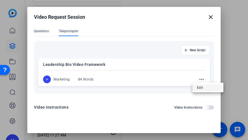
click at [197, 88] on span "Edit" at bounding box center [208, 87] width 22 height 7
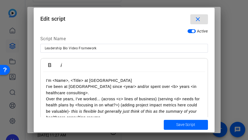
click at [149, 102] on p "Over the years, I've worked... (across <c> lines of business) (serving <d> need…" at bounding box center [124, 108] width 156 height 25
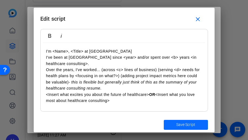
click at [174, 127] on span "submit" at bounding box center [185, 124] width 44 height 13
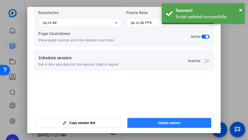
click at [179, 123] on span "button" at bounding box center [169, 122] width 84 height 13
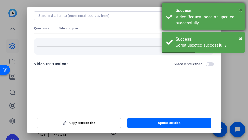
click at [241, 11] on span "×" at bounding box center [240, 10] width 3 height 7
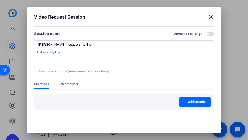
click at [209, 17] on mat-icon "close" at bounding box center [210, 17] width 7 height 7
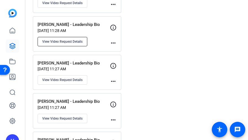
click at [54, 39] on span "View Video Request Details" at bounding box center [62, 41] width 40 height 4
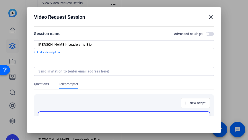
click at [206, 36] on div "Session name Advanced settings" at bounding box center [124, 33] width 180 height 7
click at [206, 33] on span "button" at bounding box center [209, 34] width 8 height 4
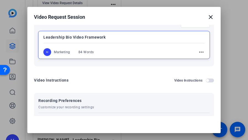
click at [198, 51] on mat-icon "more_horiz" at bounding box center [201, 52] width 7 height 7
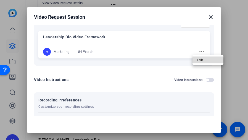
click at [196, 61] on button "Edit" at bounding box center [207, 60] width 31 height 7
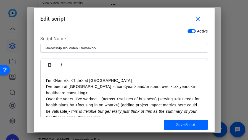
click at [105, 97] on p "Over the years, I've worked... (across <c> lines of business) (serving <d> need…" at bounding box center [124, 108] width 156 height 25
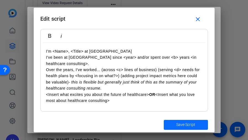
click at [186, 123] on span "Save Script" at bounding box center [185, 125] width 19 height 6
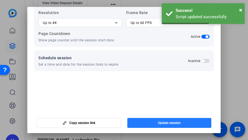
click at [167, 121] on span "Update session" at bounding box center [169, 123] width 23 height 4
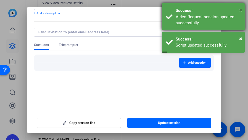
click at [241, 11] on span "×" at bounding box center [240, 10] width 3 height 7
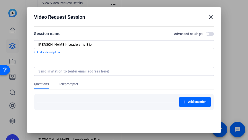
click at [208, 18] on mat-icon "close" at bounding box center [210, 17] width 7 height 7
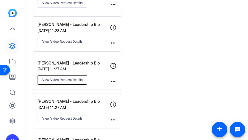
click at [65, 78] on span "View Video Request Details" at bounding box center [62, 80] width 40 height 4
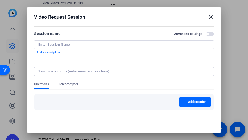
type input "[PERSON_NAME] - Leadership Bio"
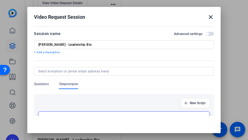
click at [206, 34] on span "button" at bounding box center [207, 34] width 3 height 3
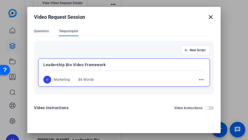
click at [198, 80] on mat-icon "more_horiz" at bounding box center [201, 79] width 7 height 7
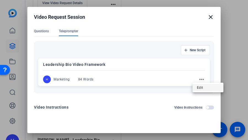
click at [200, 88] on span "Edit" at bounding box center [208, 87] width 22 height 7
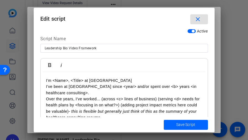
click at [139, 101] on p "Over the years, I've worked... (across <c> lines of business) (serving <d> need…" at bounding box center [124, 108] width 156 height 25
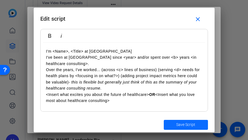
click at [187, 123] on span "Save Script" at bounding box center [185, 125] width 19 height 6
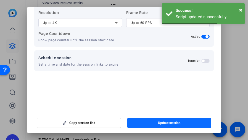
click at [179, 124] on span "button" at bounding box center [169, 122] width 84 height 13
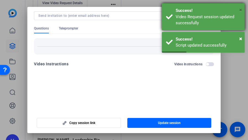
click at [240, 10] on span "×" at bounding box center [240, 10] width 3 height 7
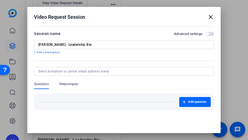
click at [208, 16] on mat-icon "close" at bounding box center [210, 17] width 7 height 7
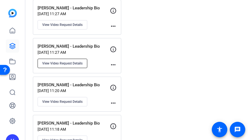
click at [64, 59] on button "View Video Request Details" at bounding box center [62, 63] width 50 height 9
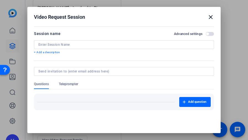
type input "[PERSON_NAME] - Leadership Bio"
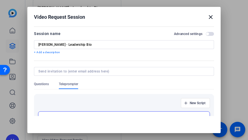
click at [205, 34] on span "button" at bounding box center [209, 34] width 8 height 4
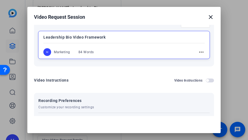
click at [198, 53] on mat-icon "more_horiz" at bounding box center [201, 52] width 7 height 7
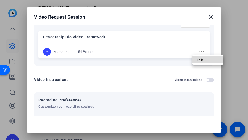
click at [202, 61] on span "Edit" at bounding box center [208, 60] width 22 height 7
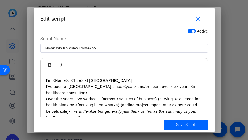
click at [132, 93] on p "I've been at [GEOGRAPHIC_DATA] since <year> and/or spent over <b> years <in hea…" at bounding box center [124, 90] width 156 height 12
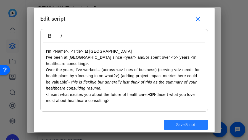
click at [187, 123] on span "Save Script" at bounding box center [185, 125] width 19 height 6
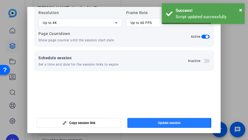
click at [159, 123] on span "Update session" at bounding box center [169, 123] width 23 height 4
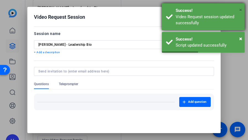
click at [240, 9] on span "×" at bounding box center [240, 10] width 3 height 7
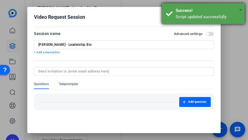
click at [241, 9] on span "×" at bounding box center [240, 10] width 3 height 7
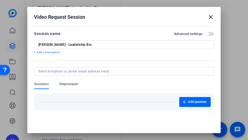
click at [207, 15] on mat-icon "close" at bounding box center [210, 17] width 7 height 7
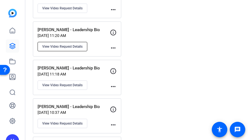
click at [60, 44] on span "View Video Request Details" at bounding box center [62, 46] width 40 height 4
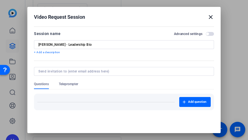
click at [206, 33] on span "button" at bounding box center [207, 34] width 3 height 3
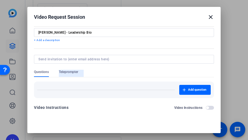
click at [76, 72] on span "Teleprompter" at bounding box center [68, 72] width 19 height 4
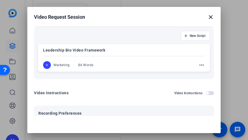
click at [198, 63] on mat-icon "more_horiz" at bounding box center [201, 65] width 7 height 7
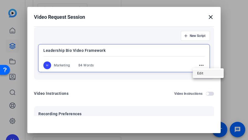
click at [200, 71] on span "Edit" at bounding box center [208, 73] width 22 height 7
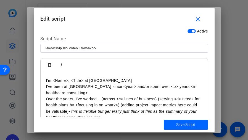
click at [153, 95] on p "I've been at [GEOGRAPHIC_DATA] since <year> and/or spent over <b> years <in hea…" at bounding box center [124, 90] width 156 height 12
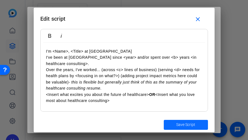
click at [182, 123] on span "Save Script" at bounding box center [185, 125] width 19 height 6
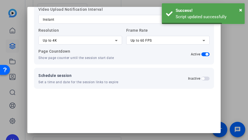
scroll to position [39, 0]
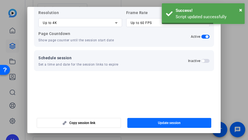
click at [176, 122] on span "Update session" at bounding box center [169, 123] width 23 height 4
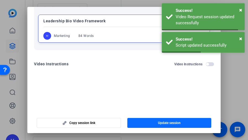
scroll to position [57, 0]
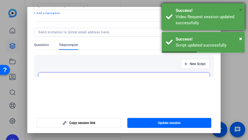
click at [239, 10] on span "×" at bounding box center [240, 10] width 3 height 7
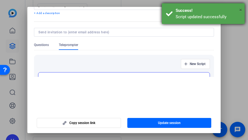
click at [241, 10] on span "×" at bounding box center [240, 10] width 3 height 7
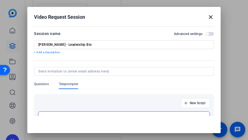
click at [208, 16] on mat-icon "close" at bounding box center [210, 17] width 7 height 7
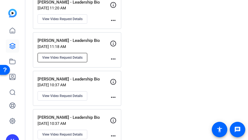
click at [78, 55] on span "View Video Request Details" at bounding box center [62, 57] width 40 height 4
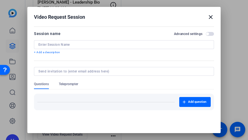
type input "[PERSON_NAME] - Leadership Bio"
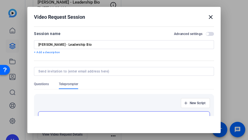
click at [206, 33] on span "button" at bounding box center [209, 34] width 8 height 4
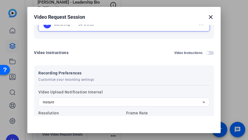
scroll to position [80, 0]
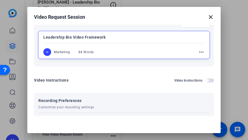
click at [198, 51] on mat-icon "more_horiz" at bounding box center [201, 52] width 7 height 7
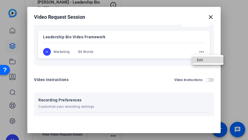
click at [206, 60] on span "Edit" at bounding box center [208, 60] width 22 height 7
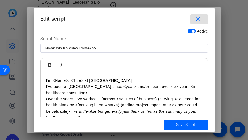
click at [165, 90] on p "I've been at [GEOGRAPHIC_DATA] since <year> and/or spent over <b> years <in hea…" at bounding box center [124, 90] width 156 height 12
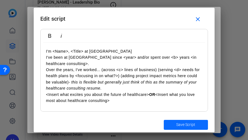
click at [183, 125] on span "Save Script" at bounding box center [185, 125] width 19 height 6
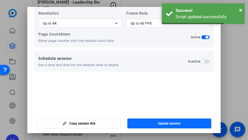
scroll to position [39, 0]
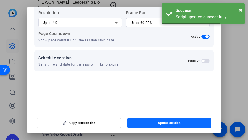
click at [174, 120] on span "button" at bounding box center [169, 122] width 84 height 13
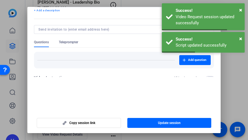
scroll to position [0, 0]
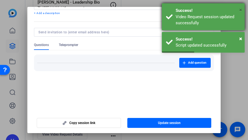
click at [240, 11] on span "×" at bounding box center [240, 10] width 3 height 7
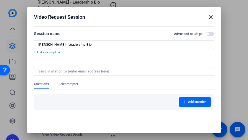
click at [207, 17] on mat-icon "close" at bounding box center [210, 17] width 7 height 7
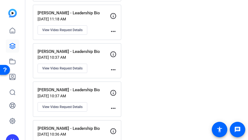
scroll to position [1490, 0]
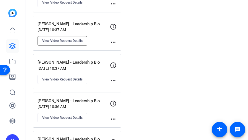
click at [67, 39] on span "View Video Request Details" at bounding box center [62, 41] width 40 height 4
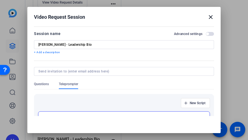
click at [205, 33] on button "Advanced settings" at bounding box center [209, 34] width 8 height 4
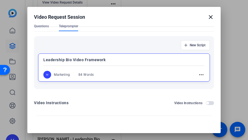
scroll to position [53, 0]
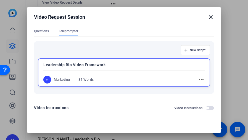
click at [198, 81] on mat-icon "more_horiz" at bounding box center [201, 79] width 7 height 7
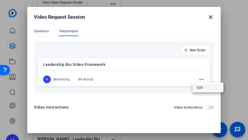
click at [199, 87] on span "Edit" at bounding box center [208, 87] width 22 height 7
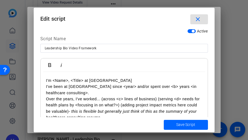
click at [110, 96] on p "Over the years, I've worked... (across <c> lines of business) (serving <d> need…" at bounding box center [124, 108] width 156 height 25
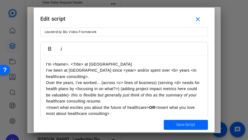
scroll to position [29, 0]
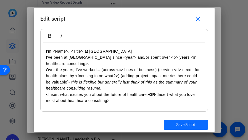
click at [191, 129] on span "submit" at bounding box center [185, 124] width 44 height 13
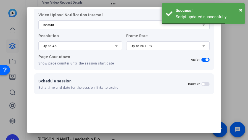
scroll to position [39, 0]
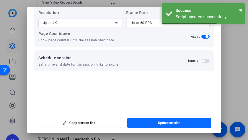
click at [184, 123] on span "button" at bounding box center [169, 122] width 84 height 13
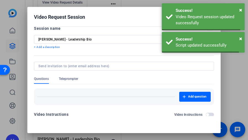
scroll to position [0, 0]
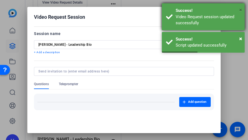
click at [240, 11] on span "×" at bounding box center [240, 10] width 3 height 7
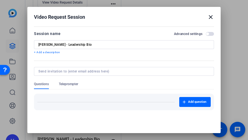
click at [208, 17] on mat-icon "close" at bounding box center [210, 17] width 7 height 7
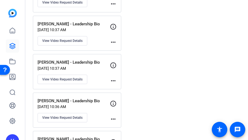
scroll to position [1517, 0]
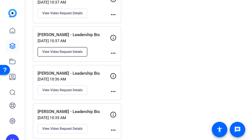
click at [76, 50] on span "View Video Request Details" at bounding box center [62, 52] width 40 height 4
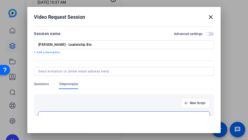
click at [205, 33] on span "button" at bounding box center [209, 34] width 8 height 4
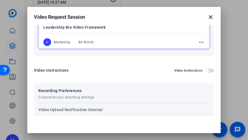
scroll to position [80, 0]
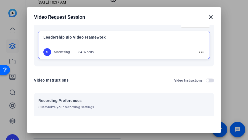
click at [198, 51] on mat-icon "more_horiz" at bounding box center [201, 52] width 7 height 7
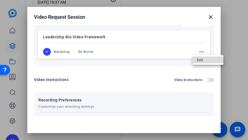
click at [197, 60] on span "Edit" at bounding box center [208, 60] width 22 height 7
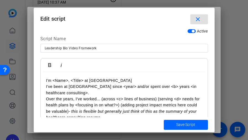
click at [136, 93] on p "I've been at [GEOGRAPHIC_DATA] since <year> and/or spent over <b> years <in hea…" at bounding box center [124, 90] width 156 height 12
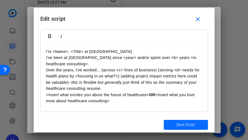
scroll to position [29, 0]
click at [191, 122] on span "Save Script" at bounding box center [185, 125] width 19 height 6
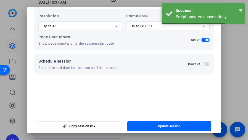
scroll to position [39, 0]
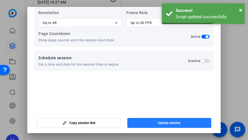
click at [170, 121] on span "Update session" at bounding box center [169, 123] width 23 height 4
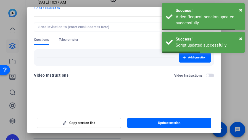
scroll to position [0, 0]
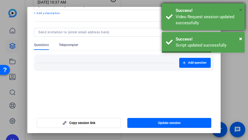
click at [241, 10] on span "×" at bounding box center [240, 10] width 3 height 7
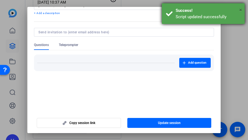
click at [239, 10] on span "×" at bounding box center [240, 10] width 3 height 7
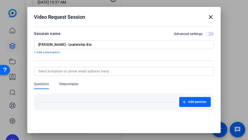
click at [208, 17] on mat-icon "close" at bounding box center [210, 17] width 7 height 7
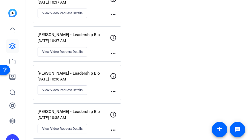
scroll to position [1545, 0]
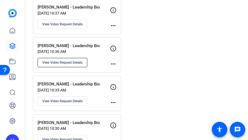
click at [76, 60] on span "View Video Request Details" at bounding box center [62, 62] width 40 height 4
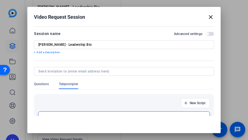
drag, startPoint x: 201, startPoint y: 36, endPoint x: 206, endPoint y: 33, distance: 5.2
click at [205, 35] on span "button" at bounding box center [209, 34] width 8 height 4
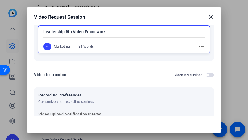
scroll to position [53, 0]
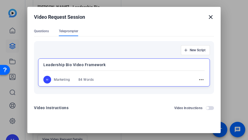
click at [198, 76] on mat-icon "more_horiz" at bounding box center [201, 79] width 7 height 7
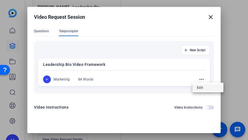
click at [197, 87] on span "Edit" at bounding box center [208, 87] width 22 height 7
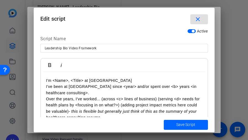
click at [167, 103] on p "Over the years, I've worked... (across <c> lines of business) (serving <d> need…" at bounding box center [124, 108] width 156 height 25
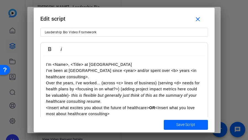
scroll to position [29, 0]
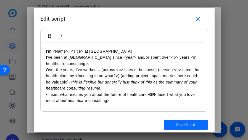
click at [180, 122] on span "Save Script" at bounding box center [185, 125] width 19 height 6
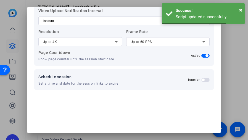
scroll to position [39, 0]
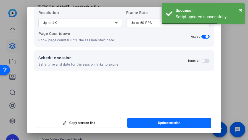
click at [175, 124] on span "Update session" at bounding box center [169, 123] width 23 height 4
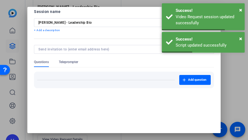
scroll to position [0, 0]
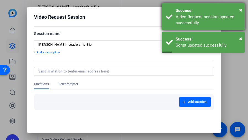
click at [243, 10] on div "× Success! Video Request session updated successfully" at bounding box center [203, 16] width 83 height 27
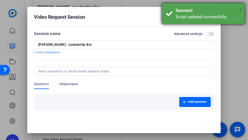
click at [240, 10] on span "×" at bounding box center [240, 10] width 3 height 7
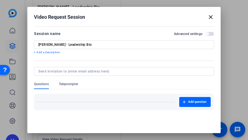
click at [207, 17] on mat-icon "close" at bounding box center [210, 17] width 7 height 7
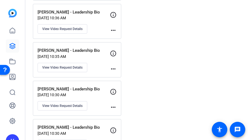
scroll to position [1600, 0]
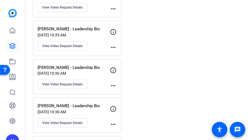
click at [114, 44] on mat-icon "more_horiz" at bounding box center [113, 47] width 7 height 7
click at [71, 32] on div at bounding box center [124, 70] width 248 height 140
click at [55, 44] on span "View Video Request Details" at bounding box center [62, 46] width 40 height 4
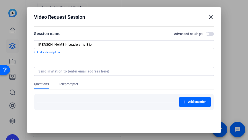
click at [205, 33] on span "button" at bounding box center [209, 34] width 8 height 4
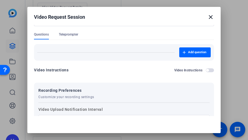
scroll to position [0, 0]
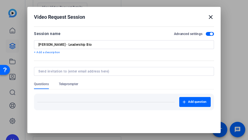
click at [69, 84] on span "Teleprompter" at bounding box center [68, 84] width 19 height 4
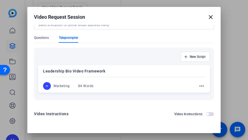
scroll to position [55, 0]
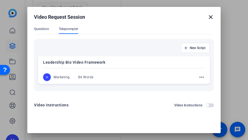
click at [198, 78] on mat-icon "more_horiz" at bounding box center [201, 77] width 7 height 7
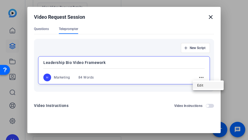
click at [200, 87] on span "Edit" at bounding box center [208, 85] width 22 height 7
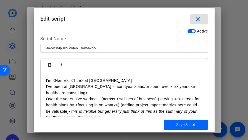
click at [157, 93] on p "I've been at [GEOGRAPHIC_DATA] since <year> and/or spent over <b> years <in hea…" at bounding box center [124, 90] width 156 height 12
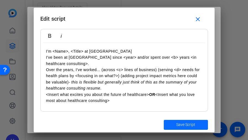
click at [176, 123] on span "Save Script" at bounding box center [185, 125] width 19 height 6
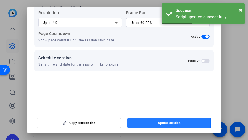
click at [163, 124] on span "Update session" at bounding box center [169, 123] width 23 height 4
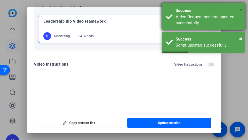
click at [240, 10] on span "×" at bounding box center [240, 10] width 3 height 7
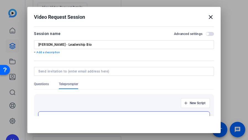
click at [207, 16] on mat-icon "close" at bounding box center [210, 17] width 7 height 7
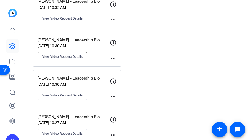
click at [68, 55] on span "View Video Request Details" at bounding box center [62, 57] width 40 height 4
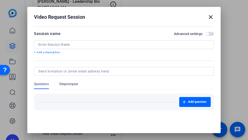
type input "[PERSON_NAME] - Leadership Bio"
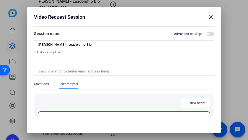
click at [205, 33] on span "button" at bounding box center [209, 34] width 8 height 4
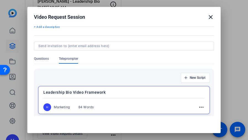
click at [198, 106] on mat-icon "more_horiz" at bounding box center [201, 107] width 7 height 7
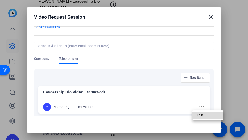
click at [203, 114] on span "Edit" at bounding box center [208, 115] width 22 height 7
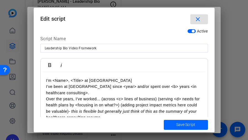
click at [120, 91] on p "I've been at [GEOGRAPHIC_DATA] since <year> and/or spent over <b> years <in hea…" at bounding box center [124, 90] width 156 height 12
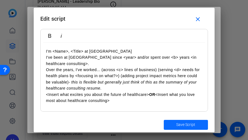
click at [180, 123] on span "Save Script" at bounding box center [185, 125] width 19 height 6
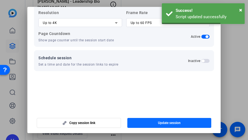
click at [192, 123] on span "button" at bounding box center [169, 122] width 84 height 13
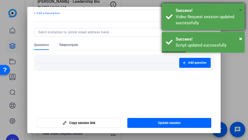
click at [239, 10] on span "×" at bounding box center [240, 10] width 3 height 7
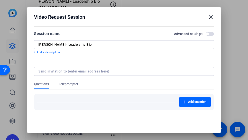
click at [207, 18] on mat-icon "close" at bounding box center [210, 17] width 7 height 7
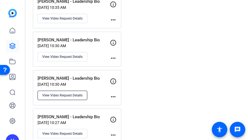
click at [59, 93] on span "View Video Request Details" at bounding box center [62, 95] width 40 height 4
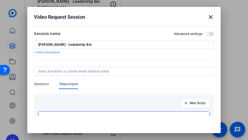
click at [205, 36] on span "button" at bounding box center [209, 34] width 8 height 4
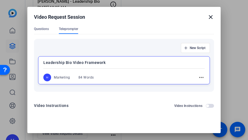
click at [198, 77] on mat-icon "more_horiz" at bounding box center [201, 77] width 7 height 7
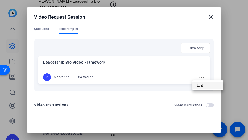
click at [198, 85] on span "Edit" at bounding box center [208, 85] width 22 height 7
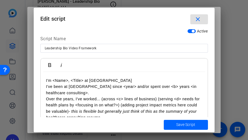
click at [109, 98] on p "Over the years, I've worked... (across <c> lines of business) (serving <d> need…" at bounding box center [124, 108] width 156 height 25
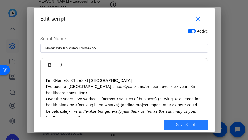
click at [180, 124] on span "Save Script" at bounding box center [185, 125] width 19 height 6
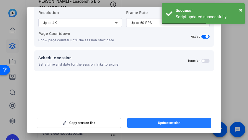
click at [175, 125] on span "Update session" at bounding box center [169, 123] width 23 height 4
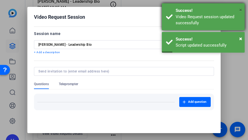
click at [240, 10] on span "×" at bounding box center [240, 10] width 3 height 7
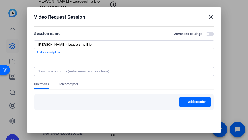
click at [207, 18] on mat-icon "close" at bounding box center [210, 17] width 7 height 7
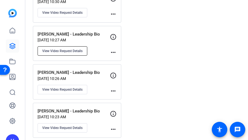
click at [74, 49] on span "View Video Request Details" at bounding box center [62, 51] width 40 height 4
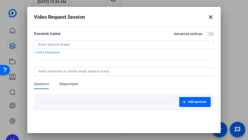
type input "[PERSON_NAME] - Leadership Bio"
click at [205, 33] on span "button" at bounding box center [209, 34] width 8 height 4
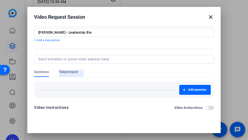
click at [72, 72] on span "Teleprompter" at bounding box center [68, 72] width 19 height 4
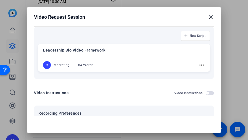
click at [198, 64] on mat-icon "more_horiz" at bounding box center [201, 65] width 7 height 7
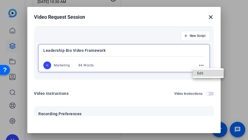
click at [204, 73] on span "Edit" at bounding box center [208, 73] width 22 height 7
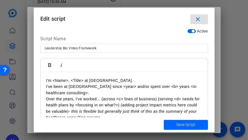
click at [138, 89] on p "I've been at [GEOGRAPHIC_DATA] since <year> and/or spent over <b> years <in hea…" at bounding box center [124, 90] width 156 height 12
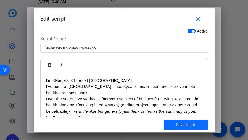
click at [184, 124] on span "Save Script" at bounding box center [185, 125] width 19 height 6
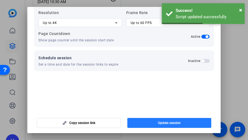
click at [170, 123] on span "Update session" at bounding box center [169, 123] width 23 height 4
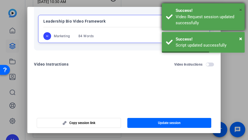
click at [240, 10] on span "×" at bounding box center [240, 10] width 3 height 7
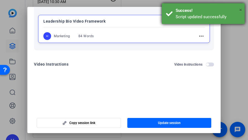
click at [239, 9] on span "×" at bounding box center [240, 10] width 3 height 7
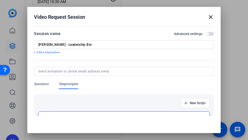
click at [209, 15] on mat-icon "close" at bounding box center [210, 17] width 7 height 7
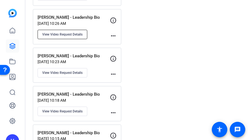
click at [73, 32] on span "View Video Request Details" at bounding box center [62, 34] width 40 height 4
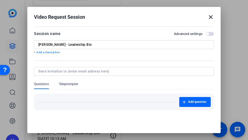
click at [206, 33] on span "button" at bounding box center [207, 34] width 3 height 3
click at [77, 87] on span "Teleprompter" at bounding box center [68, 85] width 19 height 7
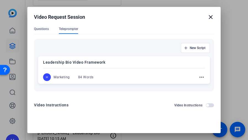
click at [198, 77] on mat-icon "more_horiz" at bounding box center [201, 77] width 7 height 7
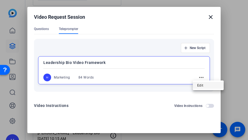
click at [201, 84] on span "Edit" at bounding box center [208, 85] width 22 height 7
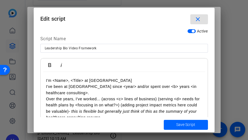
click at [162, 89] on p "I've been at [GEOGRAPHIC_DATA] since <year> and/or spent over <b> years <in hea…" at bounding box center [124, 90] width 156 height 12
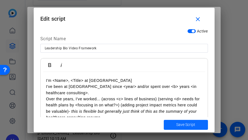
click at [182, 124] on span "Save Script" at bounding box center [185, 125] width 19 height 6
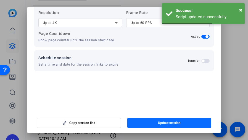
click at [177, 128] on span "button" at bounding box center [169, 122] width 84 height 13
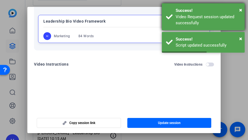
click at [238, 9] on div "Success!" at bounding box center [207, 10] width 65 height 6
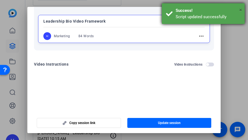
click at [241, 10] on span "×" at bounding box center [240, 10] width 3 height 7
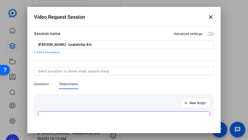
click at [208, 18] on mat-icon "close" at bounding box center [210, 17] width 7 height 7
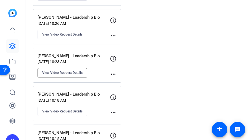
click at [71, 71] on span "View Video Request Details" at bounding box center [62, 73] width 40 height 4
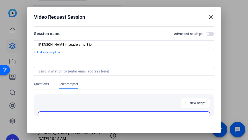
click at [206, 35] on span "button" at bounding box center [209, 34] width 8 height 4
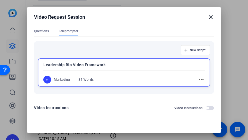
click at [198, 80] on mat-icon "more_horiz" at bounding box center [201, 79] width 7 height 7
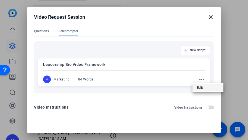
click at [202, 86] on span "Edit" at bounding box center [208, 87] width 22 height 7
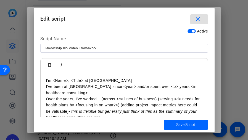
click at [159, 98] on p "Over the years, I've worked... (across <c> lines of business) (serving <d> need…" at bounding box center [124, 108] width 156 height 25
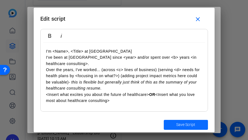
click at [182, 124] on span "Save Script" at bounding box center [185, 125] width 19 height 6
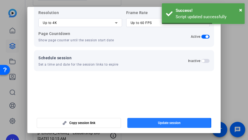
click at [164, 125] on span "Update session" at bounding box center [169, 123] width 23 height 4
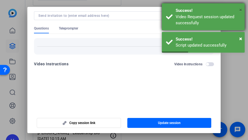
click at [241, 9] on span "×" at bounding box center [240, 10] width 3 height 7
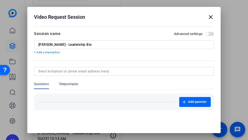
click at [208, 17] on mat-icon "close" at bounding box center [210, 17] width 7 height 7
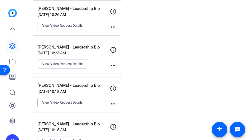
click at [60, 100] on span "View Video Request Details" at bounding box center [62, 102] width 40 height 4
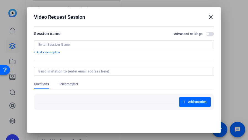
type input "[PERSON_NAME] - Leadership Bio"
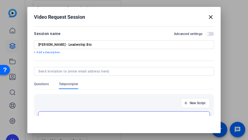
click at [206, 33] on span "button" at bounding box center [209, 34] width 8 height 4
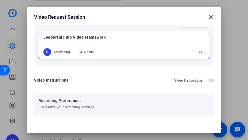
click at [198, 50] on mat-icon "more_horiz" at bounding box center [201, 52] width 7 height 7
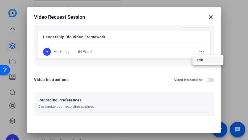
click at [202, 59] on span "Edit" at bounding box center [208, 60] width 22 height 7
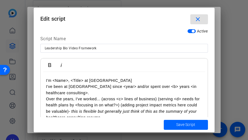
click at [149, 86] on p "I've been at [GEOGRAPHIC_DATA] since <year> and/or spent over <b> years <in hea…" at bounding box center [124, 90] width 156 height 12
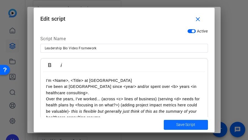
click at [190, 129] on span "submit" at bounding box center [185, 124] width 44 height 13
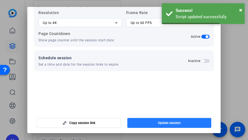
click at [178, 122] on span "Update session" at bounding box center [169, 123] width 23 height 4
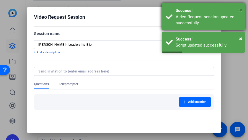
click at [241, 11] on span "×" at bounding box center [240, 10] width 3 height 7
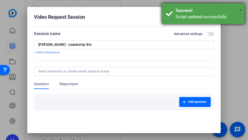
click at [239, 11] on span "×" at bounding box center [240, 10] width 3 height 7
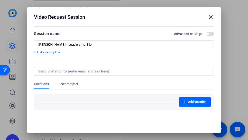
click at [208, 17] on mat-icon "close" at bounding box center [210, 17] width 7 height 7
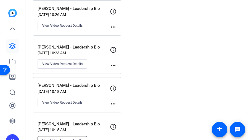
click at [62, 139] on span "View Video Request Details" at bounding box center [62, 141] width 40 height 4
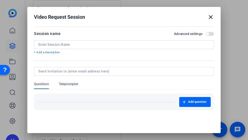
type input "[PERSON_NAME] - Leadership Bio"
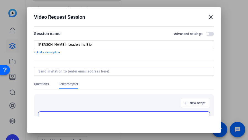
click at [205, 34] on span "button" at bounding box center [209, 34] width 8 height 4
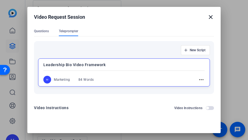
click at [198, 82] on mat-icon "more_horiz" at bounding box center [201, 79] width 7 height 7
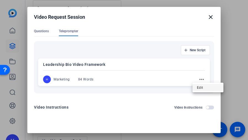
click at [196, 88] on button "Edit" at bounding box center [207, 87] width 31 height 7
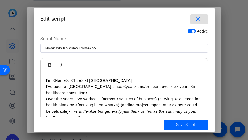
click at [150, 100] on p "Over the years, I've worked... (across <c> lines of business) (serving <d> need…" at bounding box center [124, 108] width 156 height 25
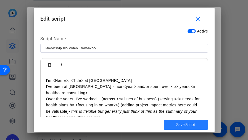
click at [177, 125] on span "Save Script" at bounding box center [185, 125] width 19 height 6
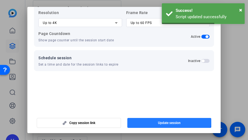
click at [167, 119] on span "button" at bounding box center [169, 122] width 84 height 13
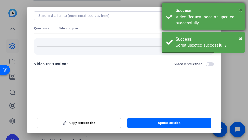
click at [239, 12] on span "×" at bounding box center [240, 10] width 3 height 7
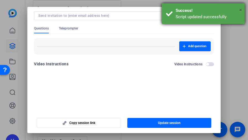
click at [241, 10] on span "×" at bounding box center [240, 10] width 3 height 7
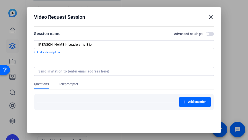
click at [208, 16] on mat-icon "close" at bounding box center [210, 17] width 7 height 7
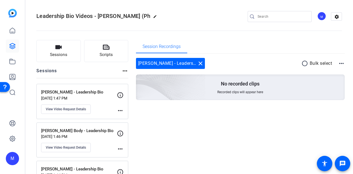
click at [206, 83] on div "No recorded clips Recorded clips will appear here" at bounding box center [240, 87] width 209 height 26
drag, startPoint x: 243, startPoint y: 98, endPoint x: 166, endPoint y: 52, distance: 89.8
click at [241, 97] on div "No recorded clips Recorded clips will appear here" at bounding box center [240, 87] width 209 height 26
click at [157, 47] on span "Session Recordings" at bounding box center [162, 46] width 38 height 4
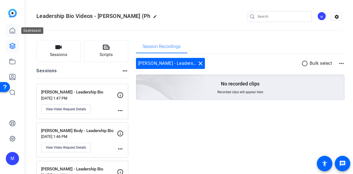
click at [17, 30] on link at bounding box center [12, 30] width 13 height 13
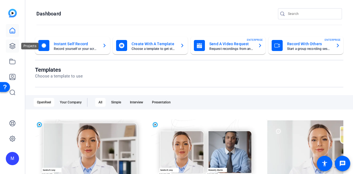
click at [11, 45] on icon at bounding box center [13, 46] width 6 height 6
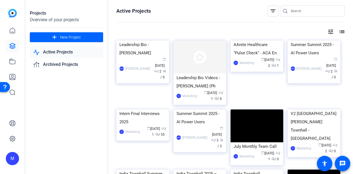
click at [64, 52] on link "Active Projects" at bounding box center [66, 52] width 73 height 11
click at [210, 57] on img at bounding box center [199, 57] width 53 height 33
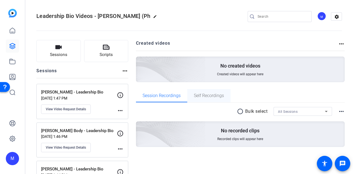
click at [211, 93] on span "Self Recordings" at bounding box center [209, 95] width 30 height 4
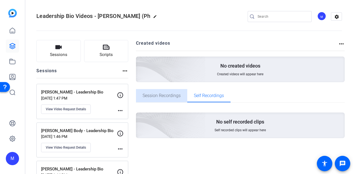
click at [178, 94] on span "Session Recordings" at bounding box center [162, 95] width 38 height 4
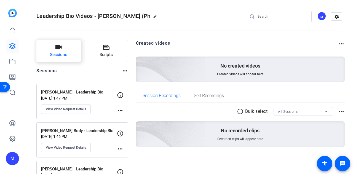
click at [75, 58] on button "Sessions" at bounding box center [58, 51] width 44 height 22
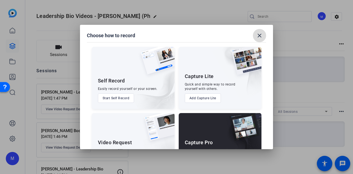
click at [247, 34] on mat-icon "close" at bounding box center [259, 35] width 7 height 7
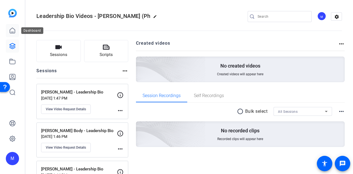
click at [15, 31] on icon at bounding box center [12, 30] width 7 height 7
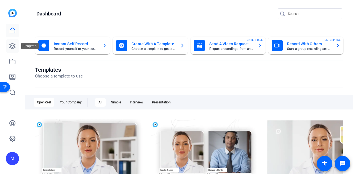
click at [12, 45] on icon at bounding box center [12, 46] width 7 height 7
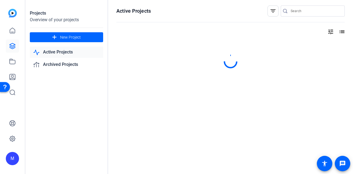
click at [74, 54] on link "Active Projects" at bounding box center [66, 52] width 73 height 11
